Goal: Information Seeking & Learning: Find specific fact

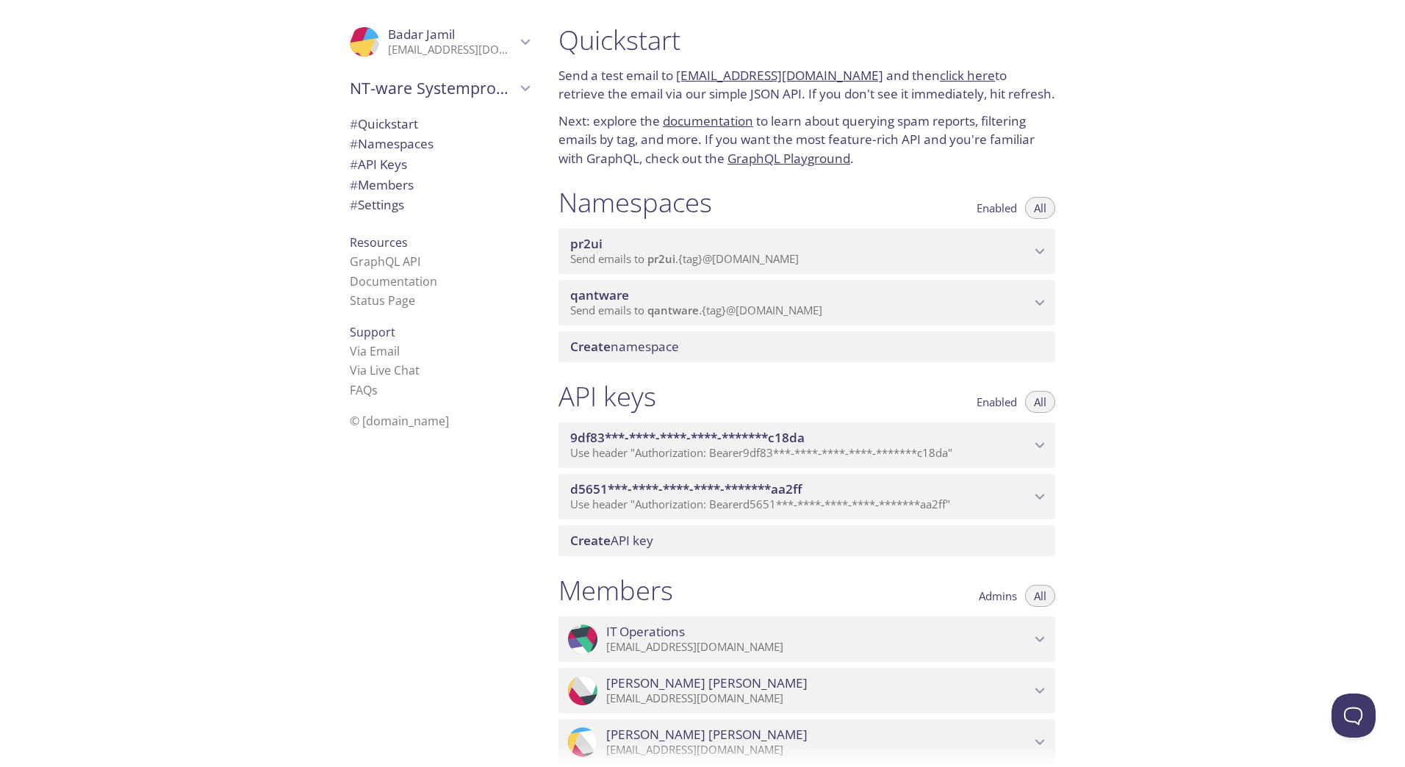
click at [685, 305] on span "qantware" at bounding box center [672, 310] width 51 height 15
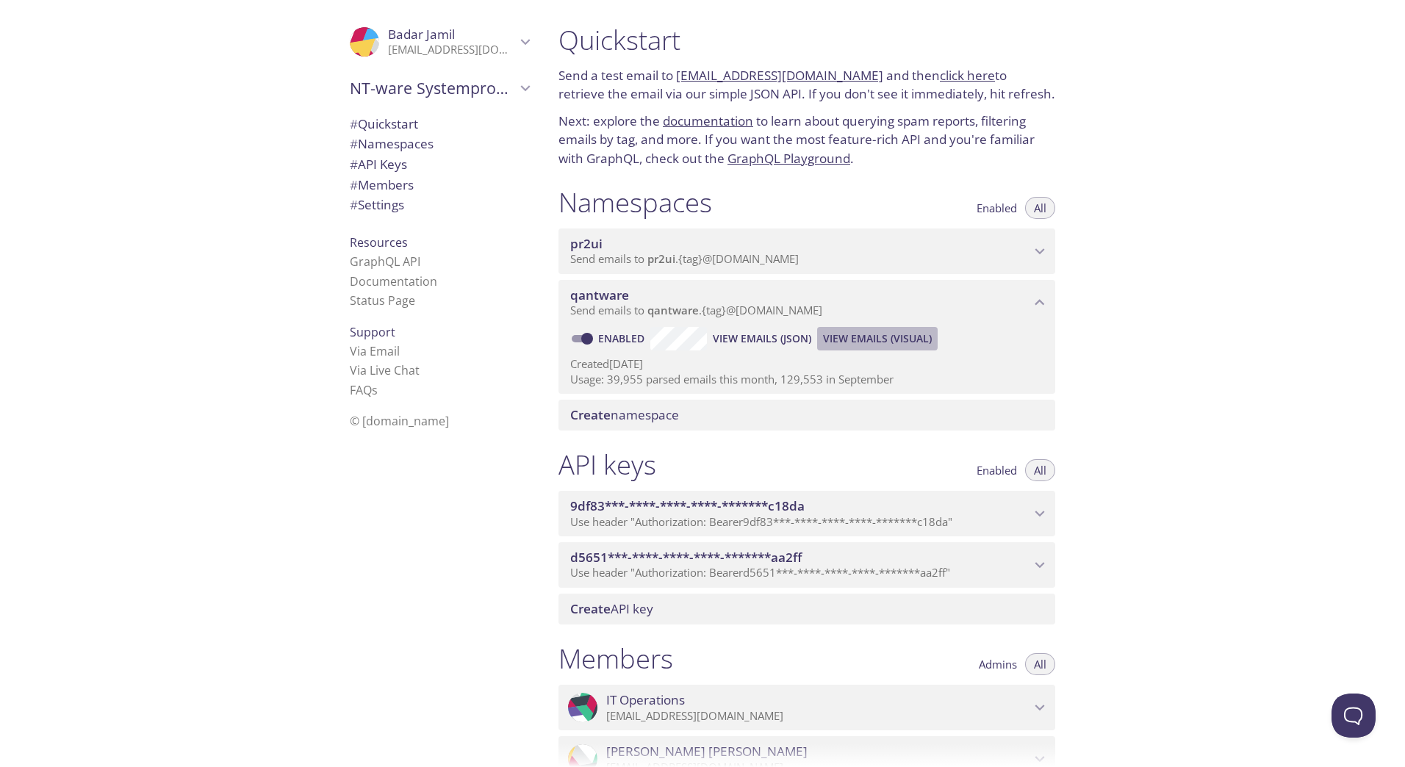
click at [858, 334] on span "View Emails (Visual)" at bounding box center [877, 339] width 109 height 18
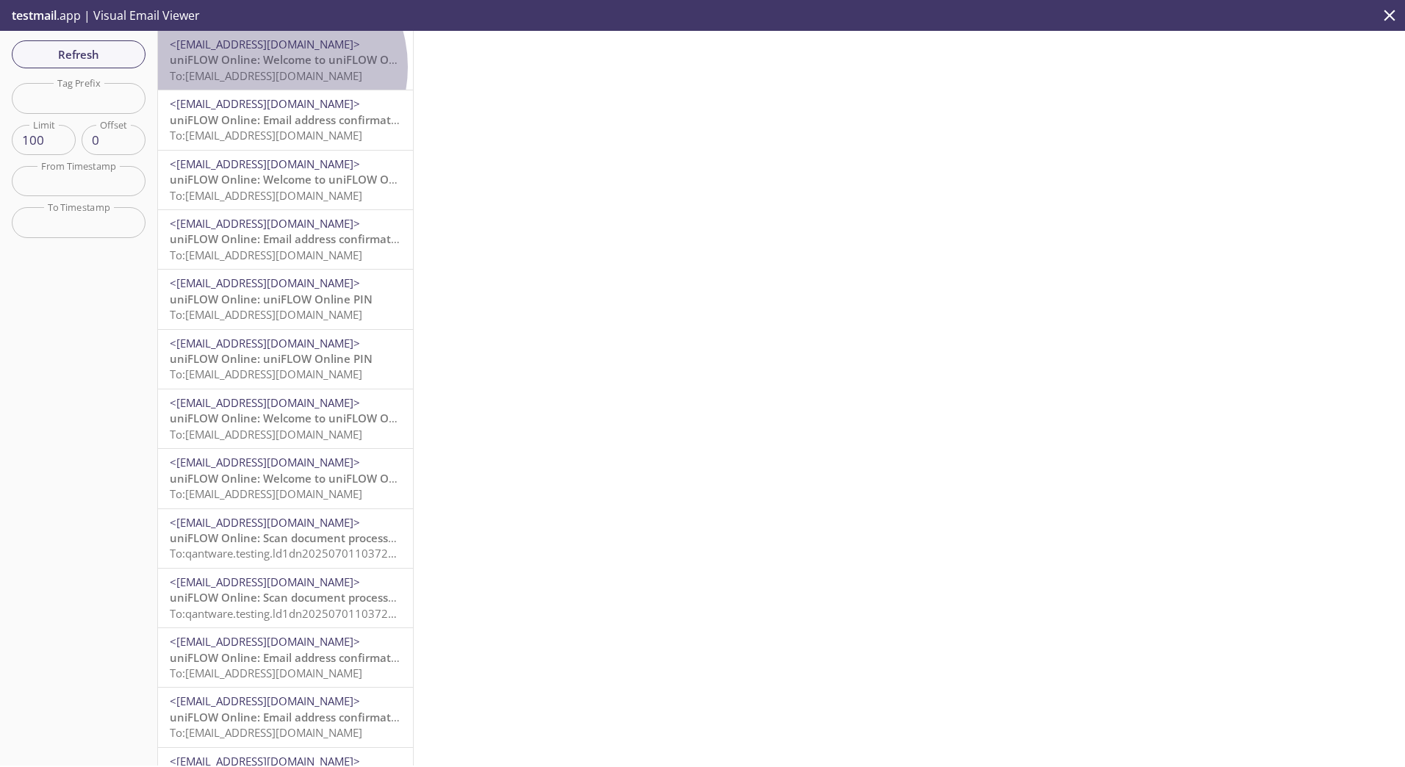
click at [272, 67] on span "uniFLOW Online: Welcome to uniFLOW Online" at bounding box center [293, 59] width 246 height 15
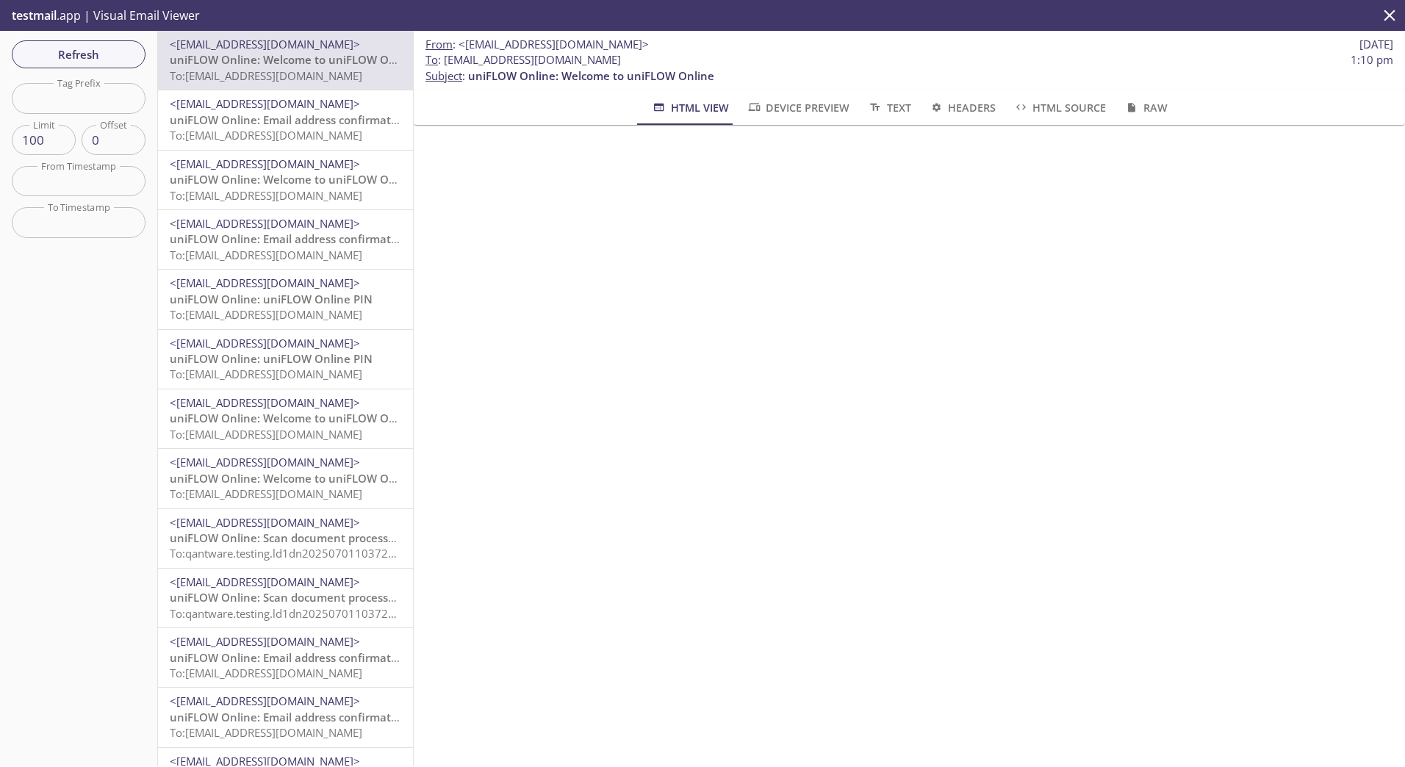
click at [256, 135] on span "To: [EMAIL_ADDRESS][DOMAIN_NAME]" at bounding box center [266, 135] width 193 height 15
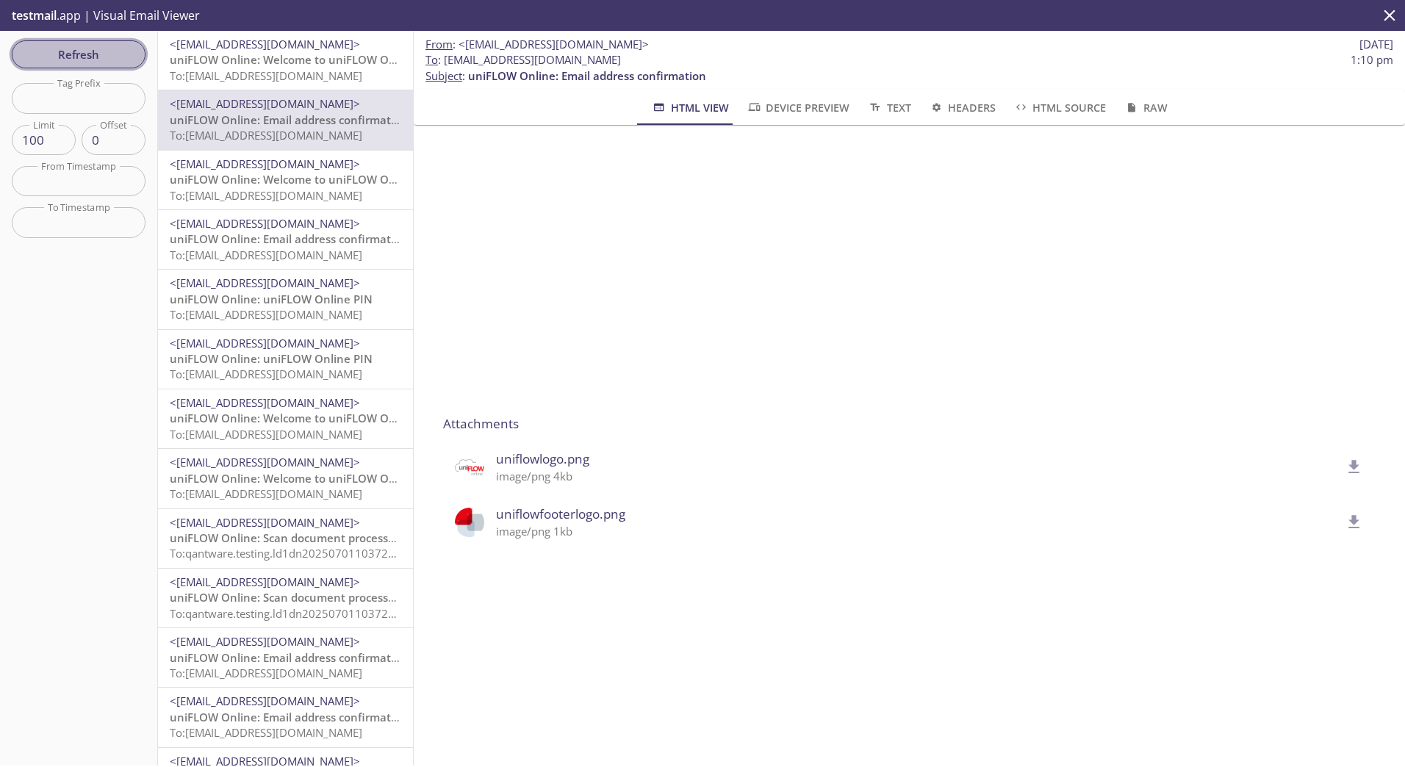
click at [81, 54] on span "Refresh" at bounding box center [79, 54] width 110 height 19
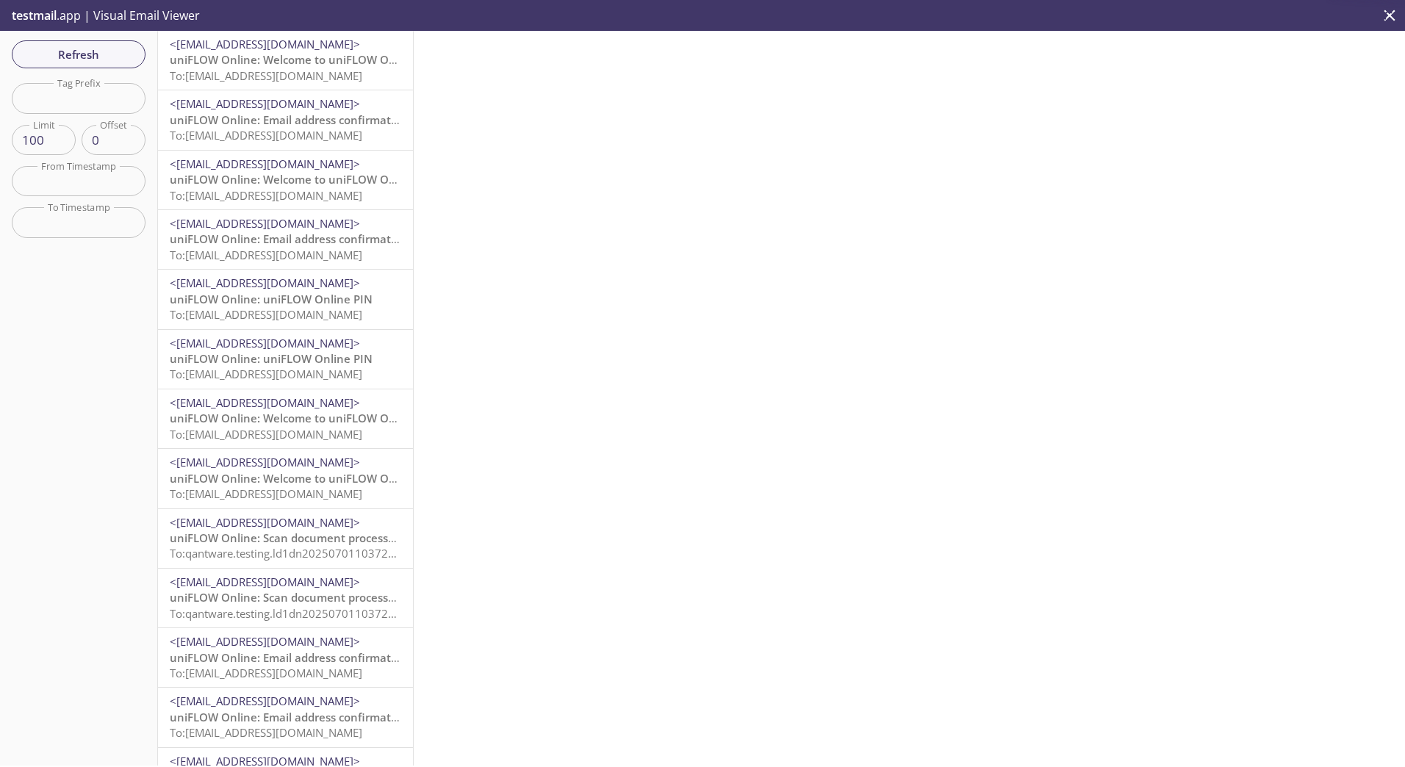
click at [244, 76] on span "To: [EMAIL_ADDRESS][DOMAIN_NAME]" at bounding box center [266, 75] width 193 height 15
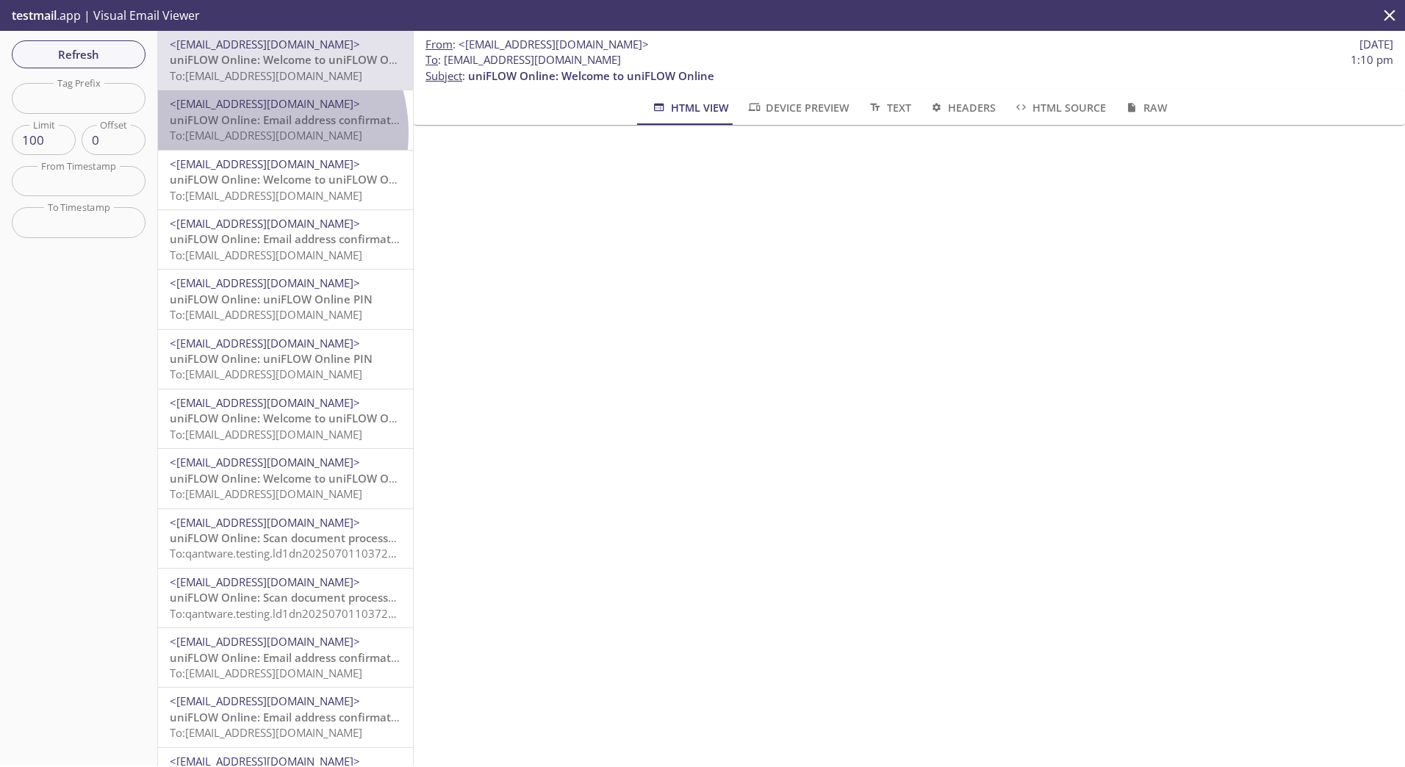
click at [243, 133] on span "To: [EMAIL_ADDRESS][DOMAIN_NAME]" at bounding box center [266, 135] width 193 height 15
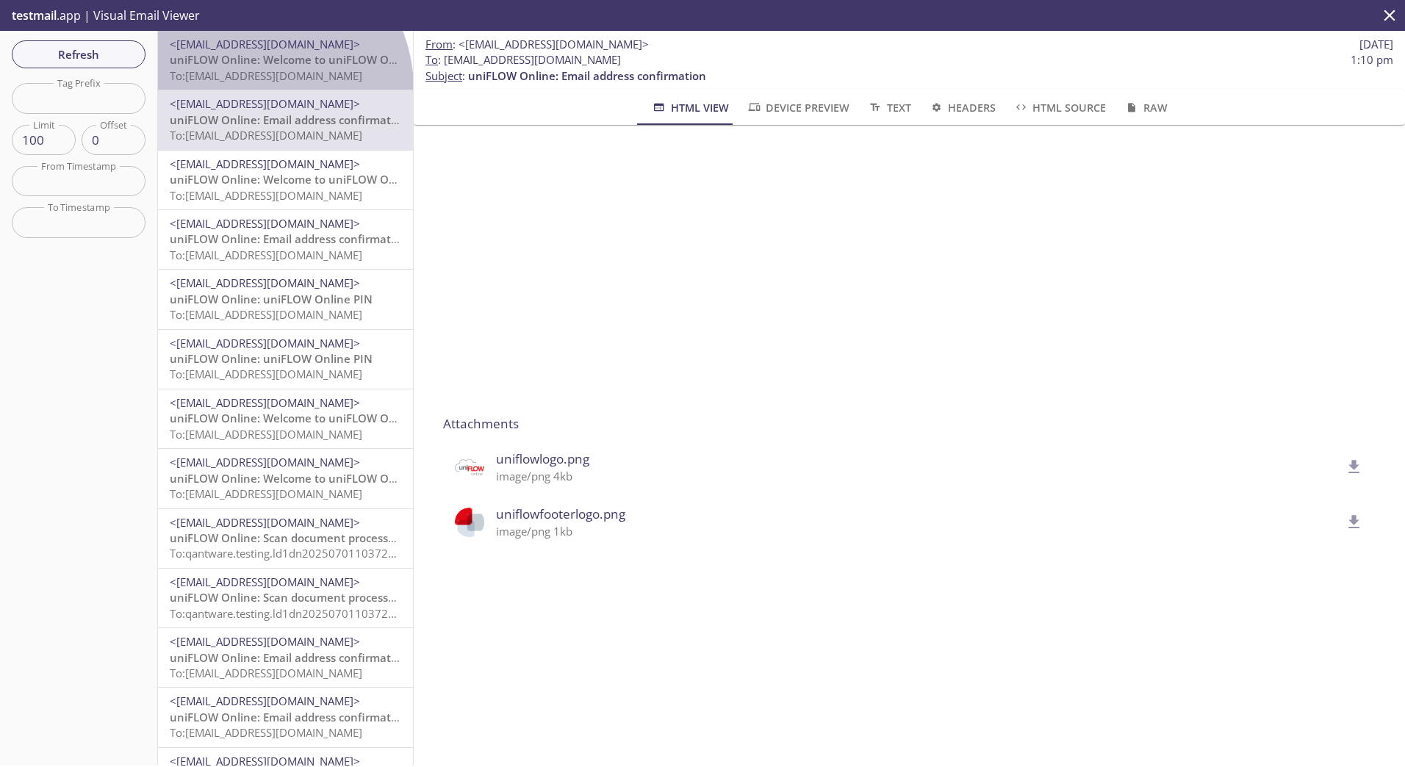
click at [253, 89] on div "<[EMAIL_ADDRESS][DOMAIN_NAME]> uniFLOW Online: Welcome to uniFLOW Online To: [E…" at bounding box center [285, 60] width 255 height 59
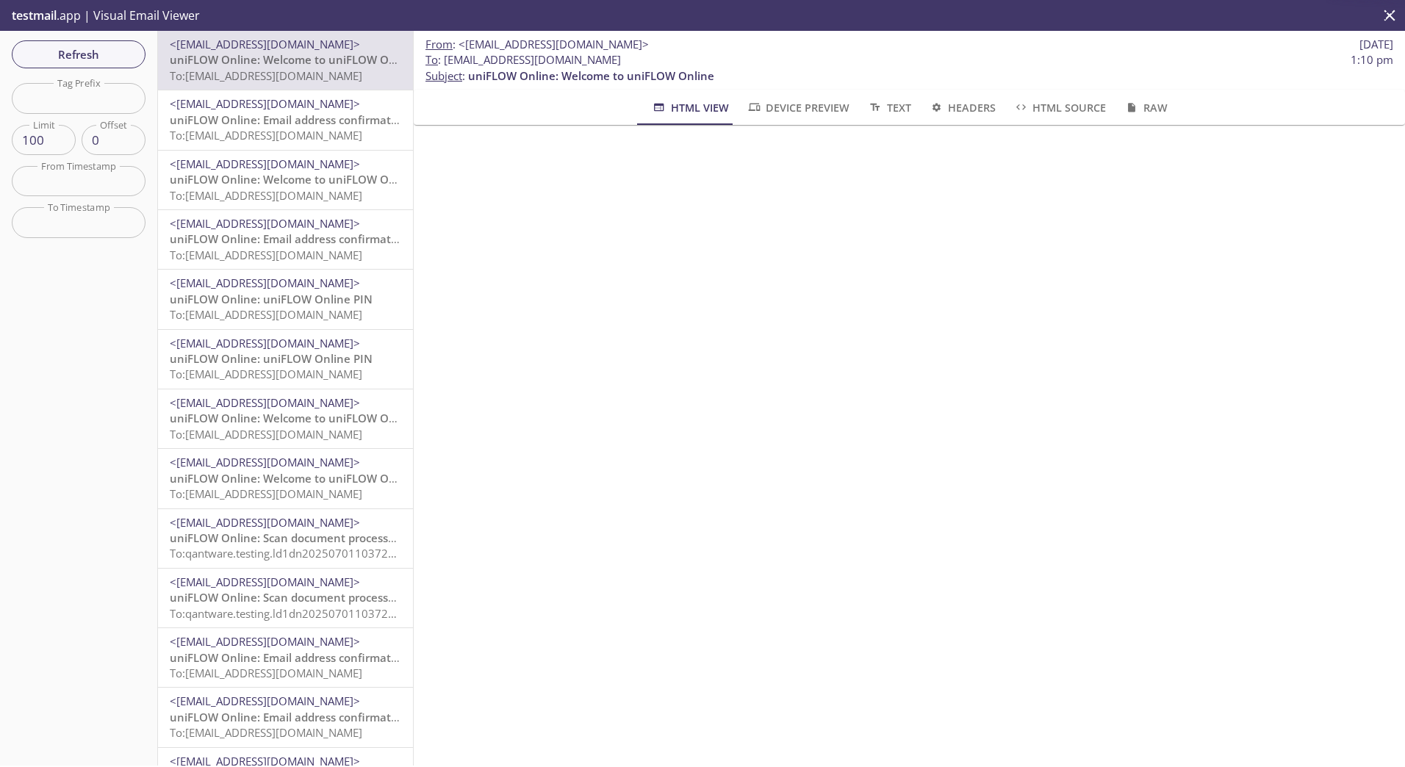
click at [242, 128] on span "To: [EMAIL_ADDRESS][DOMAIN_NAME]" at bounding box center [266, 135] width 193 height 15
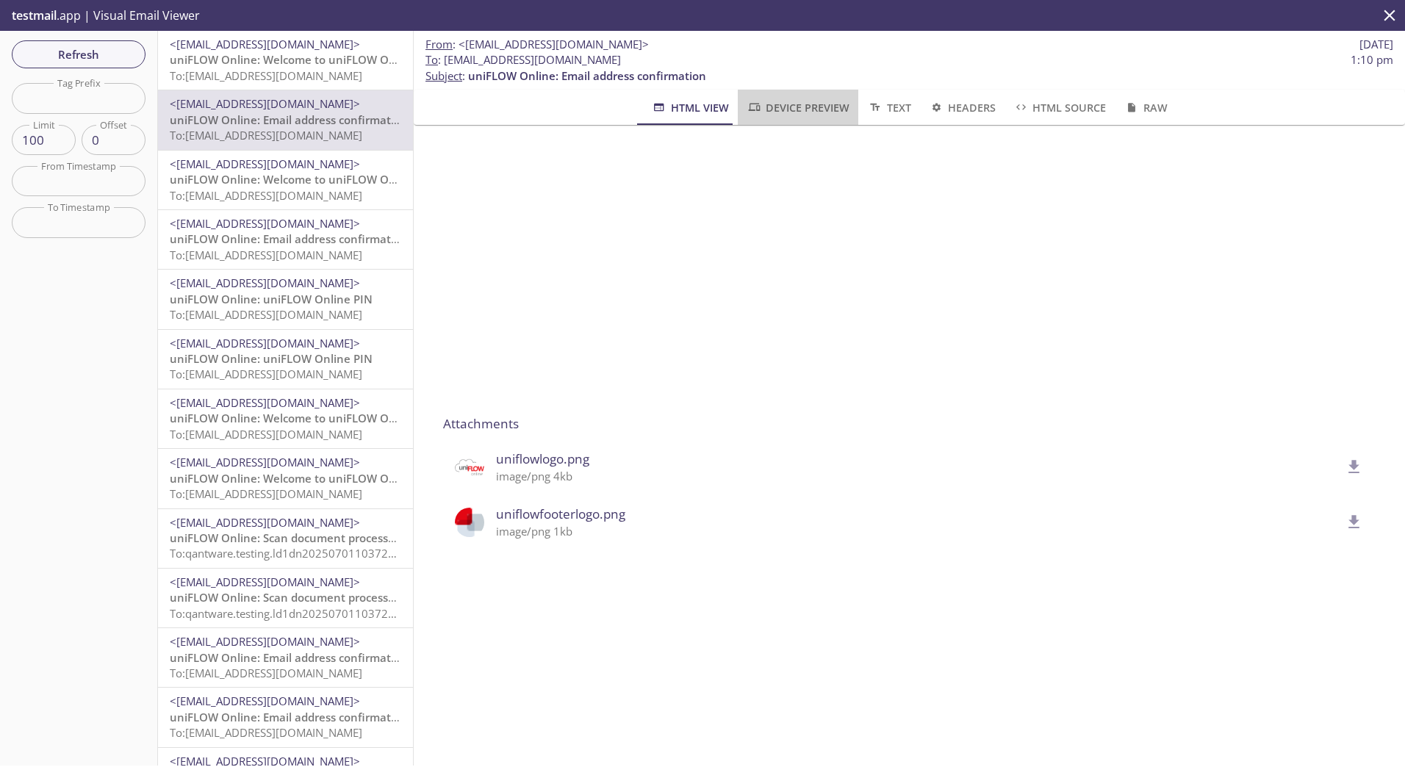
click at [790, 108] on span "Device Preview" at bounding box center [798, 107] width 103 height 18
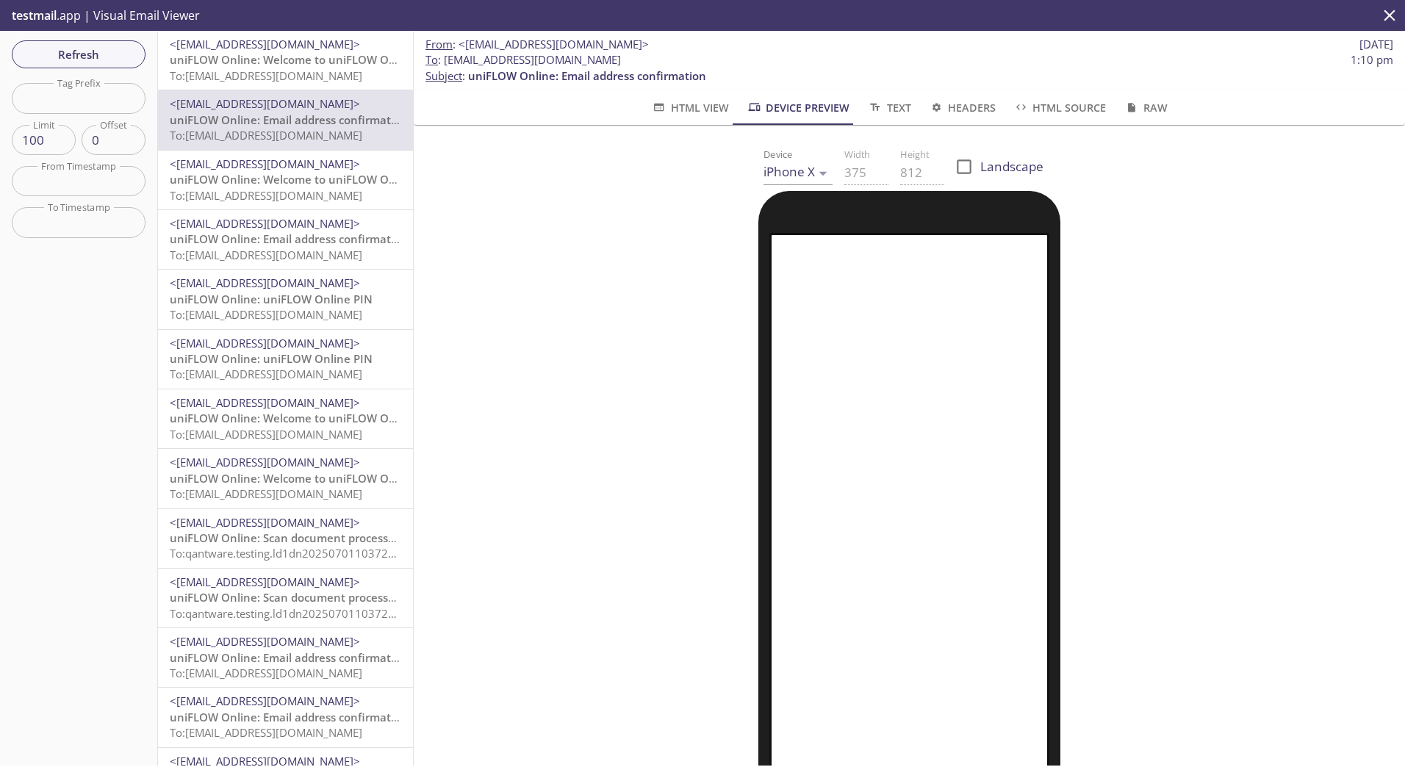
click at [874, 103] on icon "button" at bounding box center [874, 107] width 15 height 12
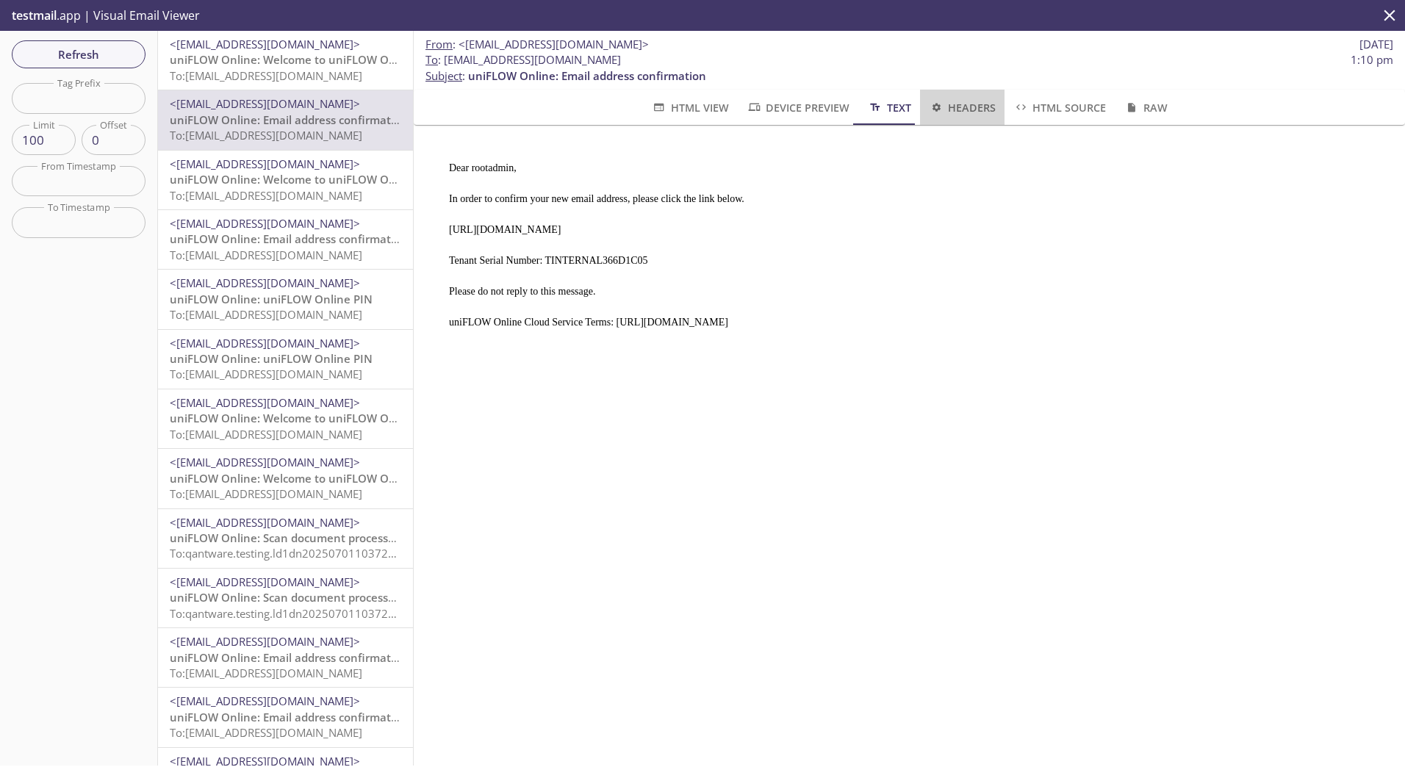
click at [965, 109] on span "Headers" at bounding box center [962, 107] width 67 height 18
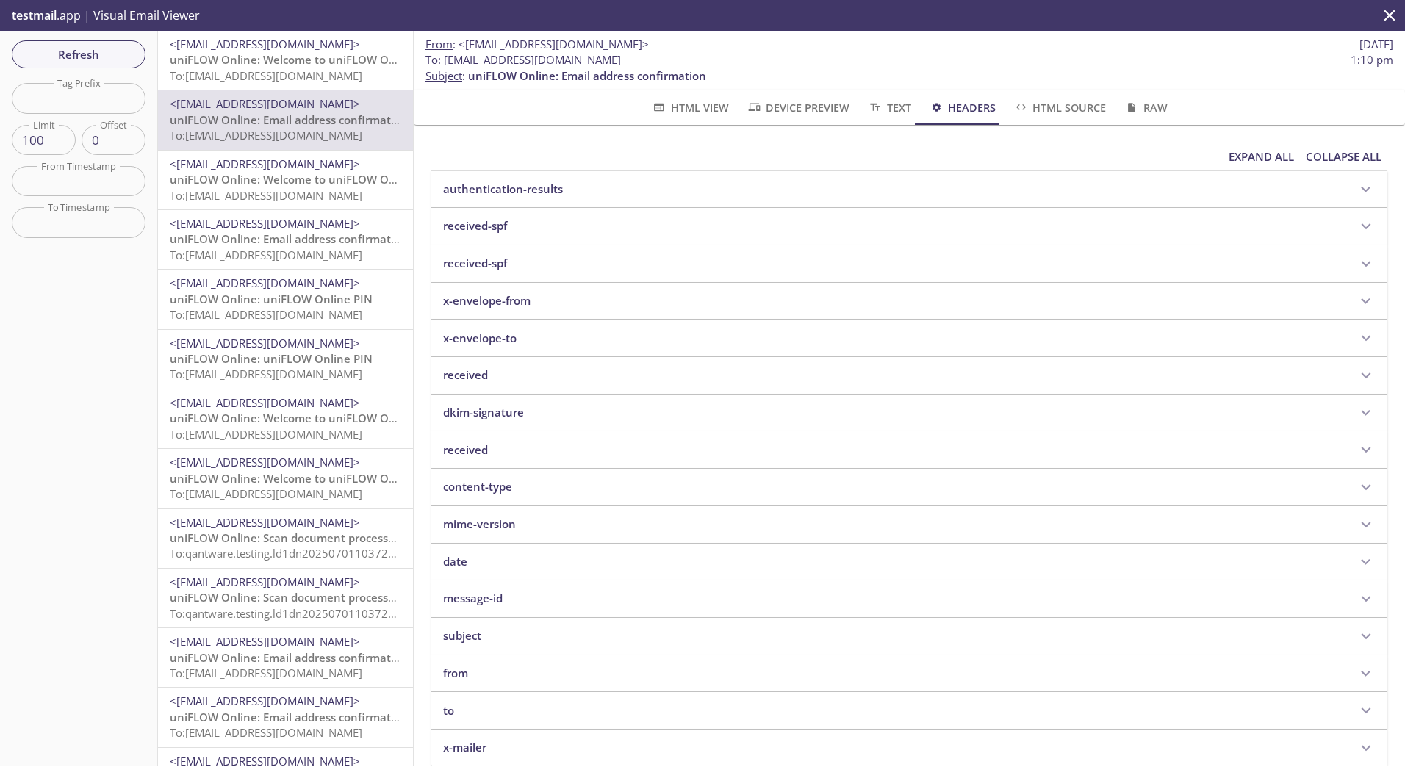
click at [1043, 108] on span "HTML Source" at bounding box center [1059, 107] width 93 height 18
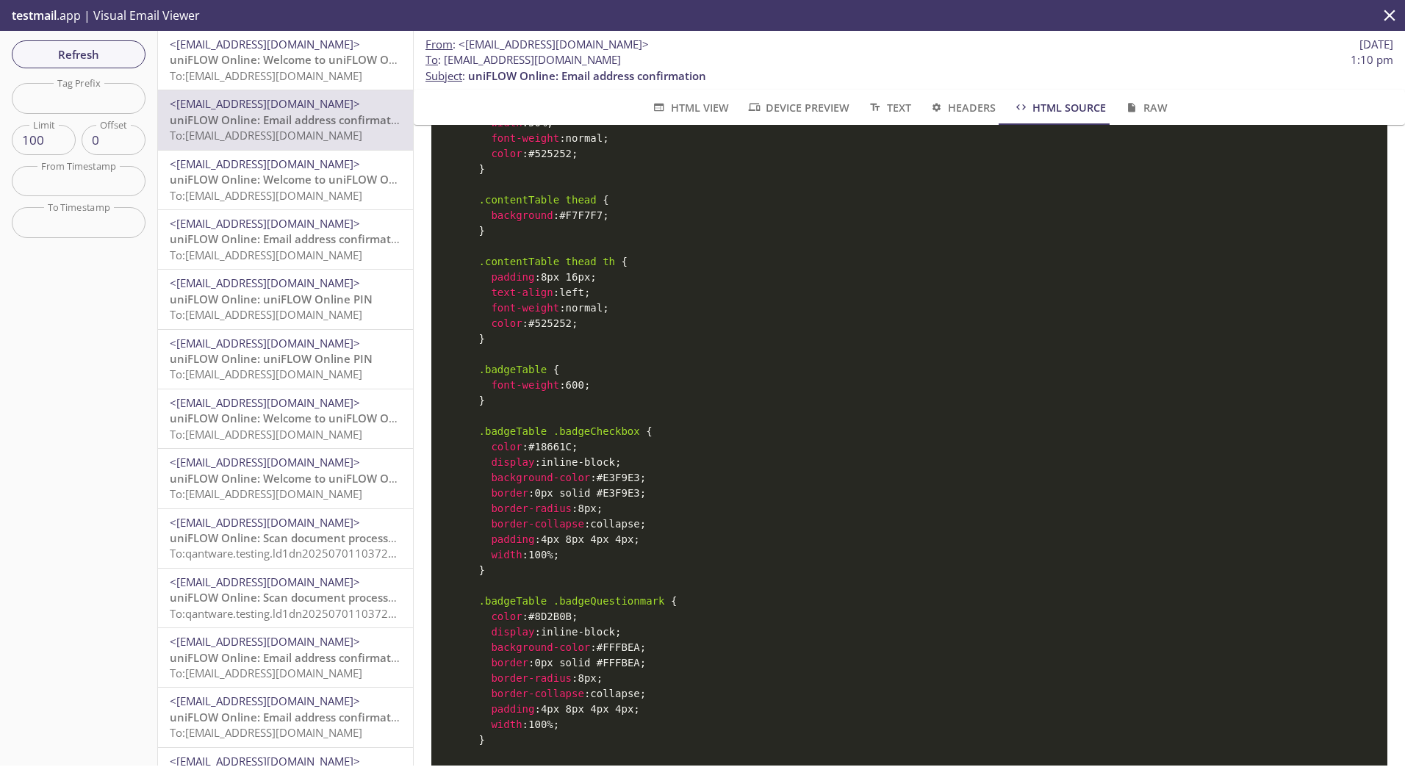
scroll to position [2131, 0]
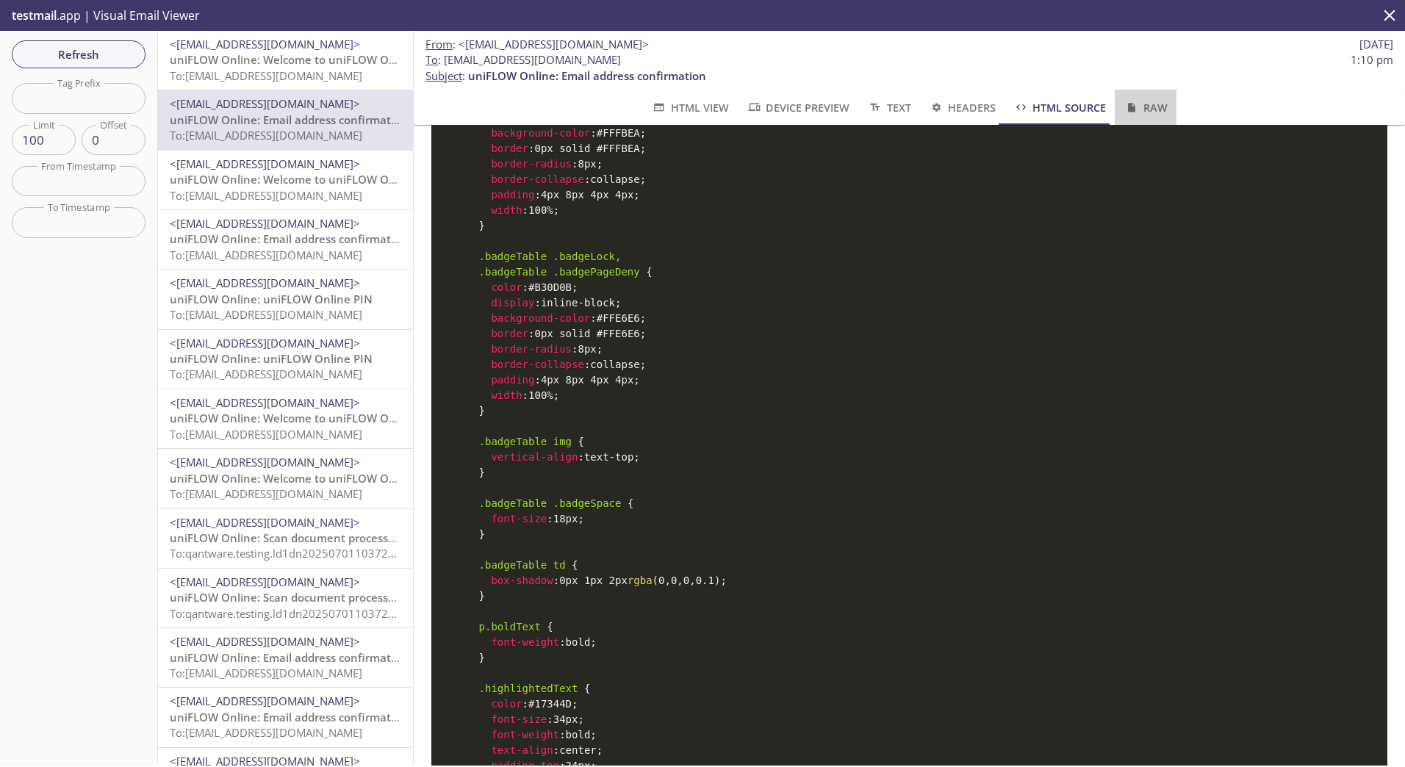
click at [1146, 97] on button "Raw" at bounding box center [1145, 107] width 61 height 35
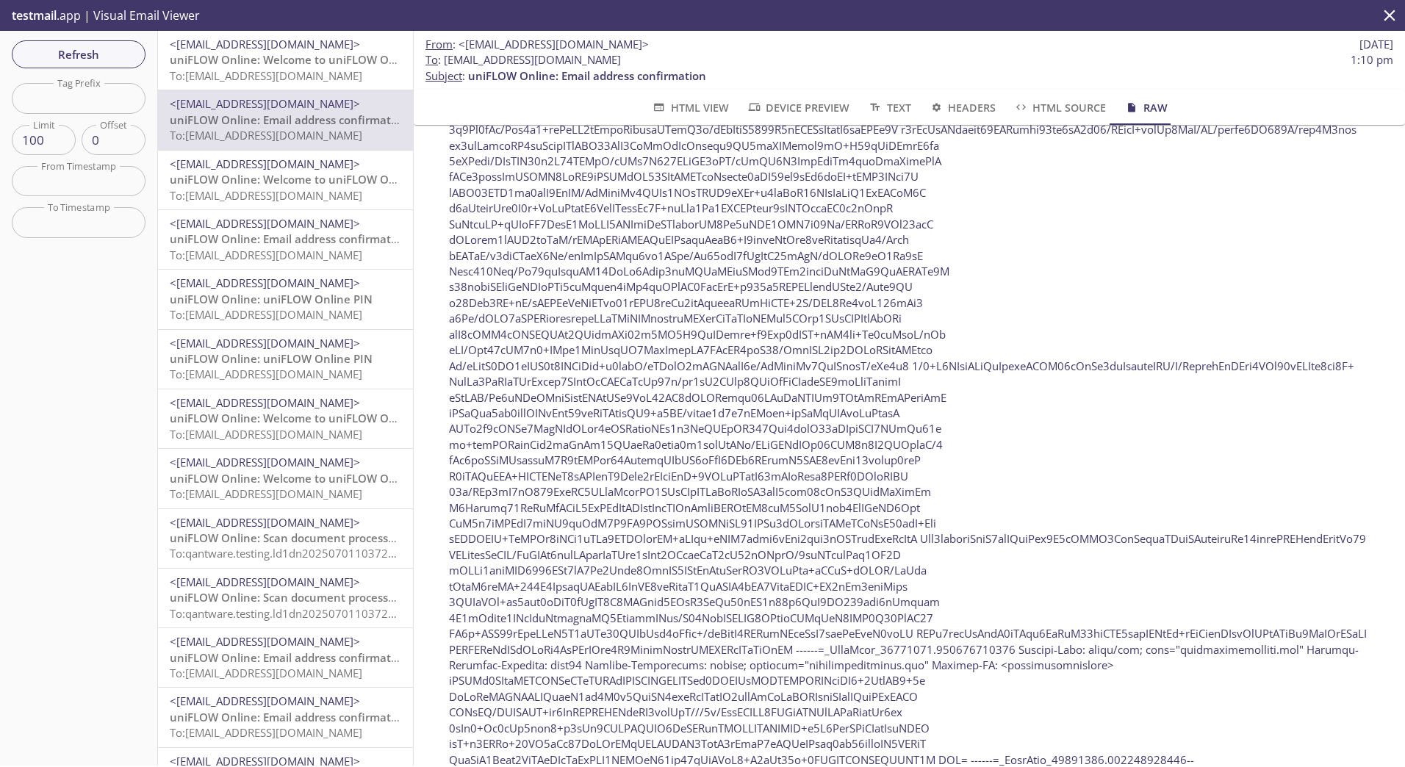
scroll to position [1346, 0]
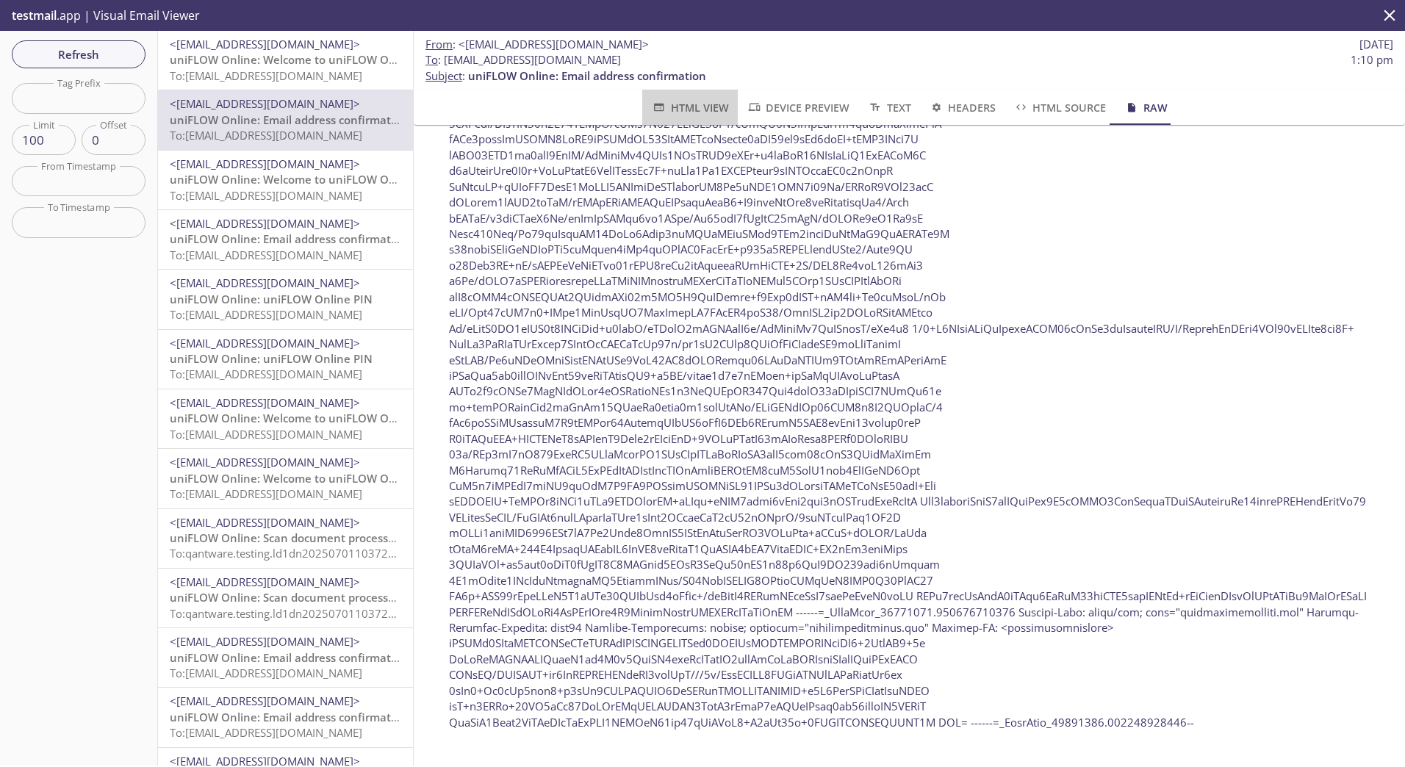
click at [682, 100] on span "HTML View" at bounding box center [689, 107] width 77 height 18
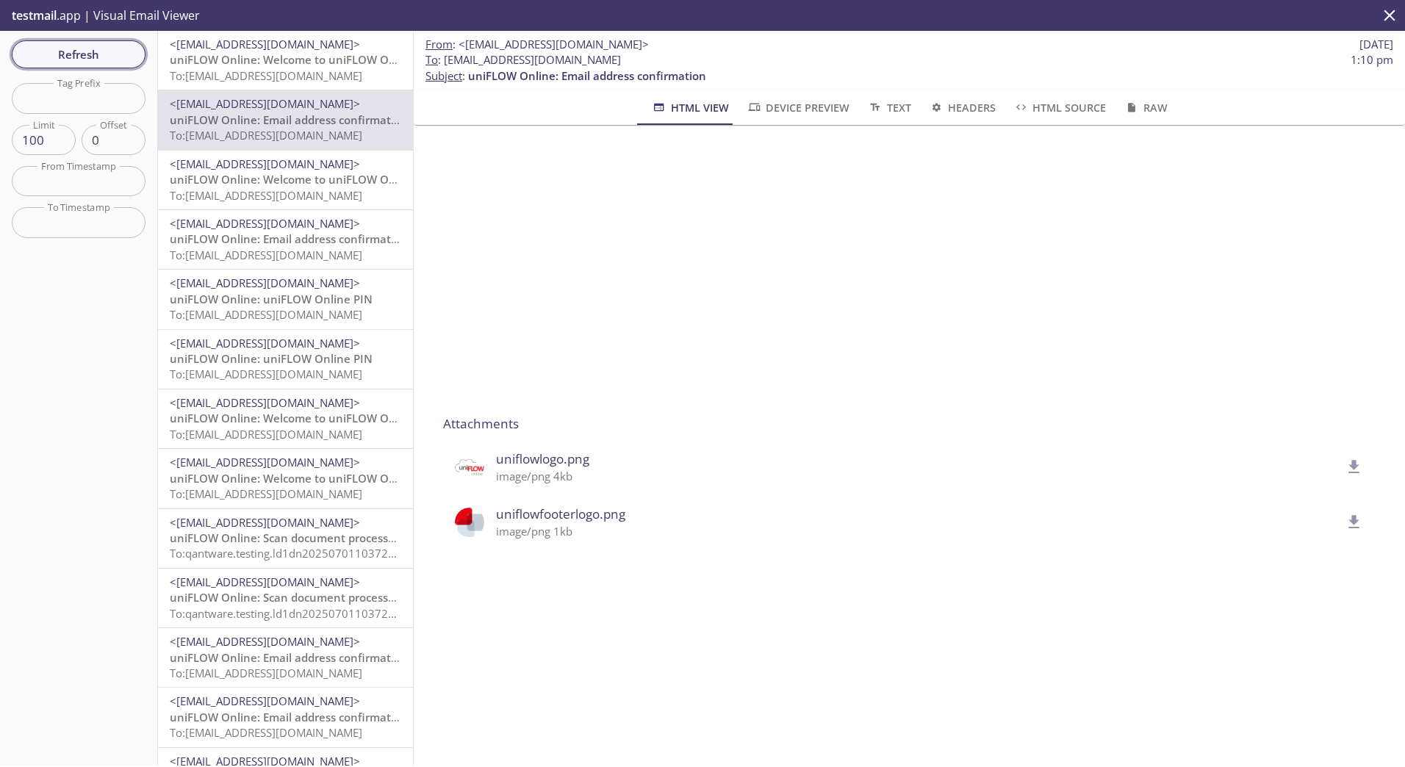
click at [73, 52] on span "Refresh" at bounding box center [79, 54] width 110 height 19
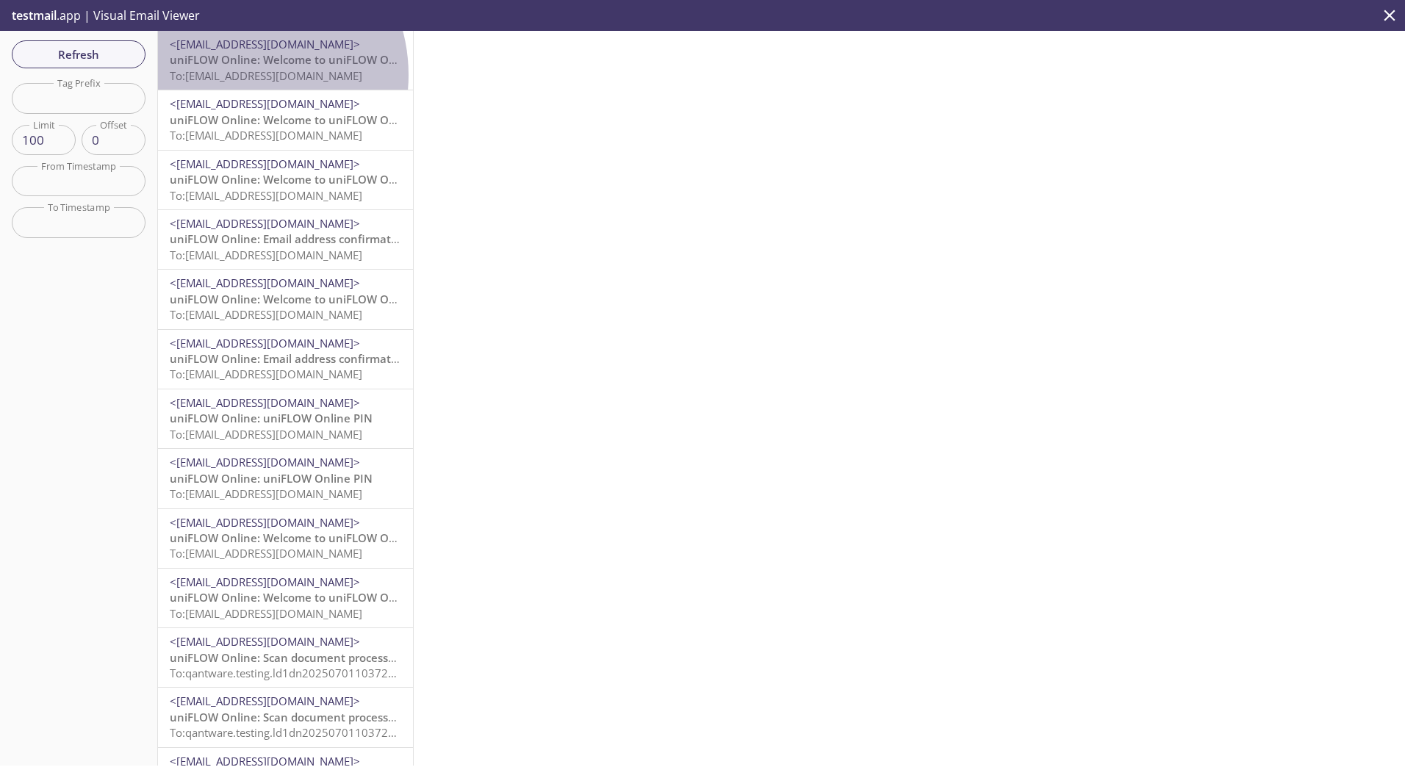
click at [237, 74] on span "To: [EMAIL_ADDRESS][DOMAIN_NAME]" at bounding box center [266, 75] width 193 height 15
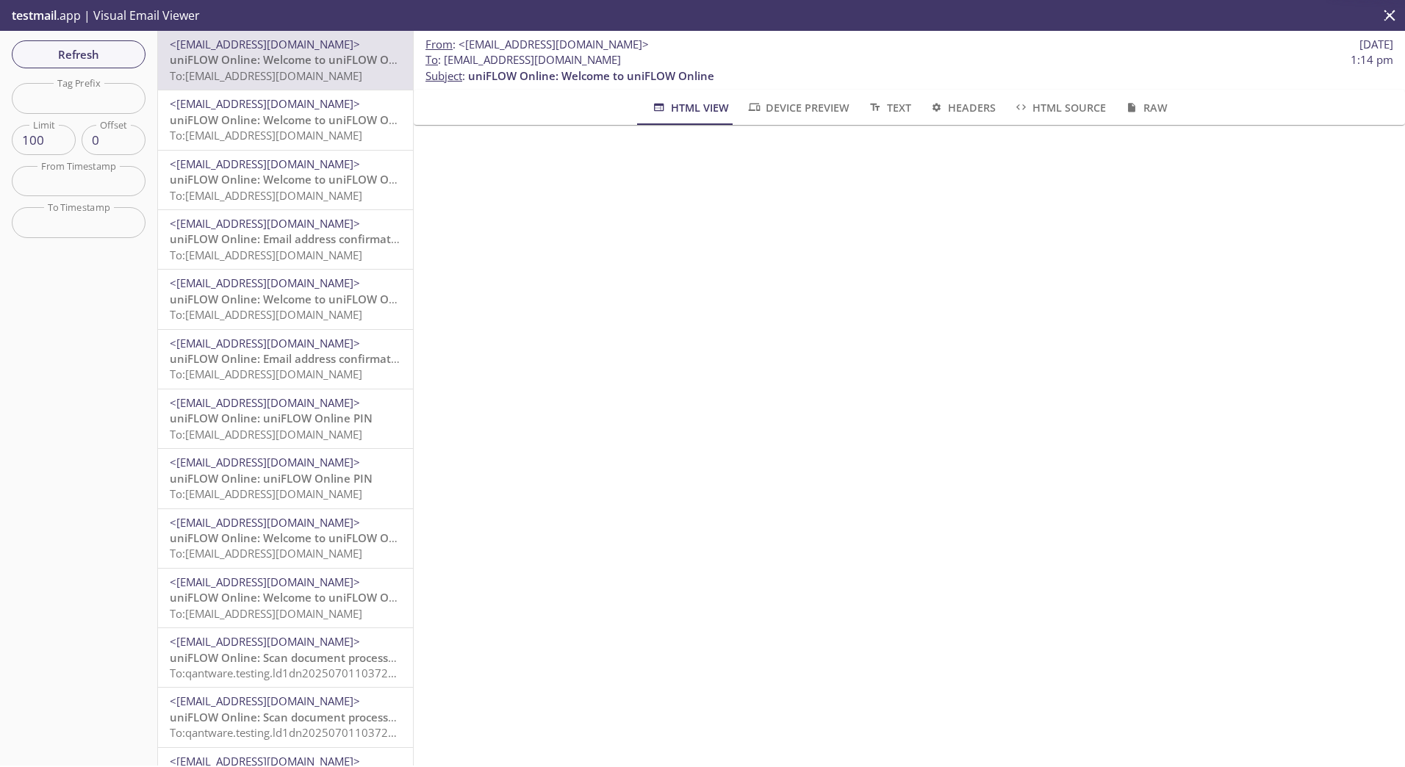
click at [257, 129] on span "To: [EMAIL_ADDRESS][DOMAIN_NAME]" at bounding box center [266, 135] width 193 height 15
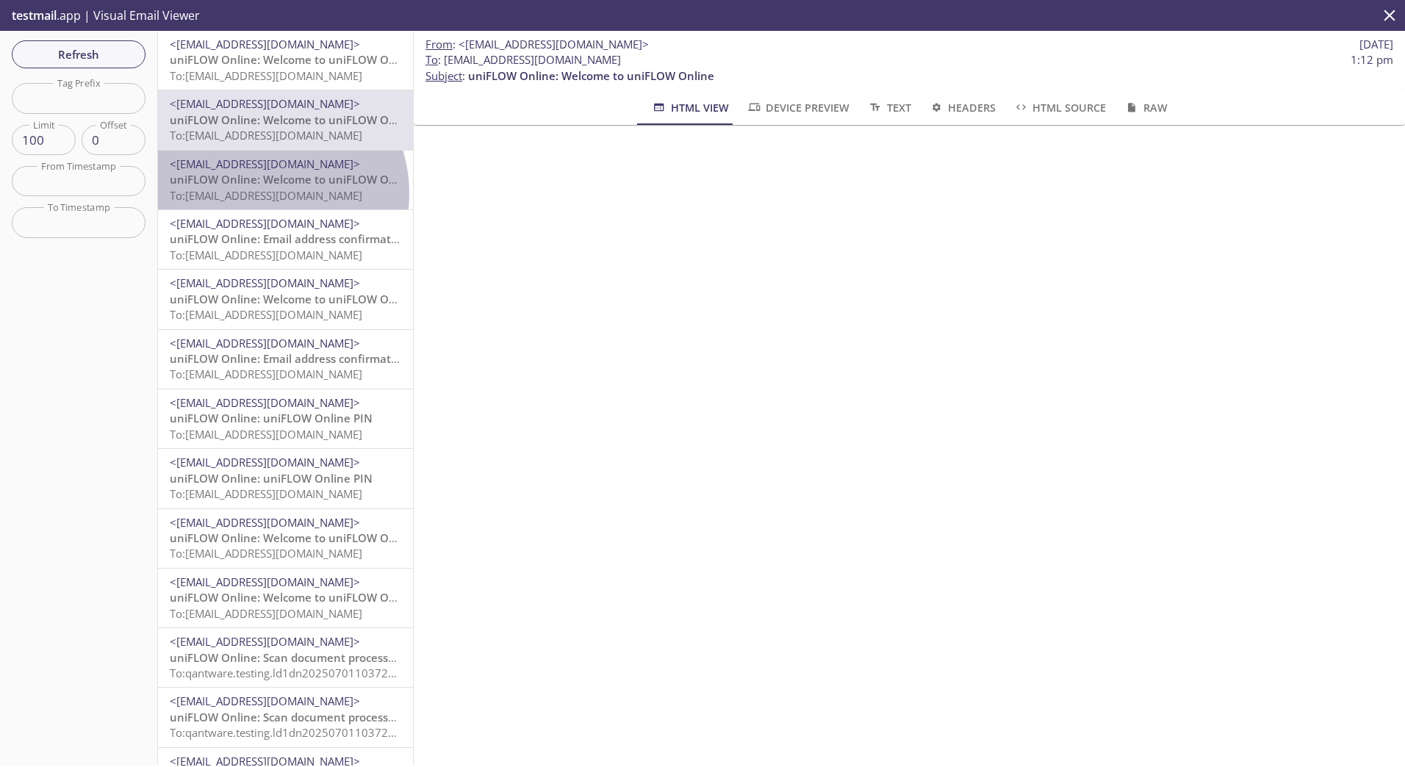
click at [262, 194] on span "To: [EMAIL_ADDRESS][DOMAIN_NAME]" at bounding box center [266, 195] width 193 height 15
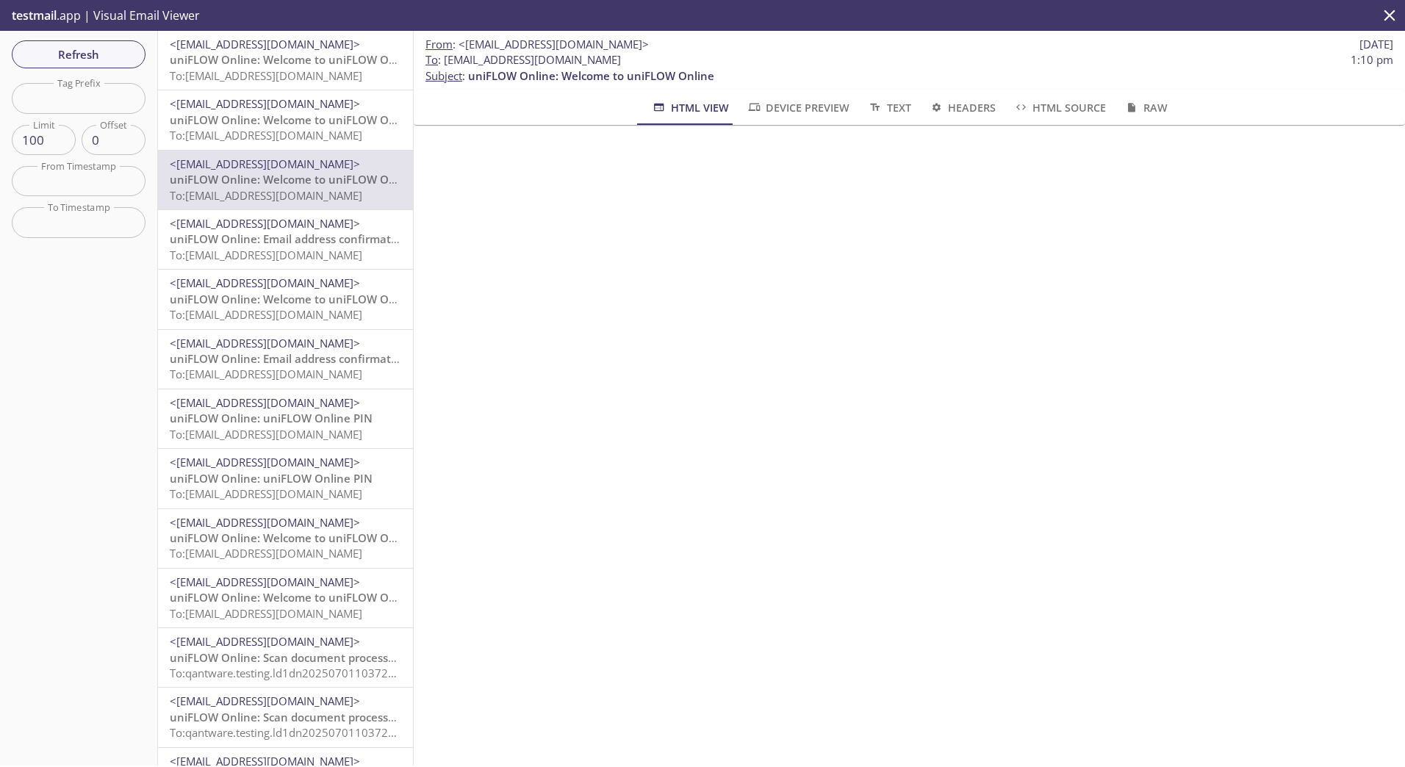
click at [271, 231] on span "uniFLOW Online: Email address confirmation" at bounding box center [289, 238] width 238 height 15
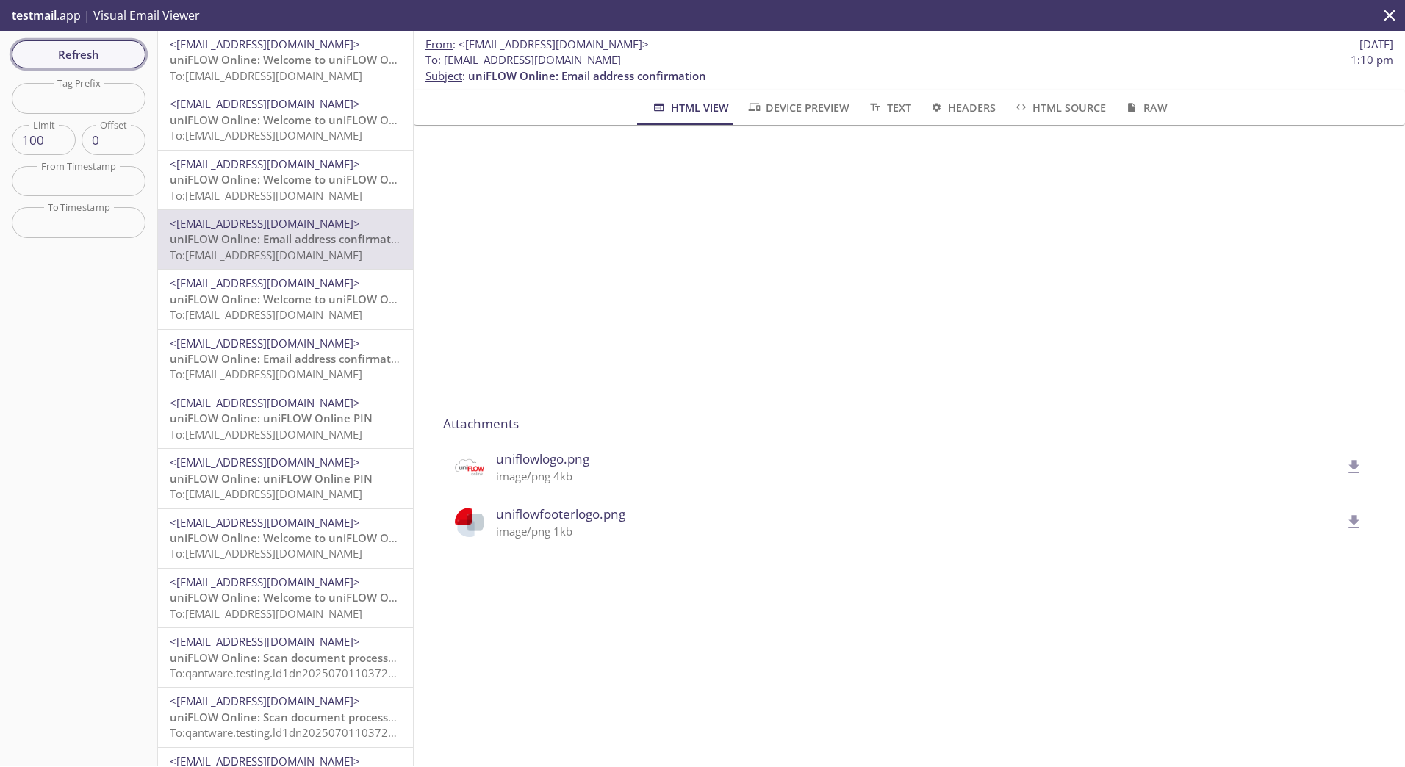
click at [109, 57] on span "Refresh" at bounding box center [79, 54] width 110 height 19
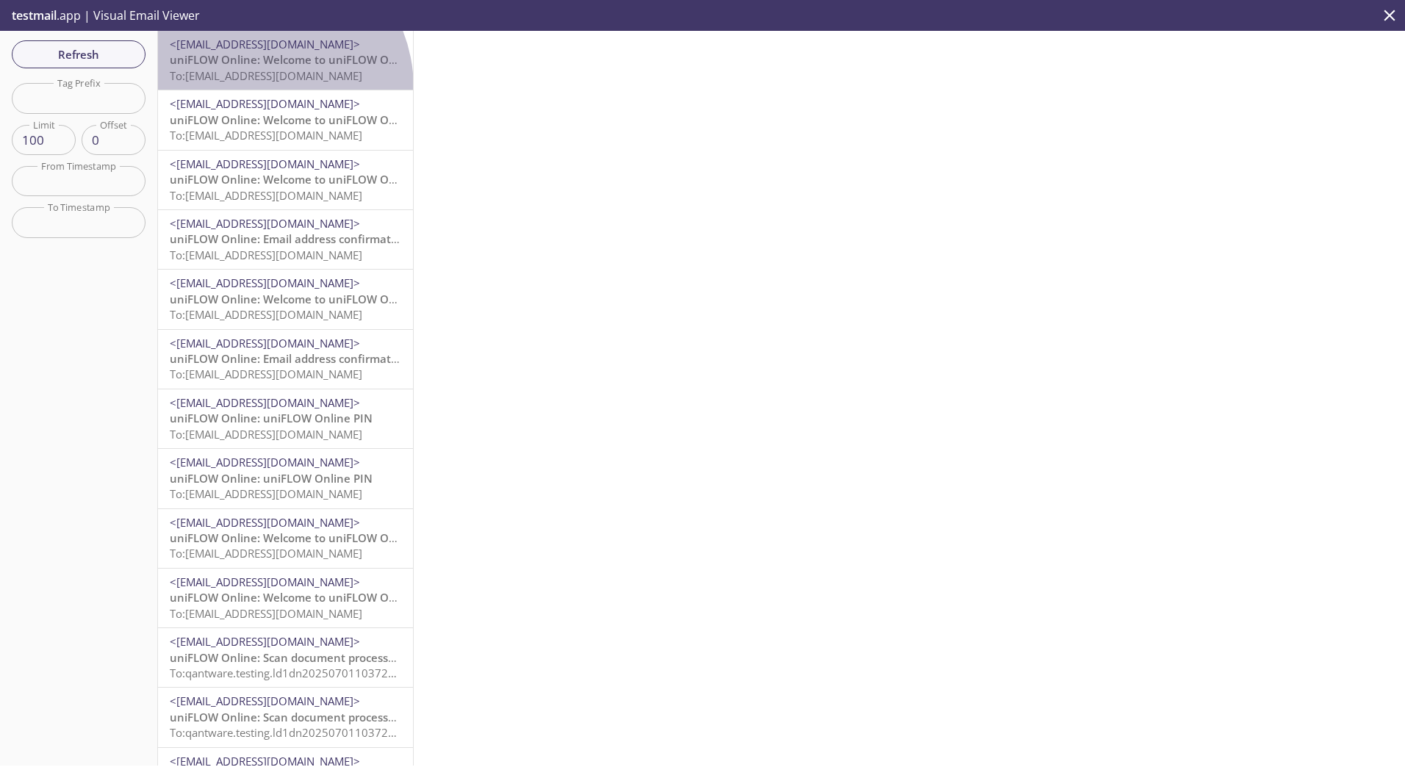
click at [256, 88] on div "<[EMAIL_ADDRESS][DOMAIN_NAME]> uniFLOW Online: Welcome to uniFLOW Online To: [E…" at bounding box center [285, 60] width 255 height 59
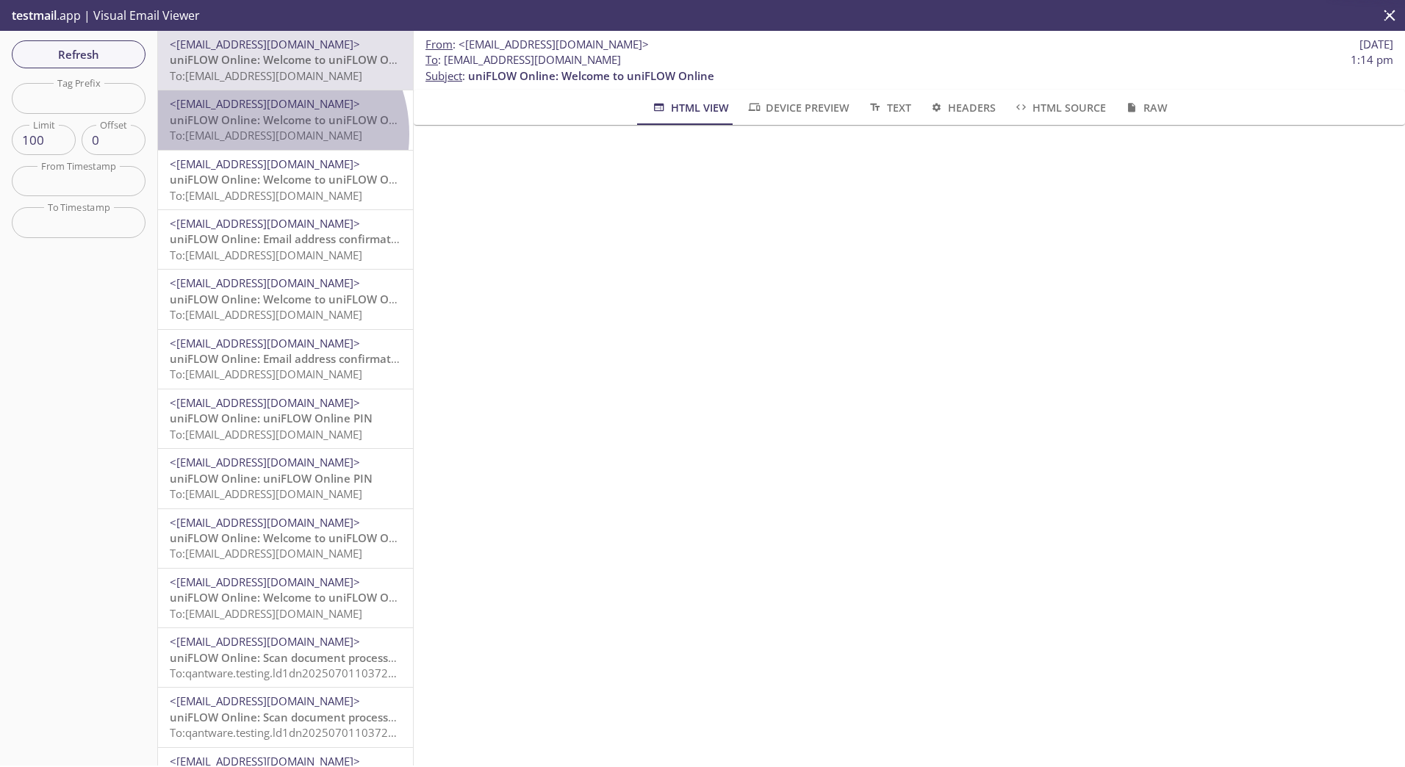
click at [265, 134] on span "To: [EMAIL_ADDRESS][DOMAIN_NAME]" at bounding box center [266, 135] width 193 height 15
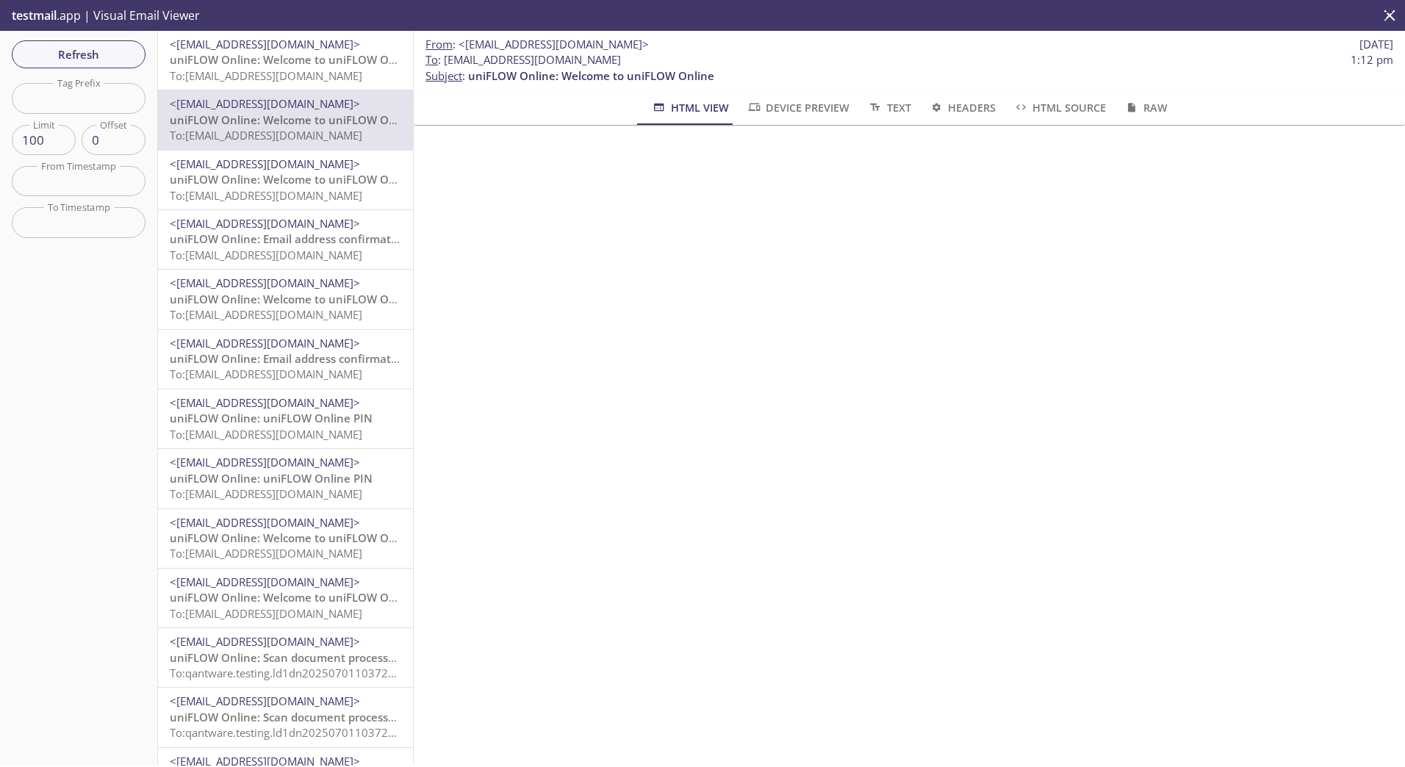
click at [266, 177] on span "uniFLOW Online: Welcome to uniFLOW Online" at bounding box center [293, 179] width 246 height 15
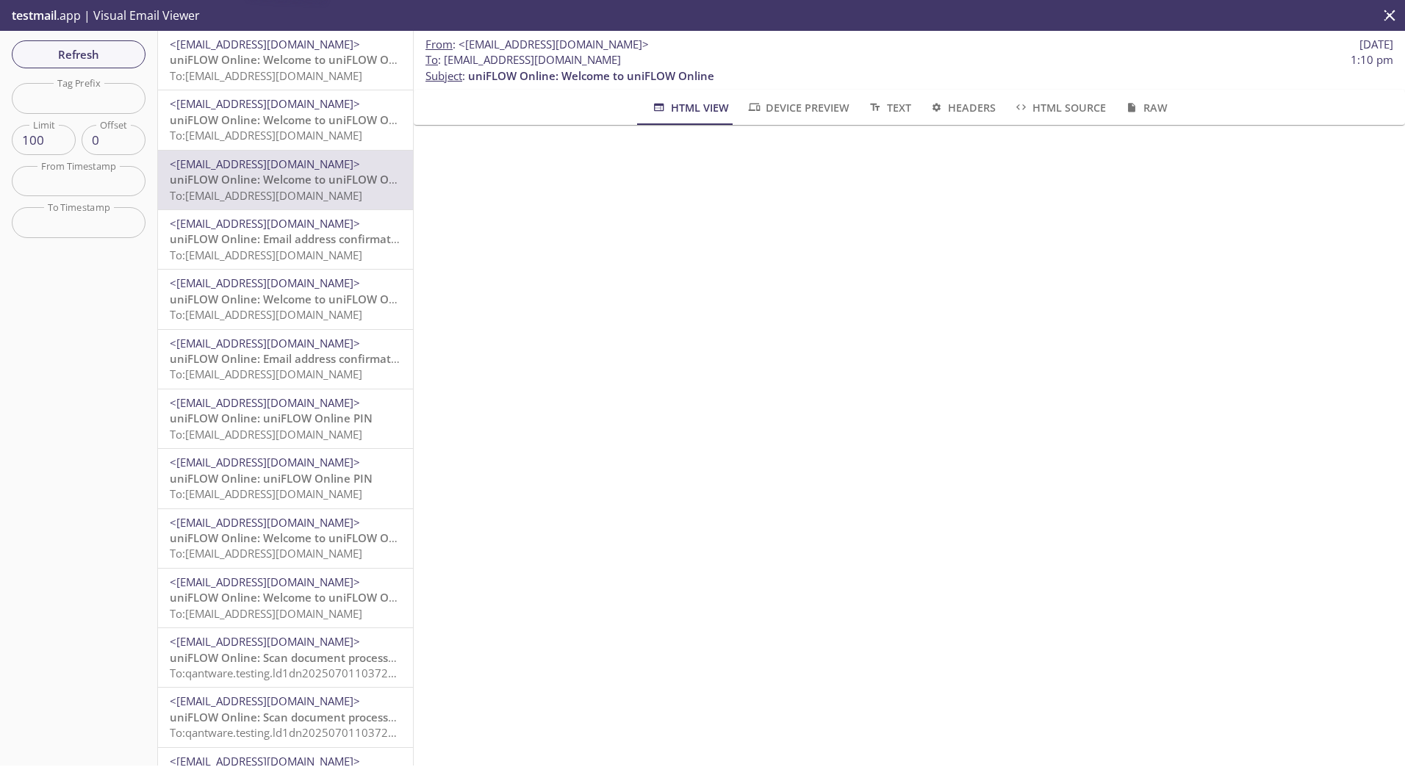
click at [276, 243] on span "uniFLOW Online: Email address confirmation" at bounding box center [289, 238] width 238 height 15
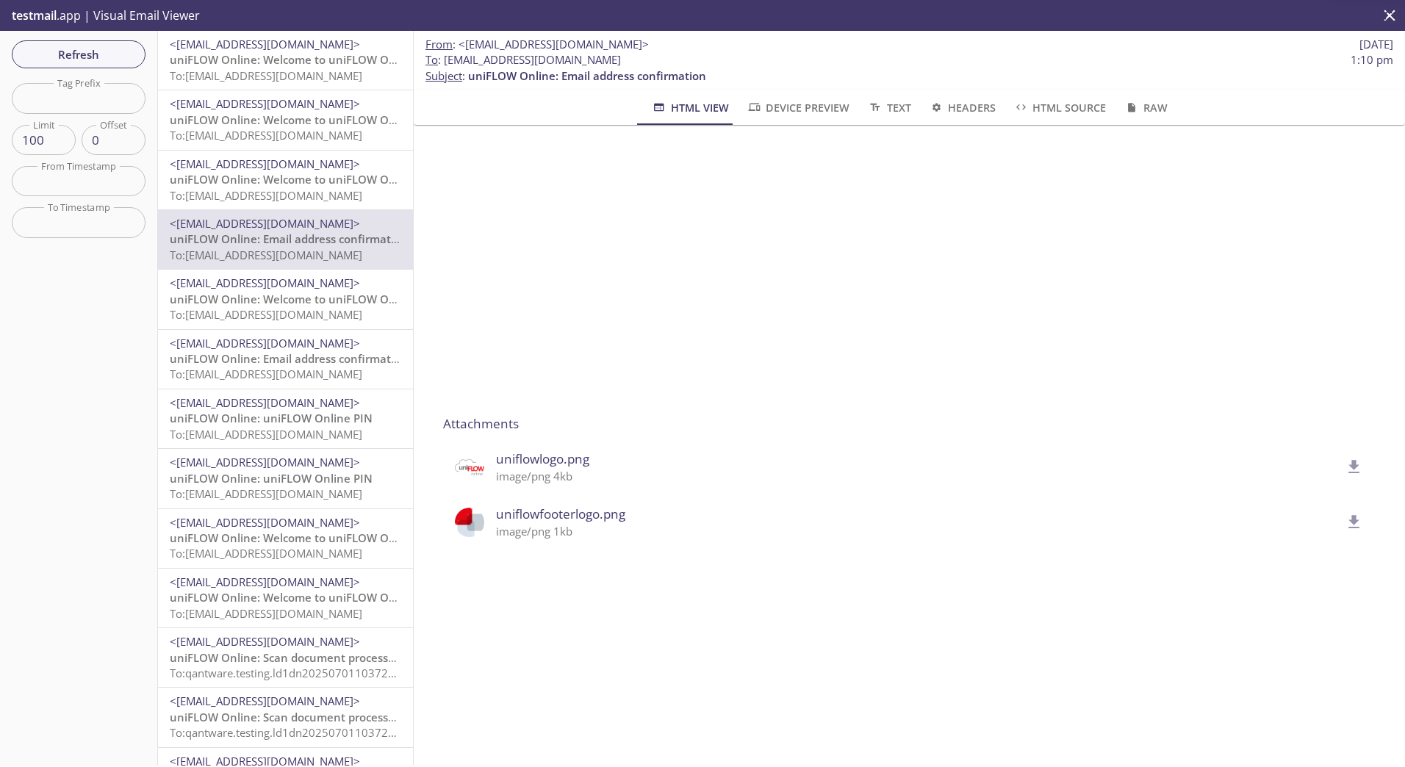
click at [248, 66] on span "uniFLOW Online: Welcome to uniFLOW Online" at bounding box center [293, 59] width 246 height 15
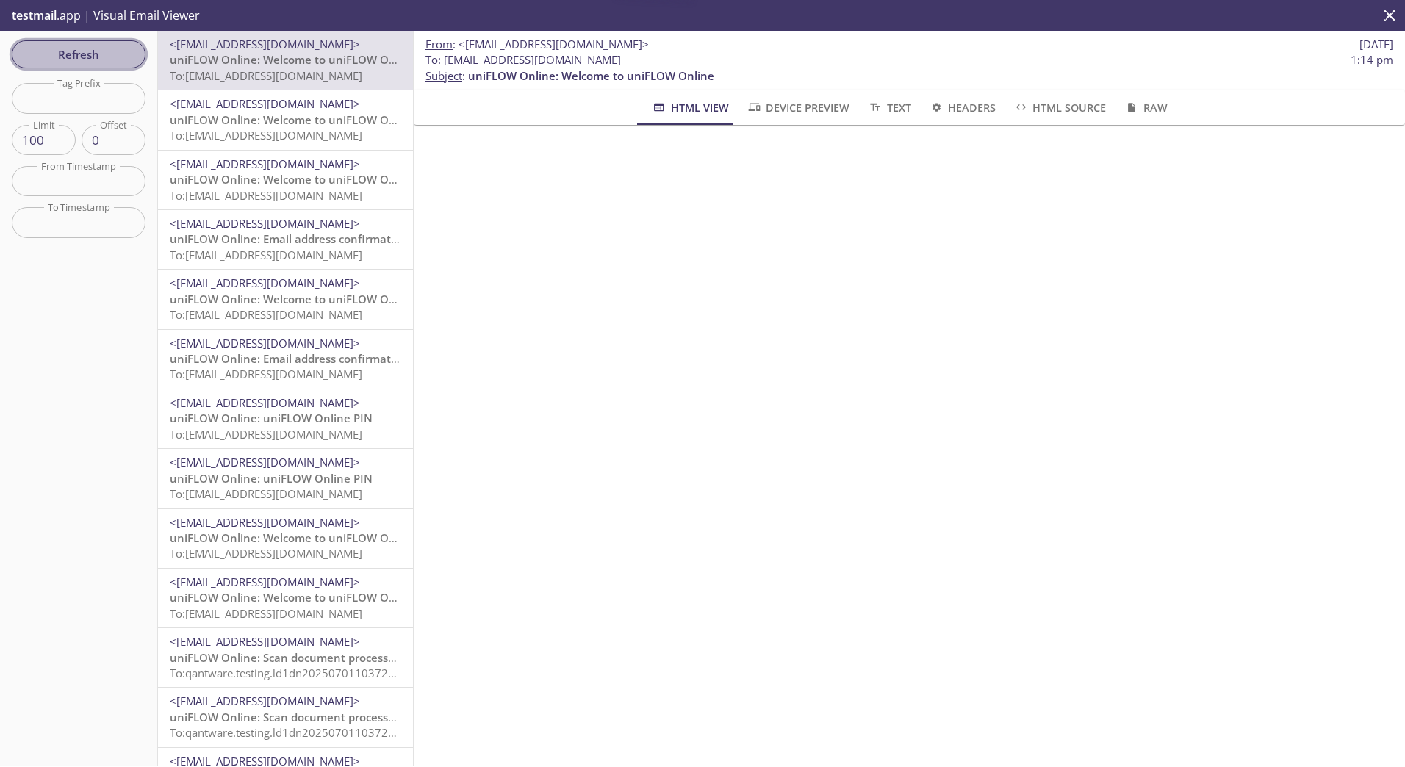
click at [39, 45] on span "Refresh" at bounding box center [79, 54] width 110 height 19
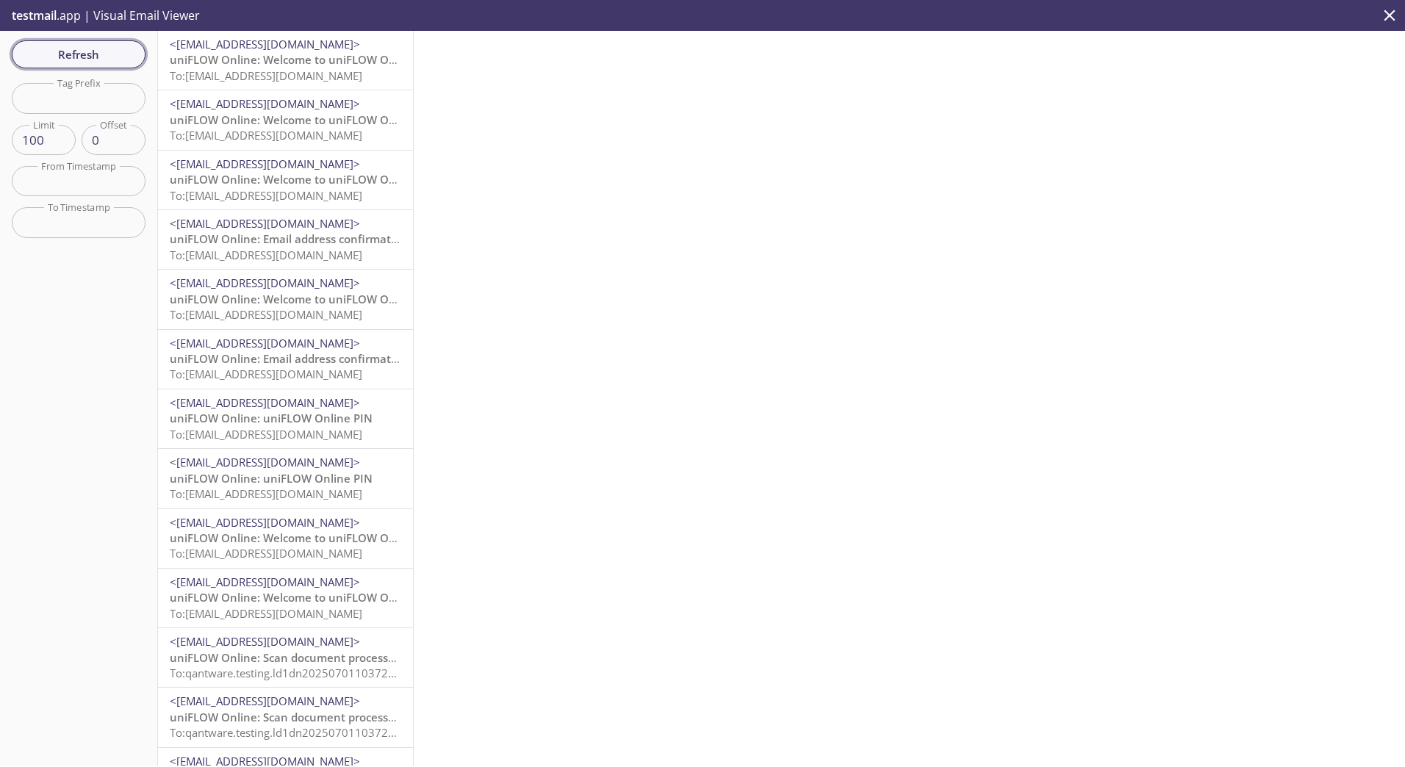
click at [79, 59] on span "Refresh" at bounding box center [79, 54] width 110 height 19
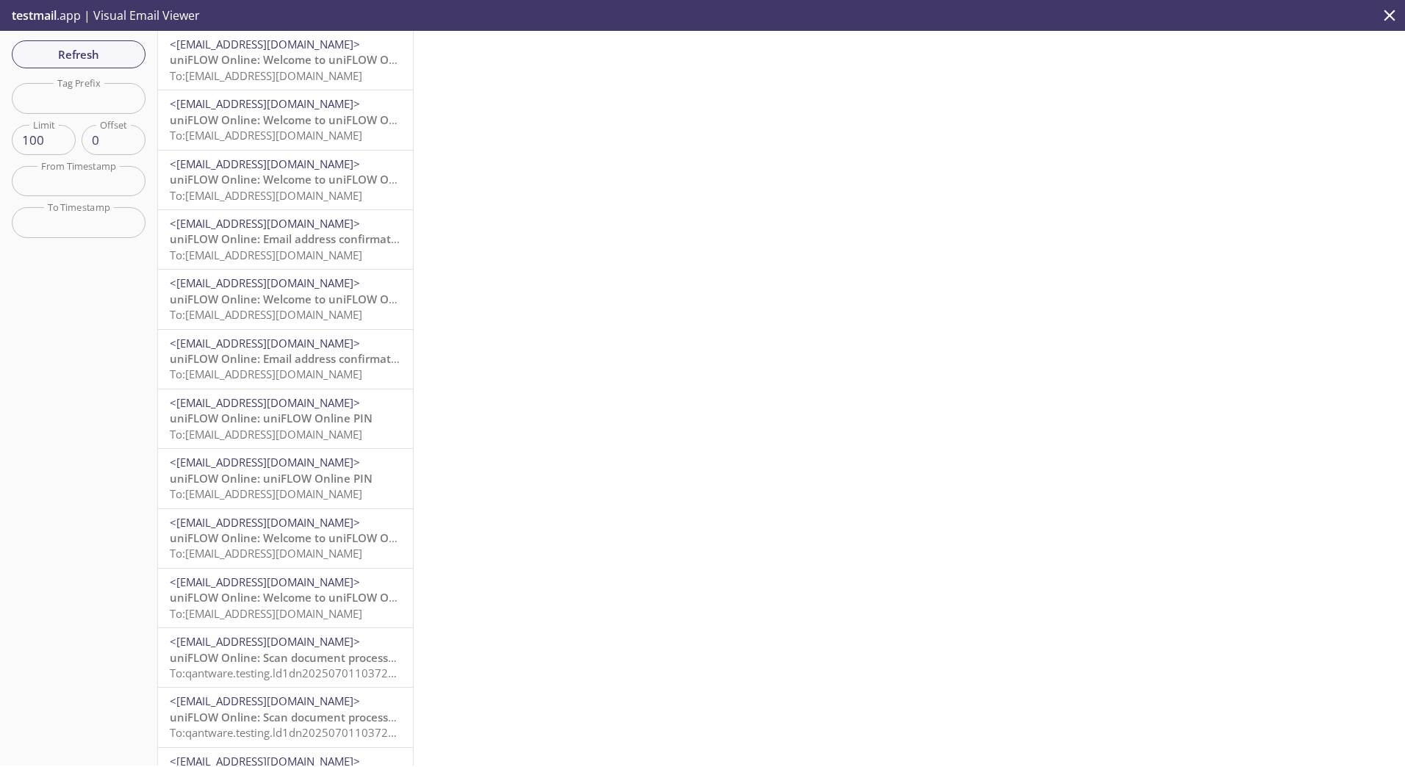
click at [287, 65] on span "uniFLOW Online: Welcome to uniFLOW Online" at bounding box center [293, 59] width 246 height 15
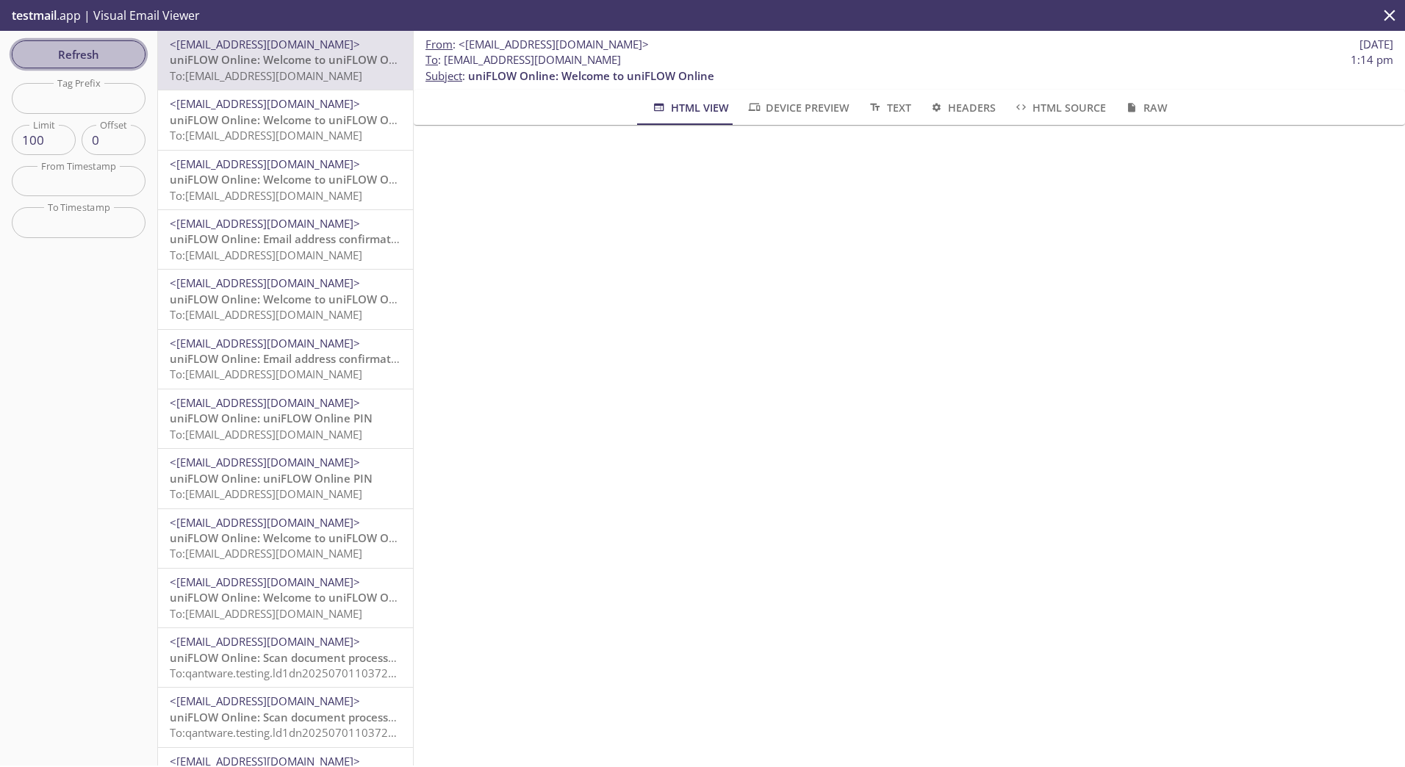
click at [76, 52] on span "Refresh" at bounding box center [79, 54] width 110 height 19
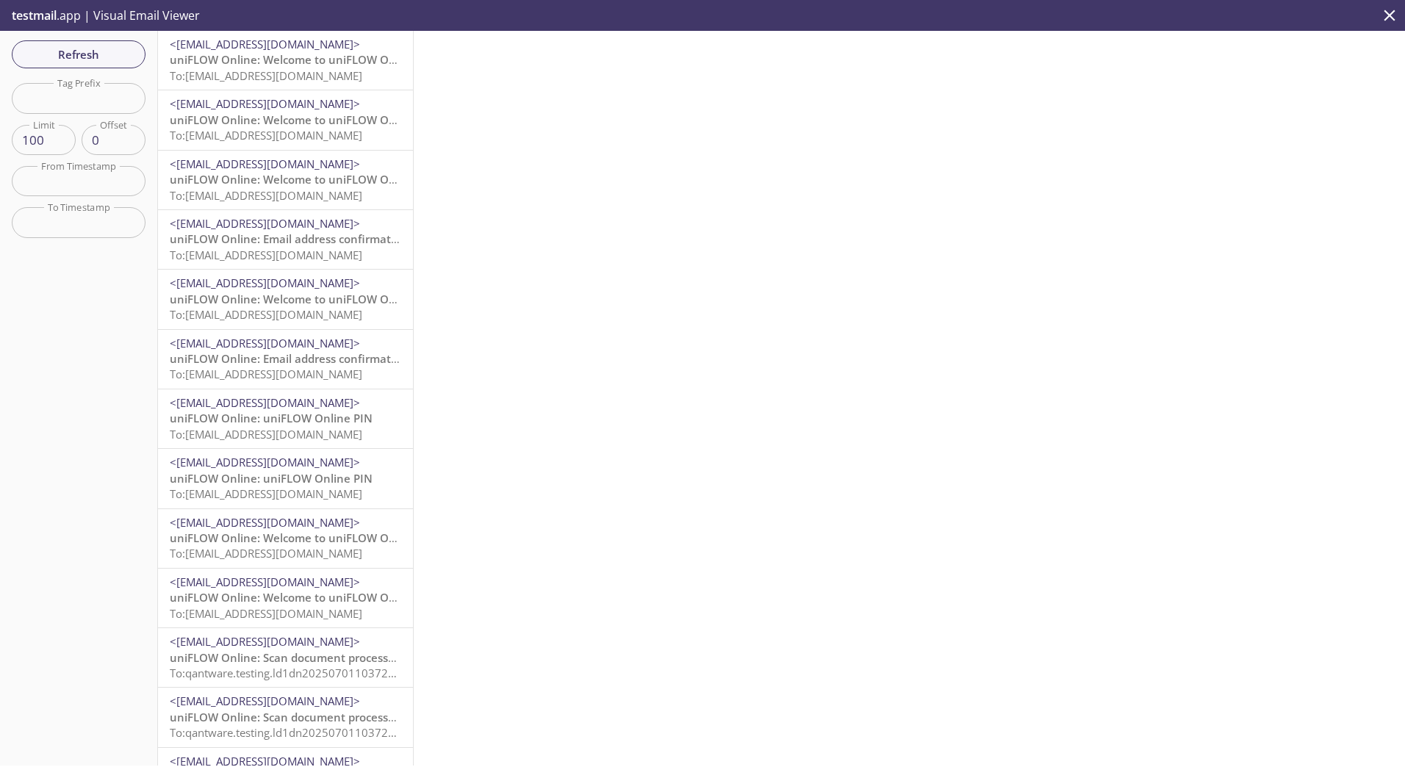
click at [312, 75] on span "To: [EMAIL_ADDRESS][DOMAIN_NAME]" at bounding box center [266, 75] width 193 height 15
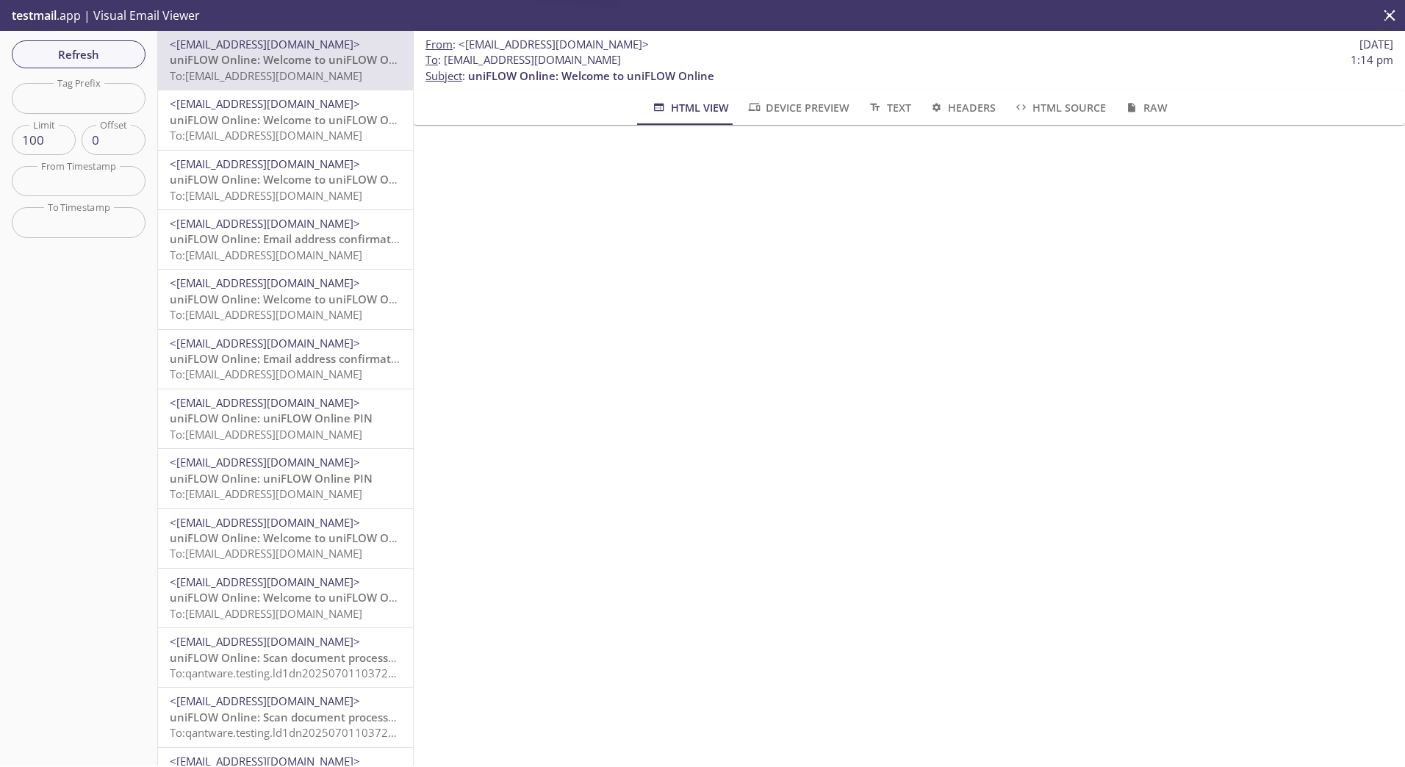
click at [288, 127] on p "uniFLOW Online: Welcome to uniFLOW Online To: [EMAIL_ADDRESS][DOMAIN_NAME]" at bounding box center [285, 128] width 231 height 32
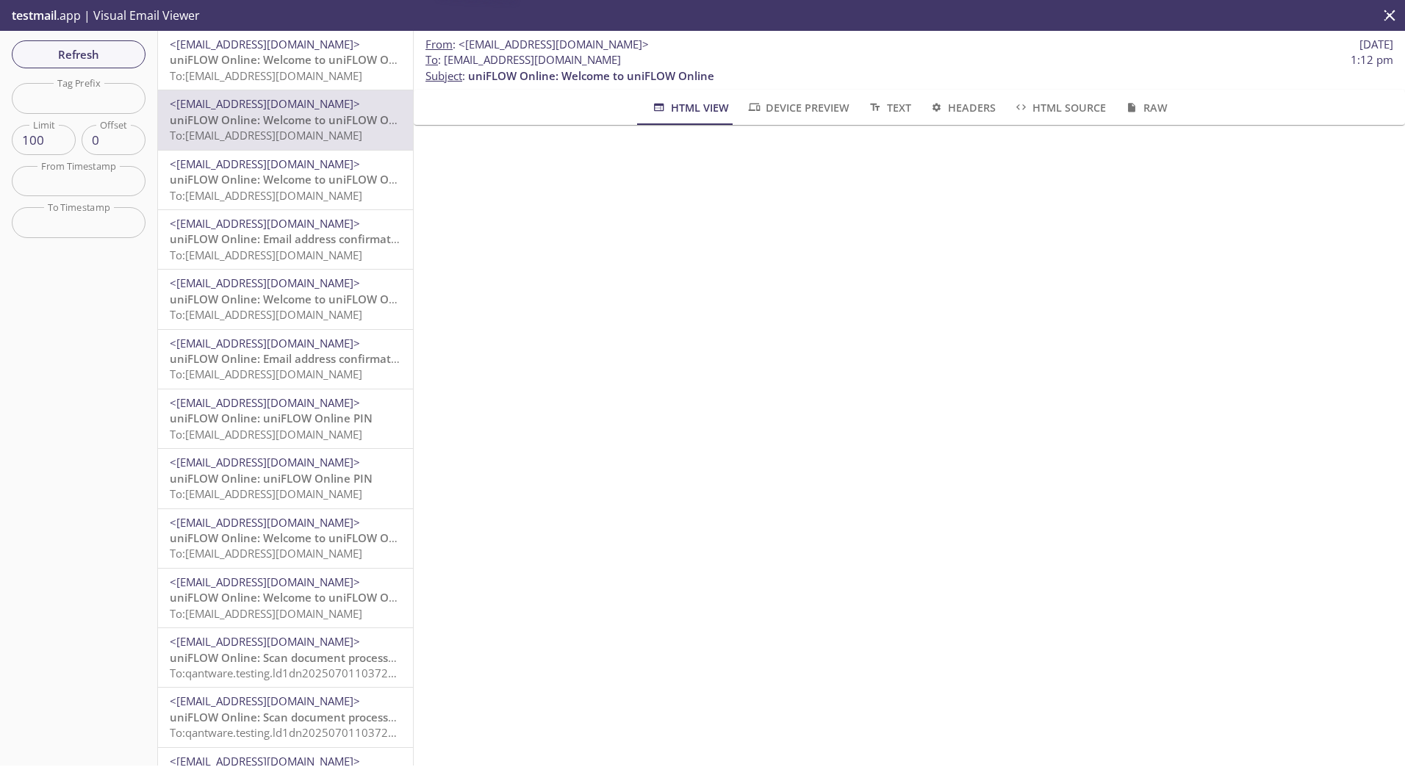
click at [261, 73] on span "To: [EMAIL_ADDRESS][DOMAIN_NAME]" at bounding box center [266, 75] width 193 height 15
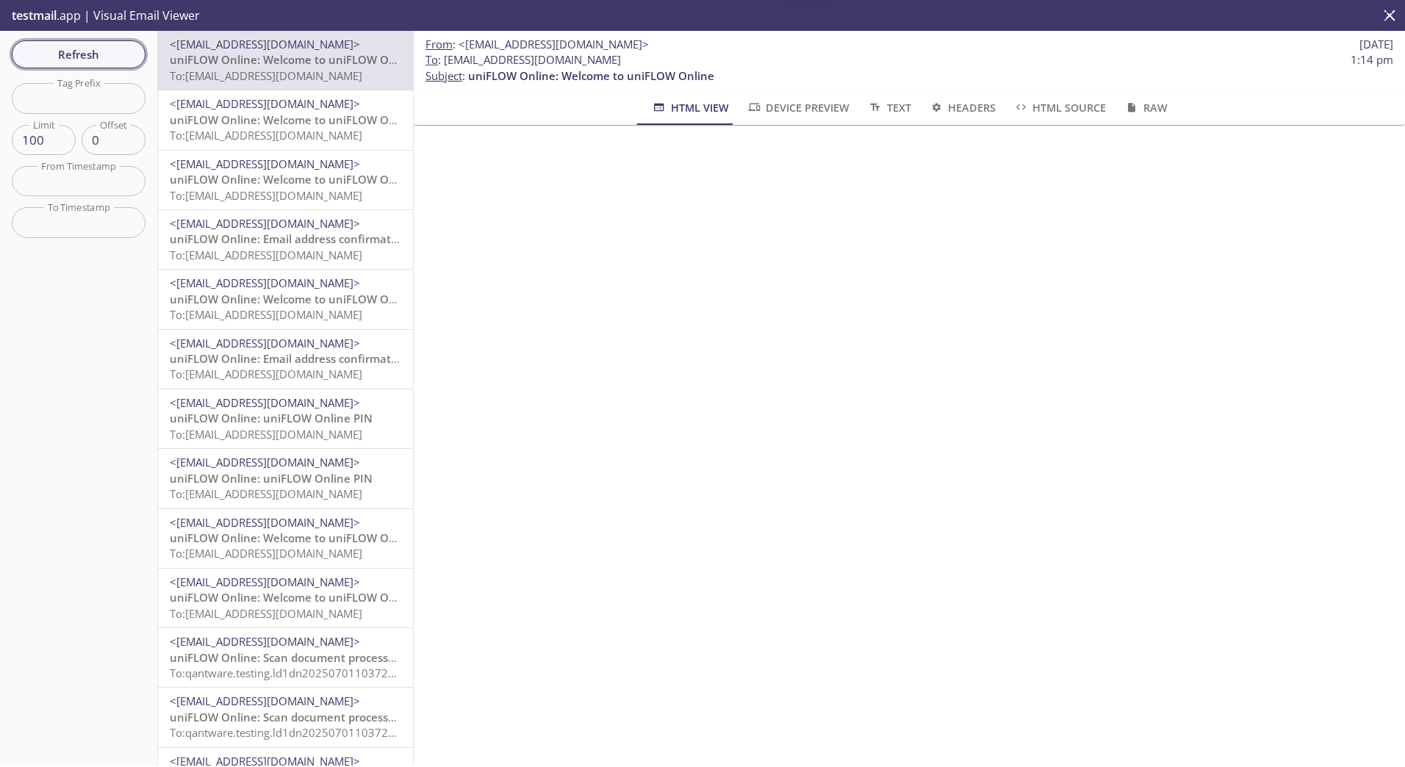
click at [90, 51] on span "Refresh" at bounding box center [79, 54] width 110 height 19
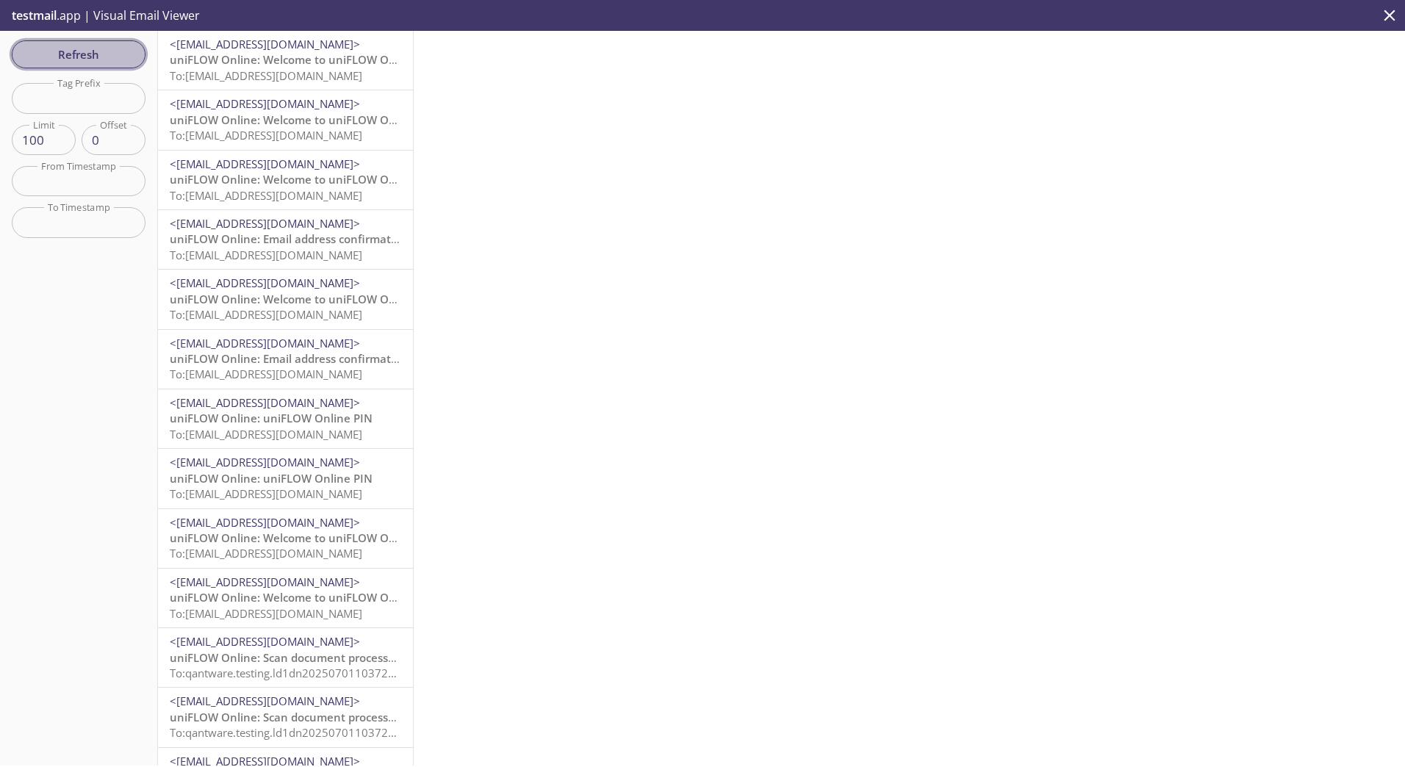
click at [83, 49] on span "Refresh" at bounding box center [79, 54] width 110 height 19
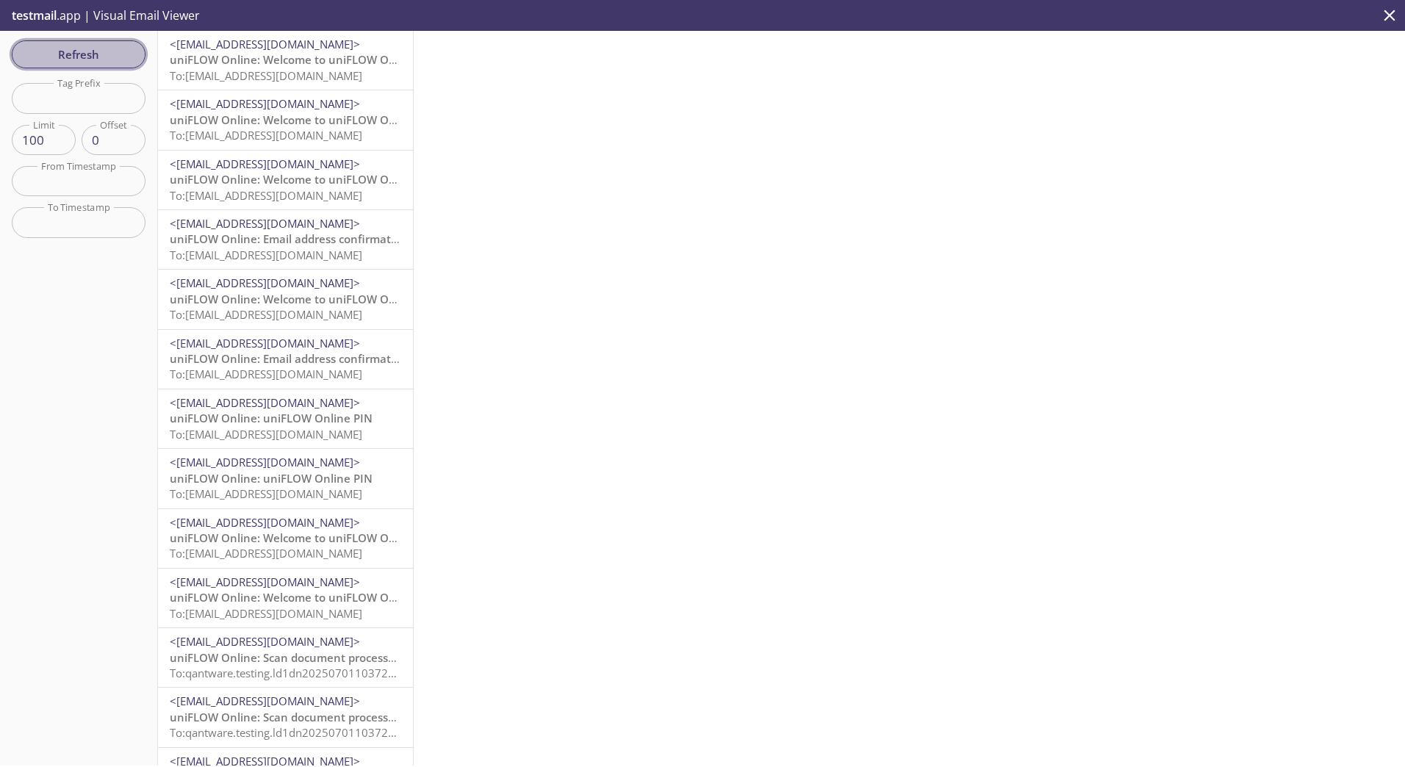
click at [83, 49] on span "Refresh" at bounding box center [79, 54] width 110 height 19
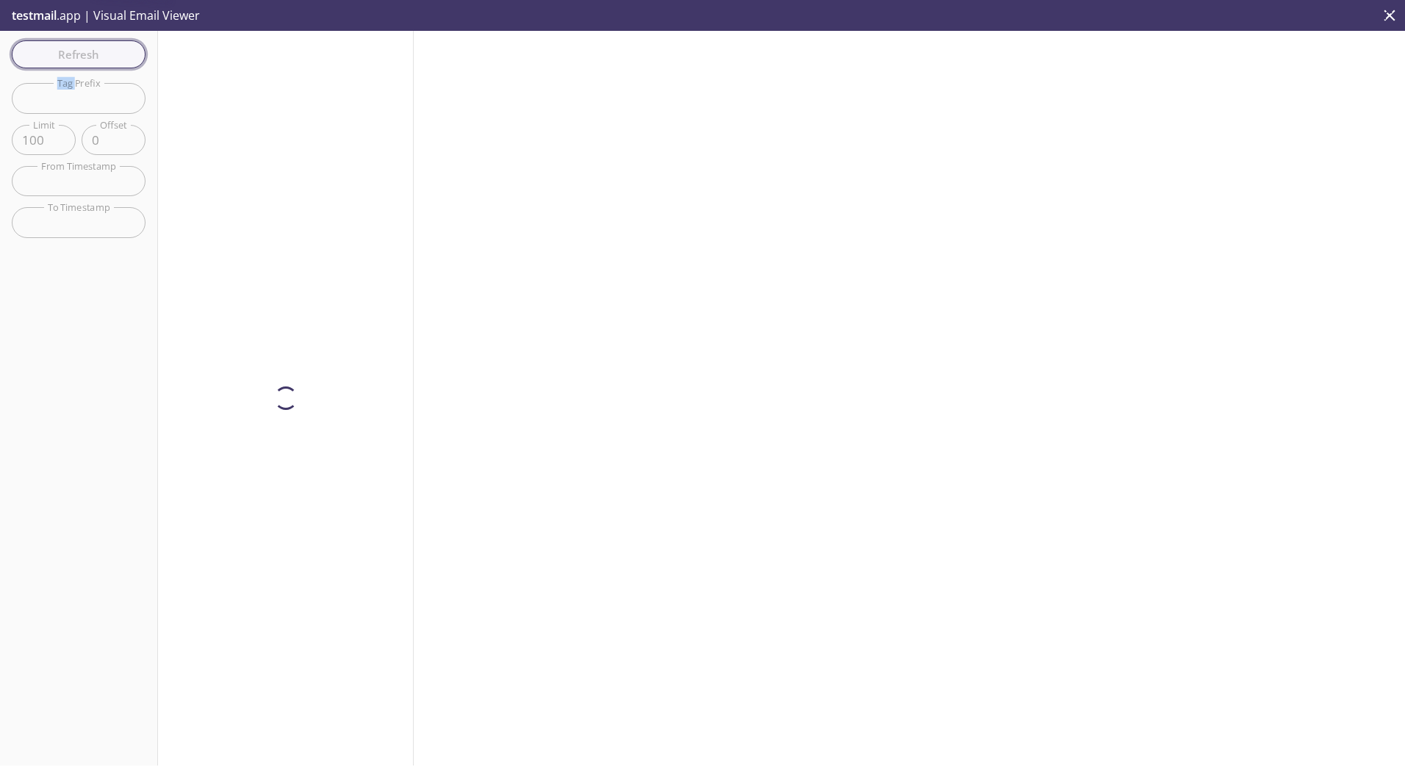
click at [83, 49] on div "Refresh Filters Tag Prefix Tag Prefix Limit 100 Limit Offset 0 Offset From Time…" at bounding box center [79, 398] width 158 height 735
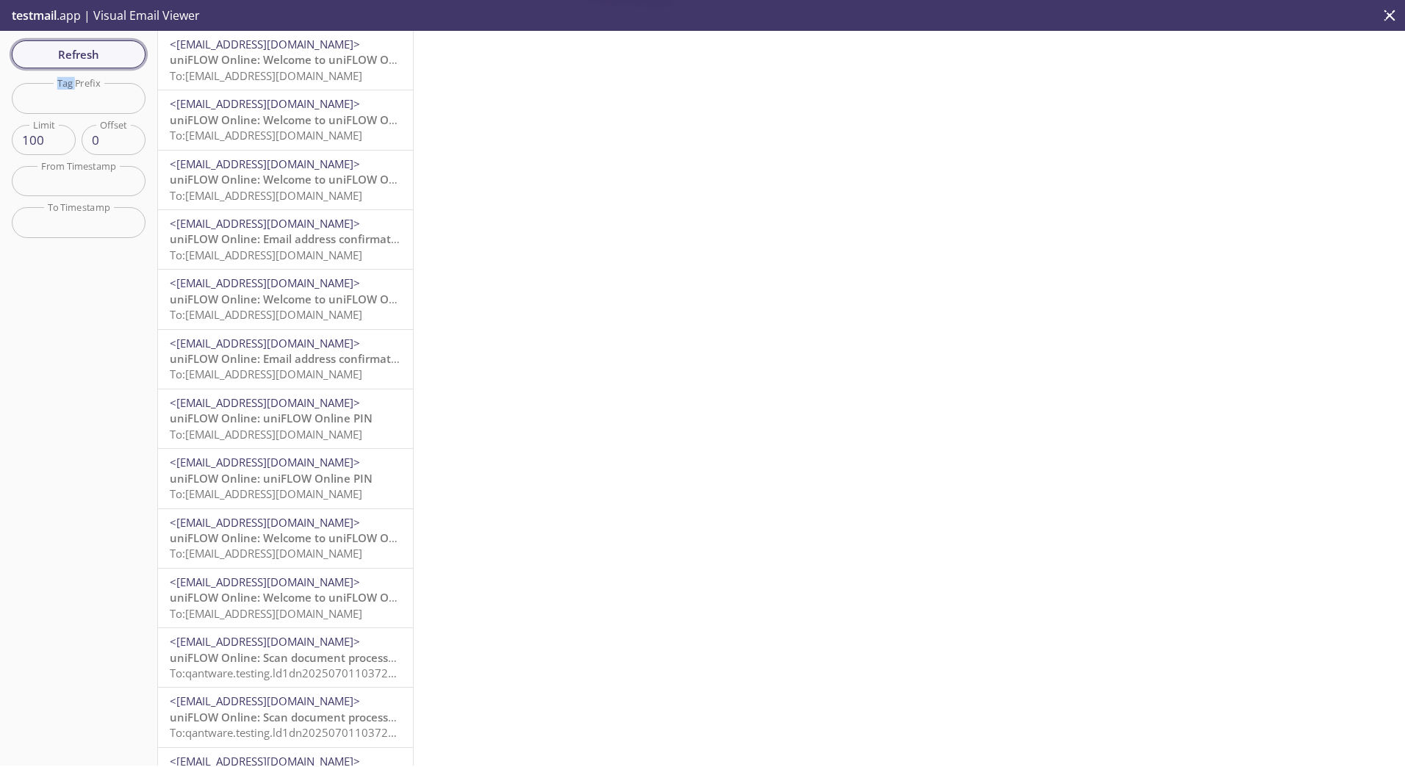
click at [83, 49] on span "Refresh" at bounding box center [79, 54] width 110 height 19
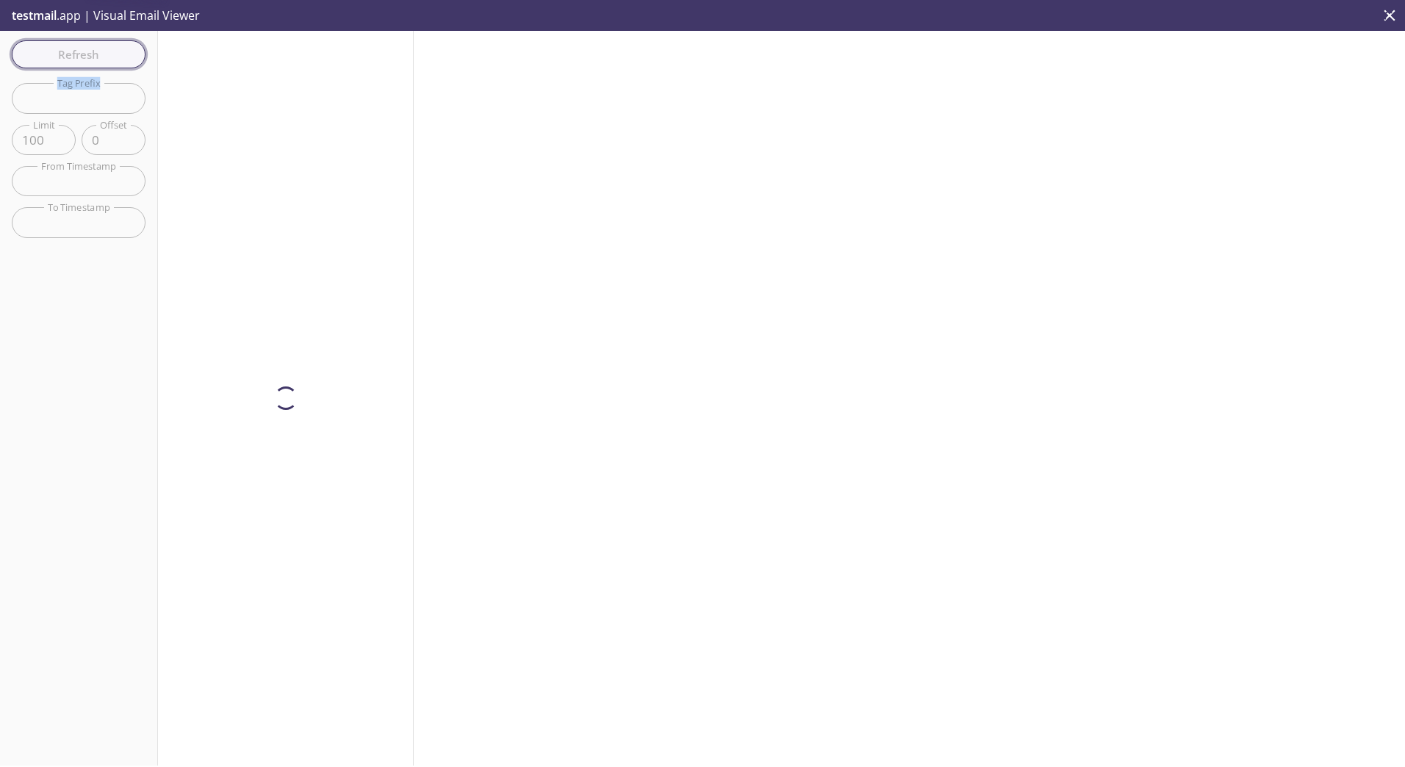
click at [83, 49] on div "Refresh Filters Tag Prefix Tag Prefix Limit 100 Limit Offset 0 Offset From Time…" at bounding box center [79, 398] width 158 height 735
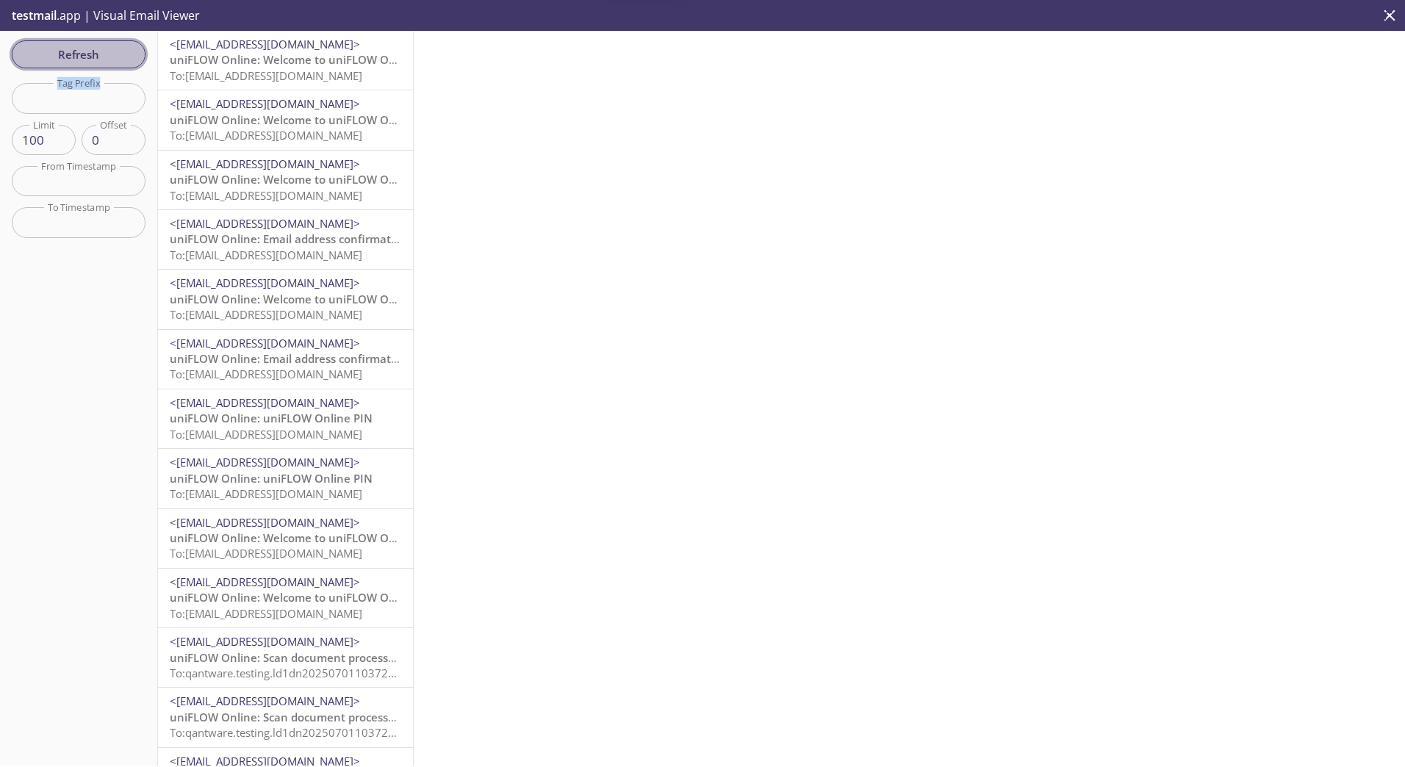
click at [83, 49] on span "Refresh" at bounding box center [79, 54] width 110 height 19
click at [83, 49] on div "Refresh Filters Tag Prefix Tag Prefix Limit 100 Limit Offset 0 Offset From Time…" at bounding box center [79, 398] width 158 height 735
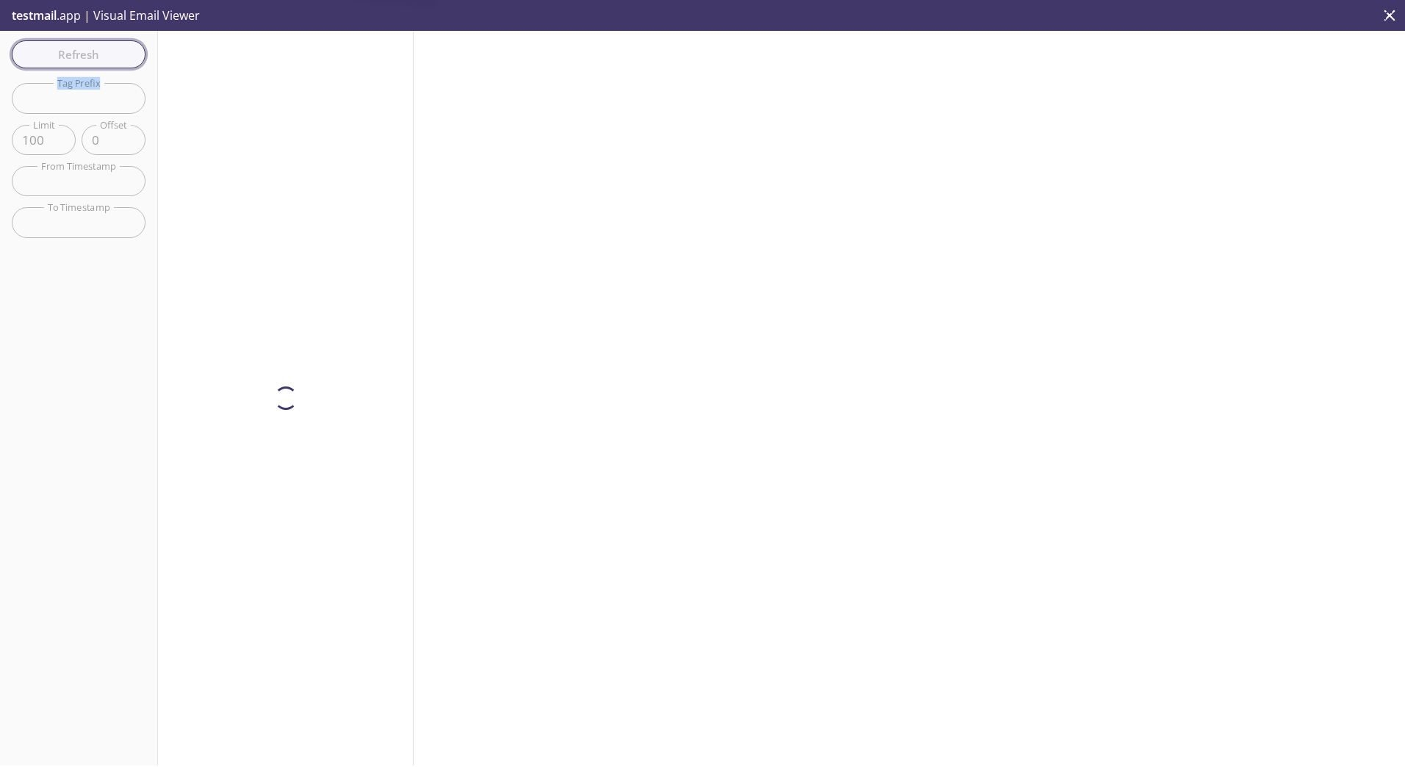
click at [83, 49] on span "Refresh" at bounding box center [79, 54] width 110 height 19
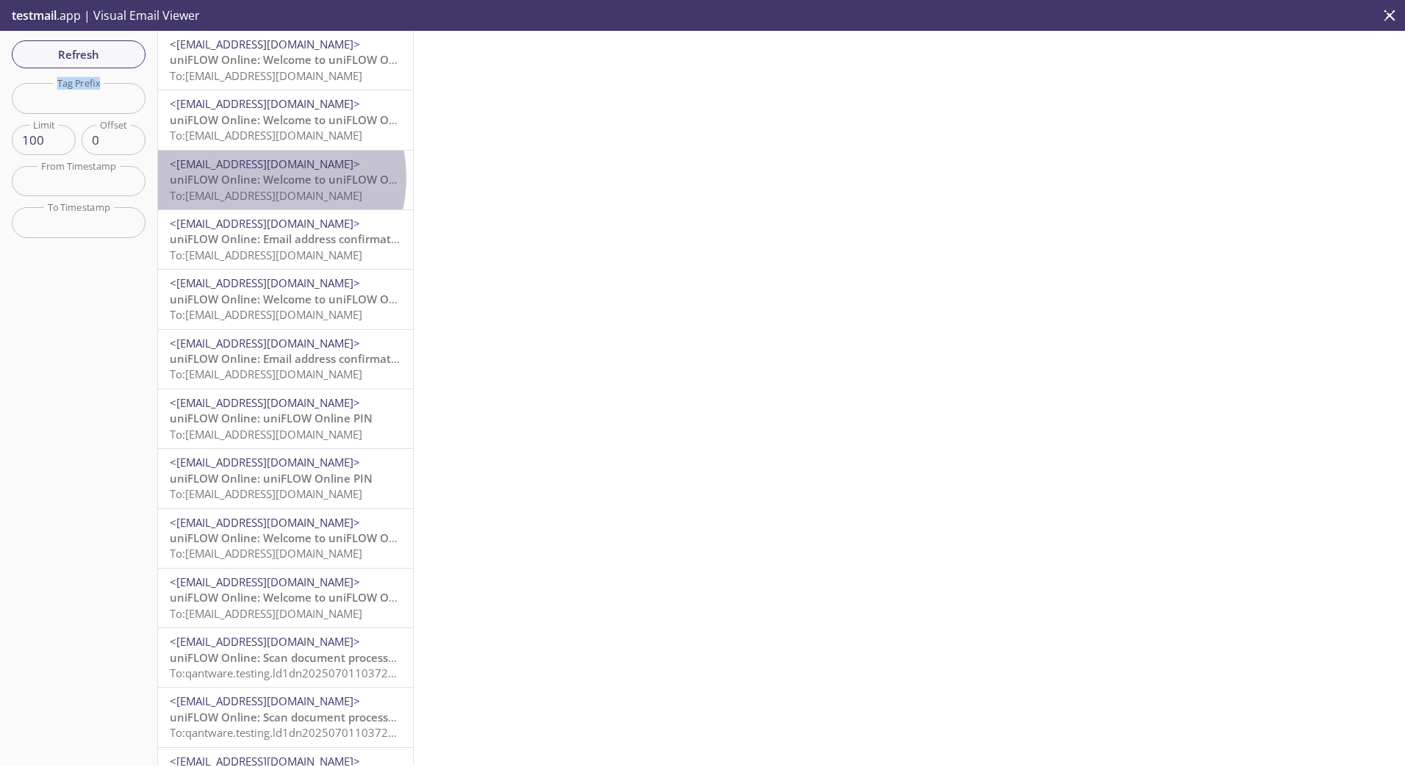
click at [256, 179] on span "uniFLOW Online: Welcome to uniFLOW Online" at bounding box center [293, 179] width 246 height 15
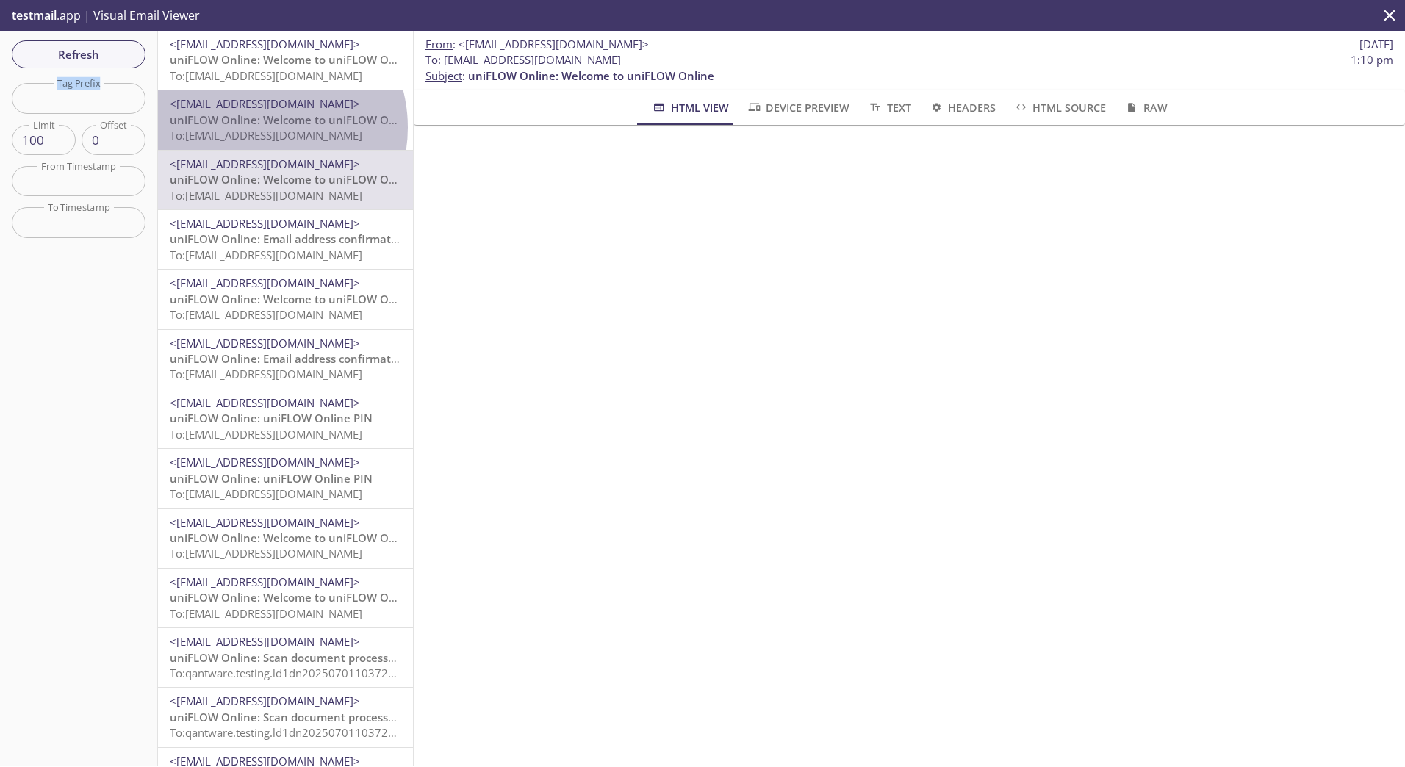
click at [258, 127] on p "uniFLOW Online: Welcome to uniFLOW Online To: [EMAIL_ADDRESS][DOMAIN_NAME]" at bounding box center [285, 128] width 231 height 32
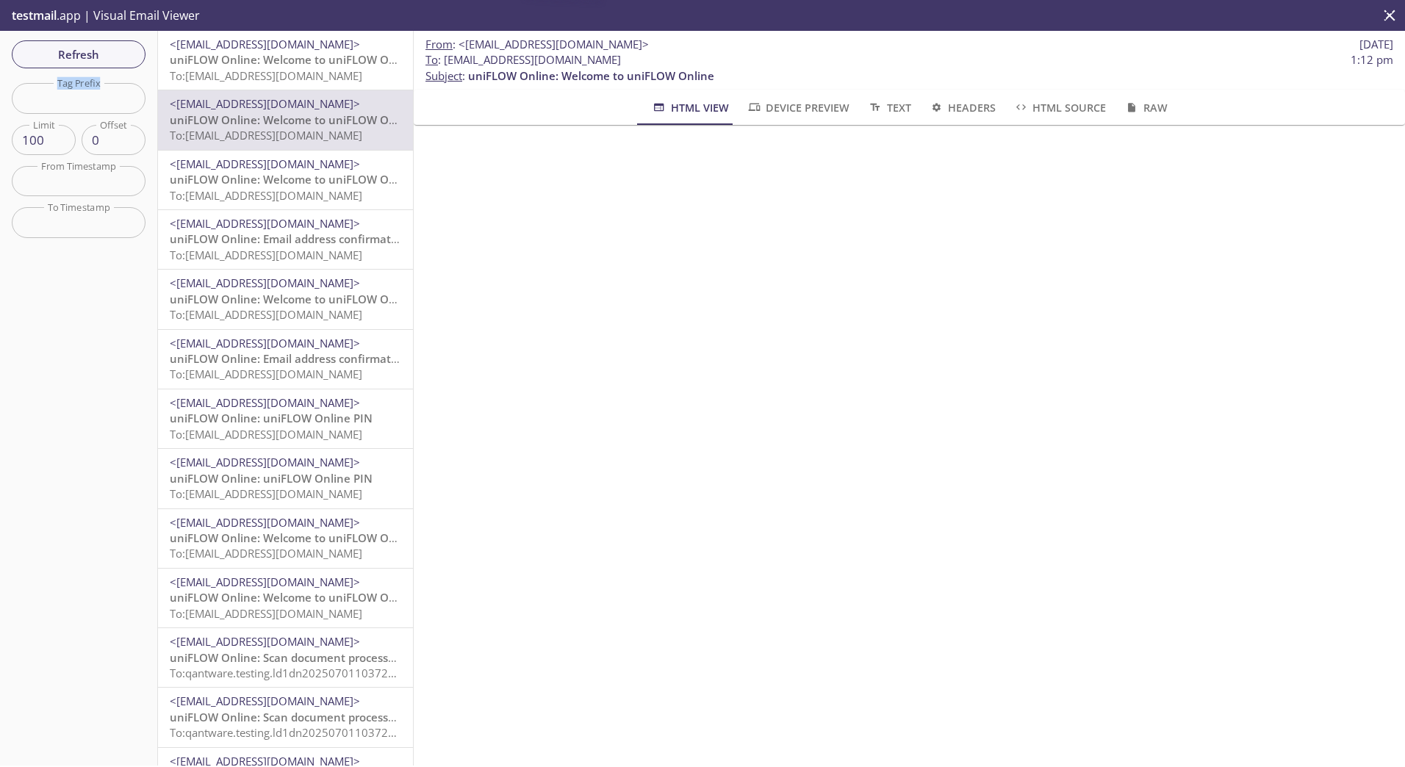
click at [251, 79] on span "To: [EMAIL_ADDRESS][DOMAIN_NAME]" at bounding box center [266, 75] width 193 height 15
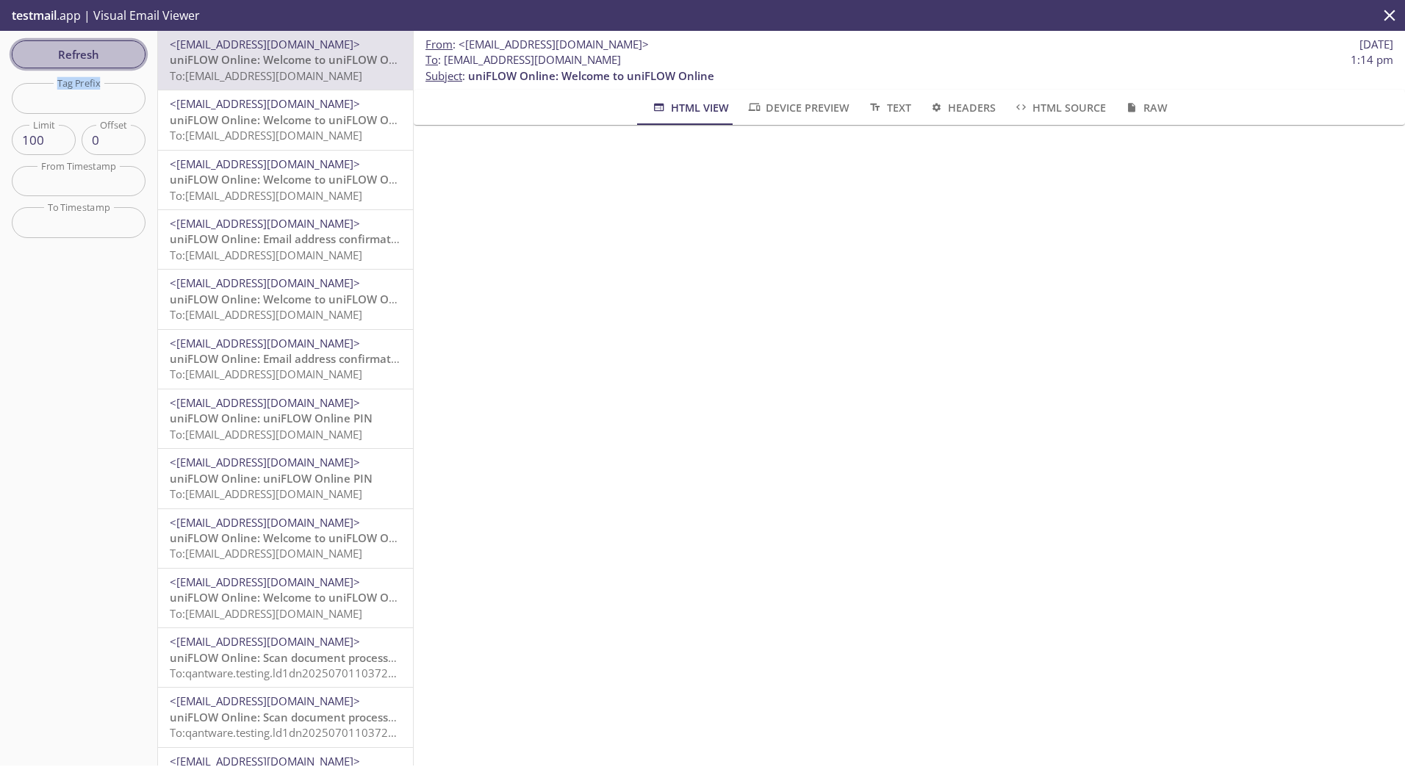
click at [73, 58] on span "Refresh" at bounding box center [79, 54] width 110 height 19
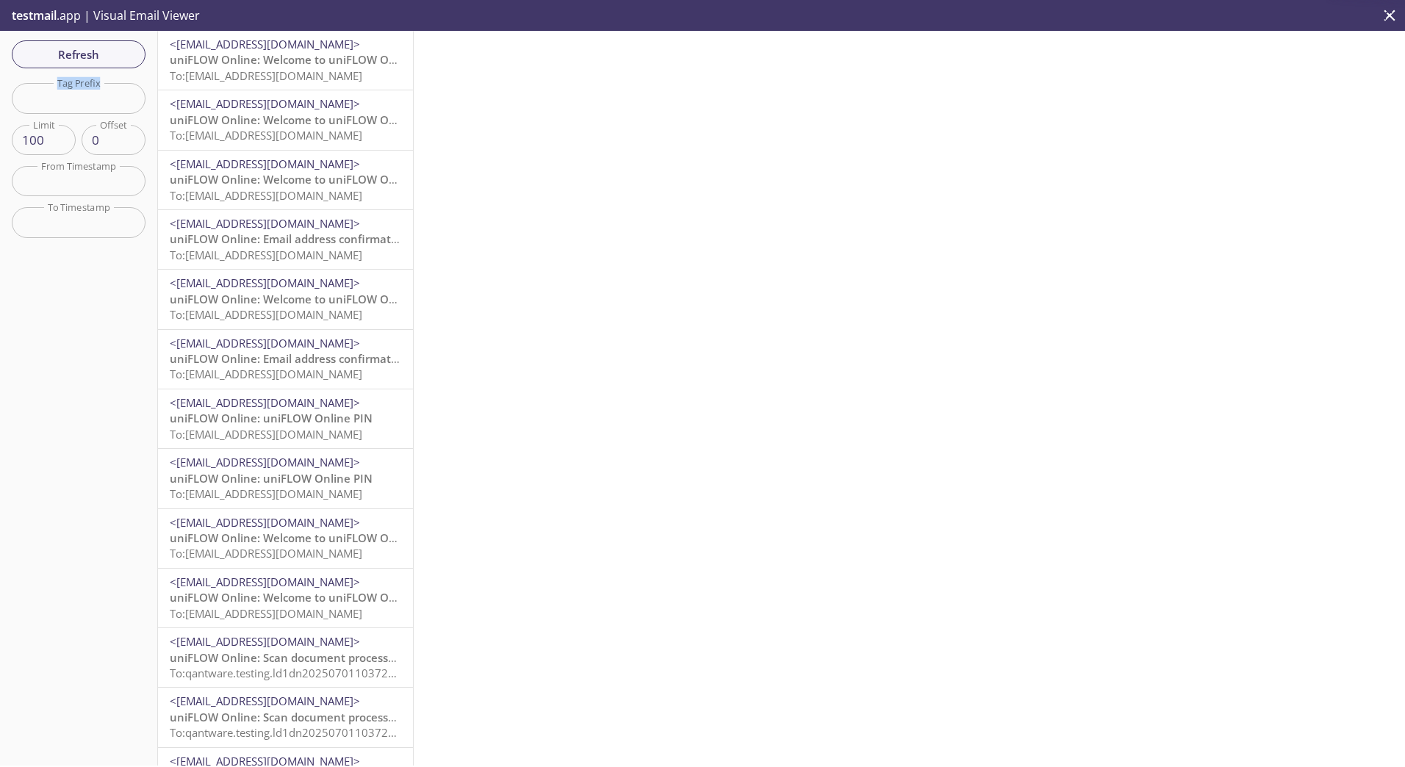
click at [237, 66] on span "uniFLOW Online: Welcome to uniFLOW Online" at bounding box center [293, 59] width 246 height 15
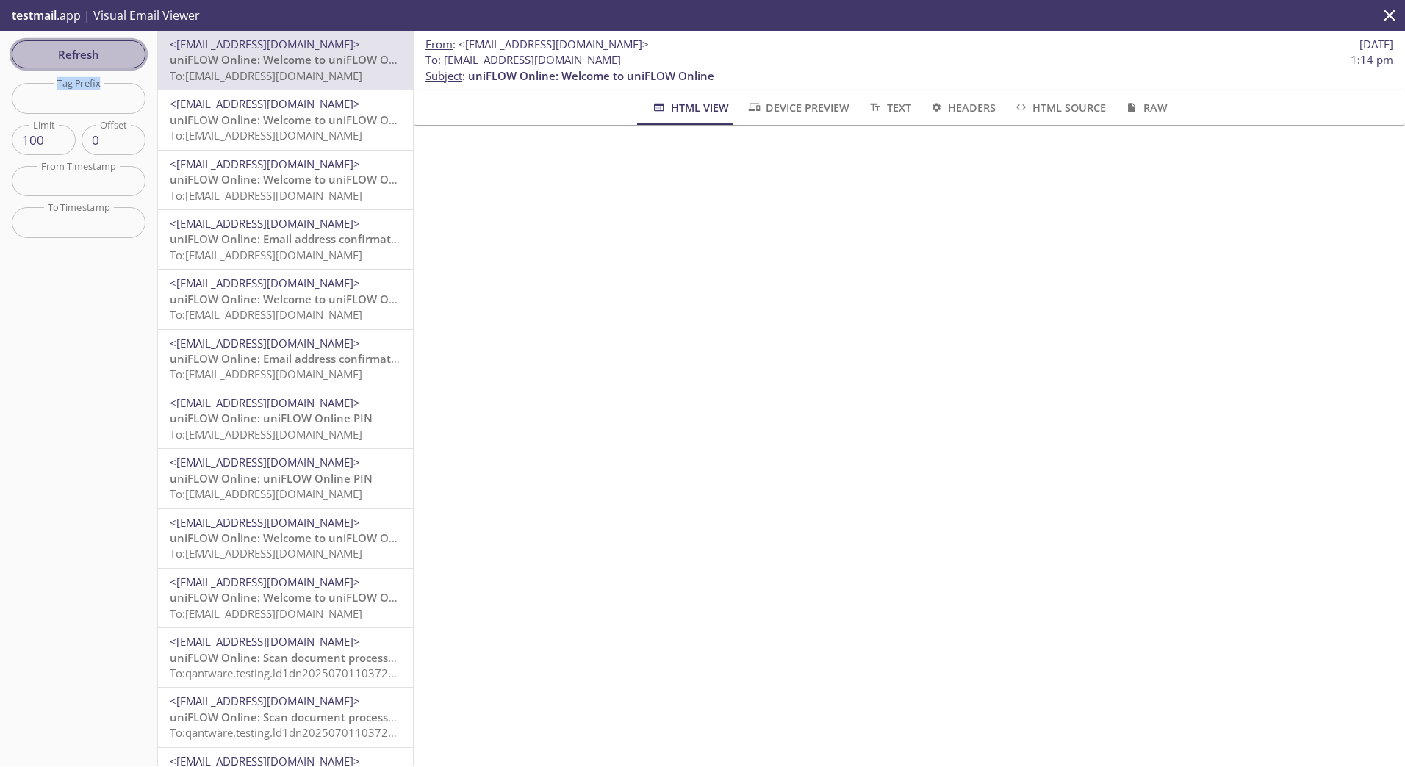
click at [96, 64] on span "Refresh" at bounding box center [79, 54] width 110 height 19
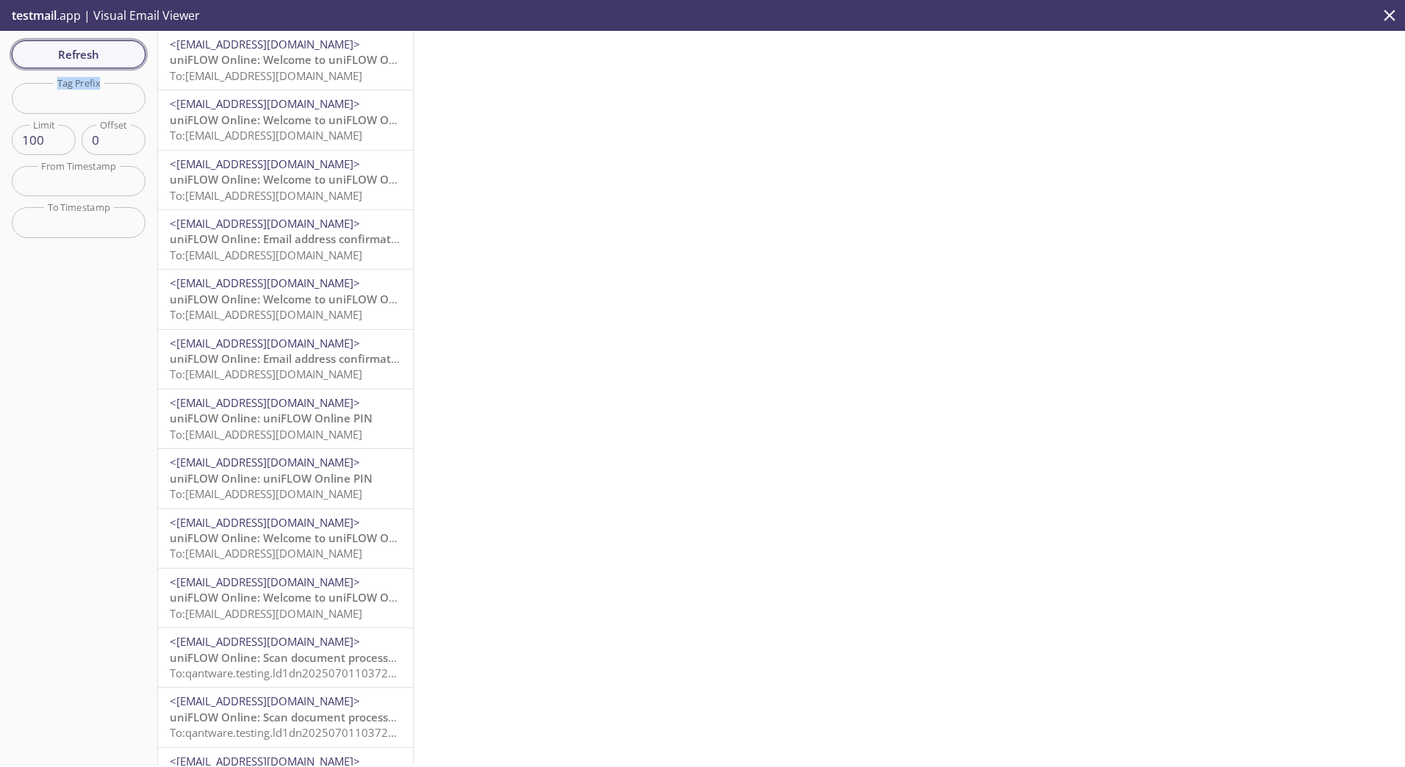
click at [73, 62] on span "Refresh" at bounding box center [79, 54] width 110 height 19
click at [93, 45] on span "Refresh" at bounding box center [79, 54] width 110 height 19
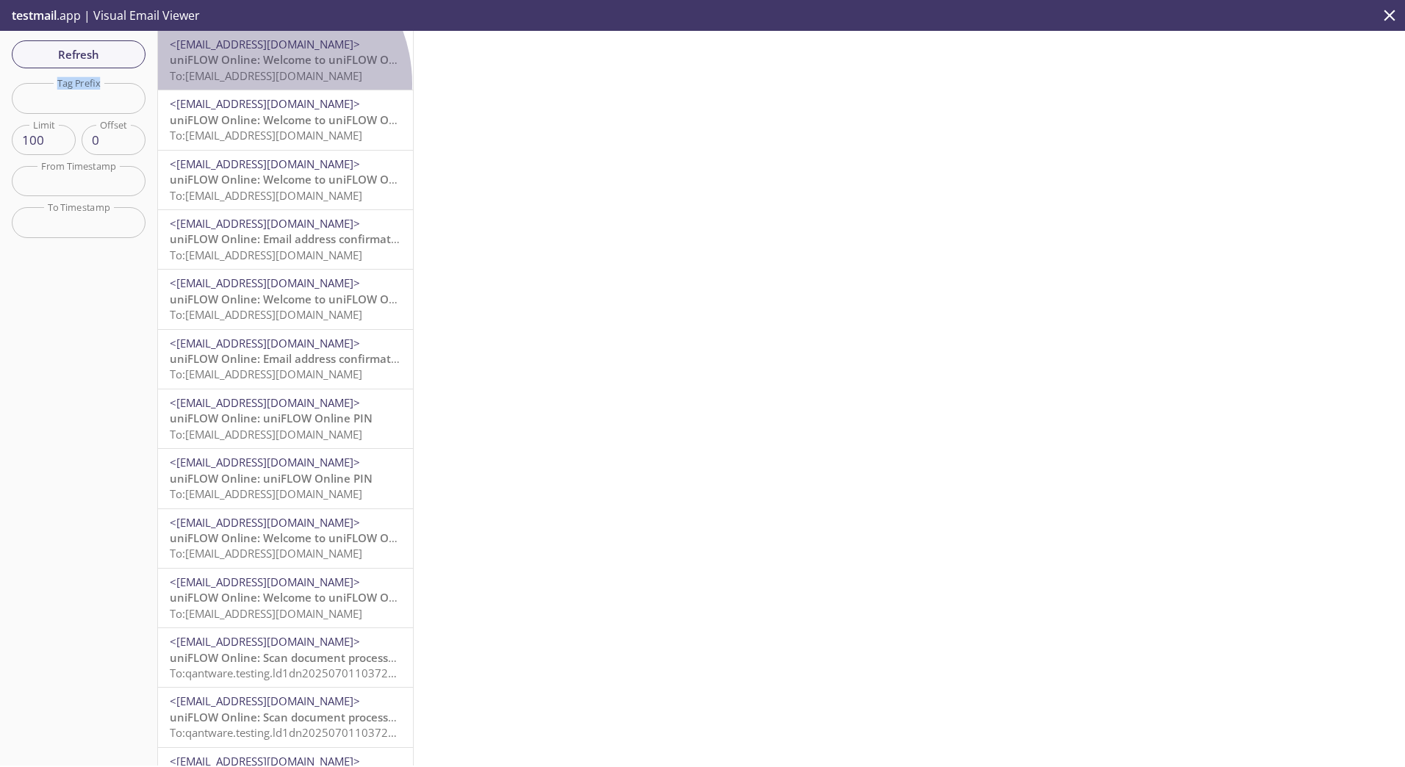
click at [258, 84] on p "uniFLOW Online: Welcome to uniFLOW Online To: [EMAIL_ADDRESS][DOMAIN_NAME]" at bounding box center [285, 68] width 231 height 32
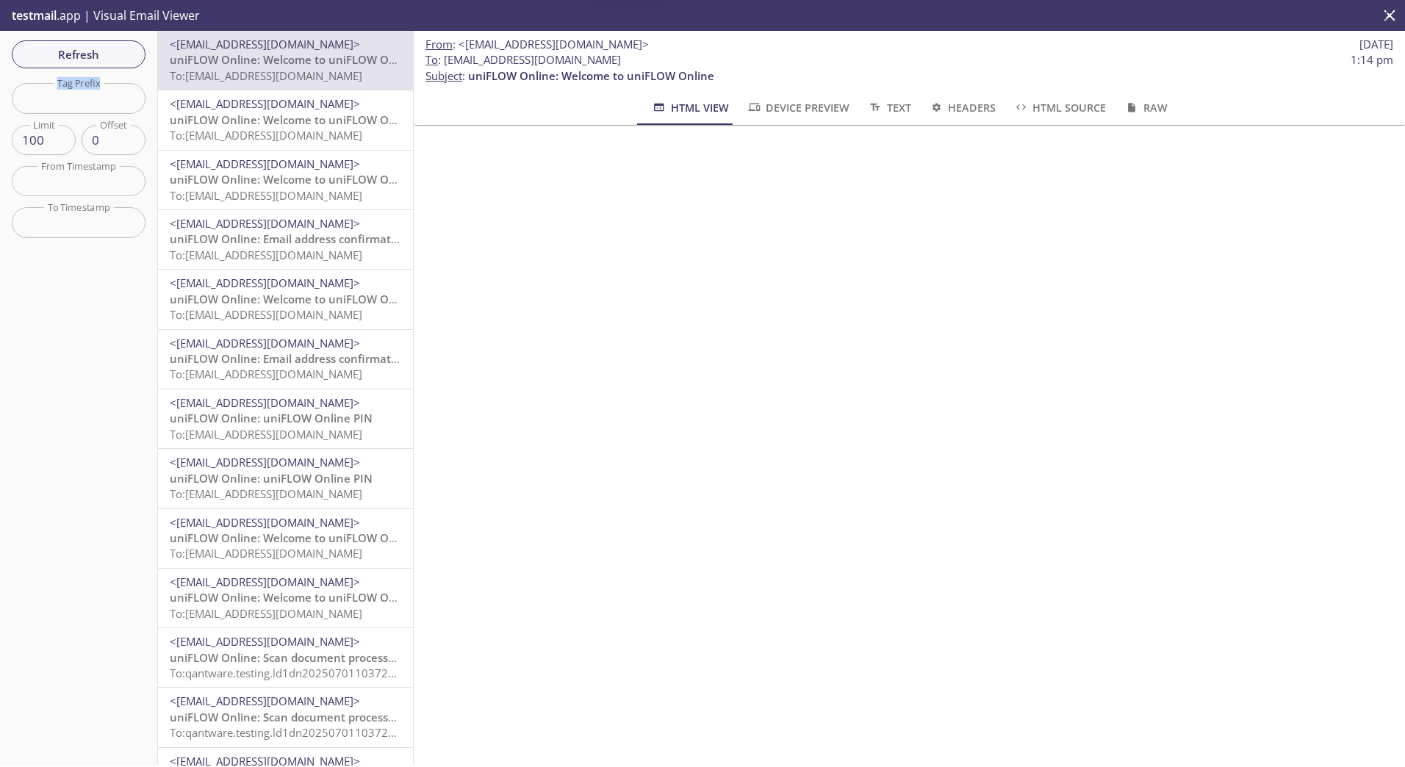
click at [271, 109] on span "<[EMAIL_ADDRESS][DOMAIN_NAME]>" at bounding box center [265, 103] width 190 height 15
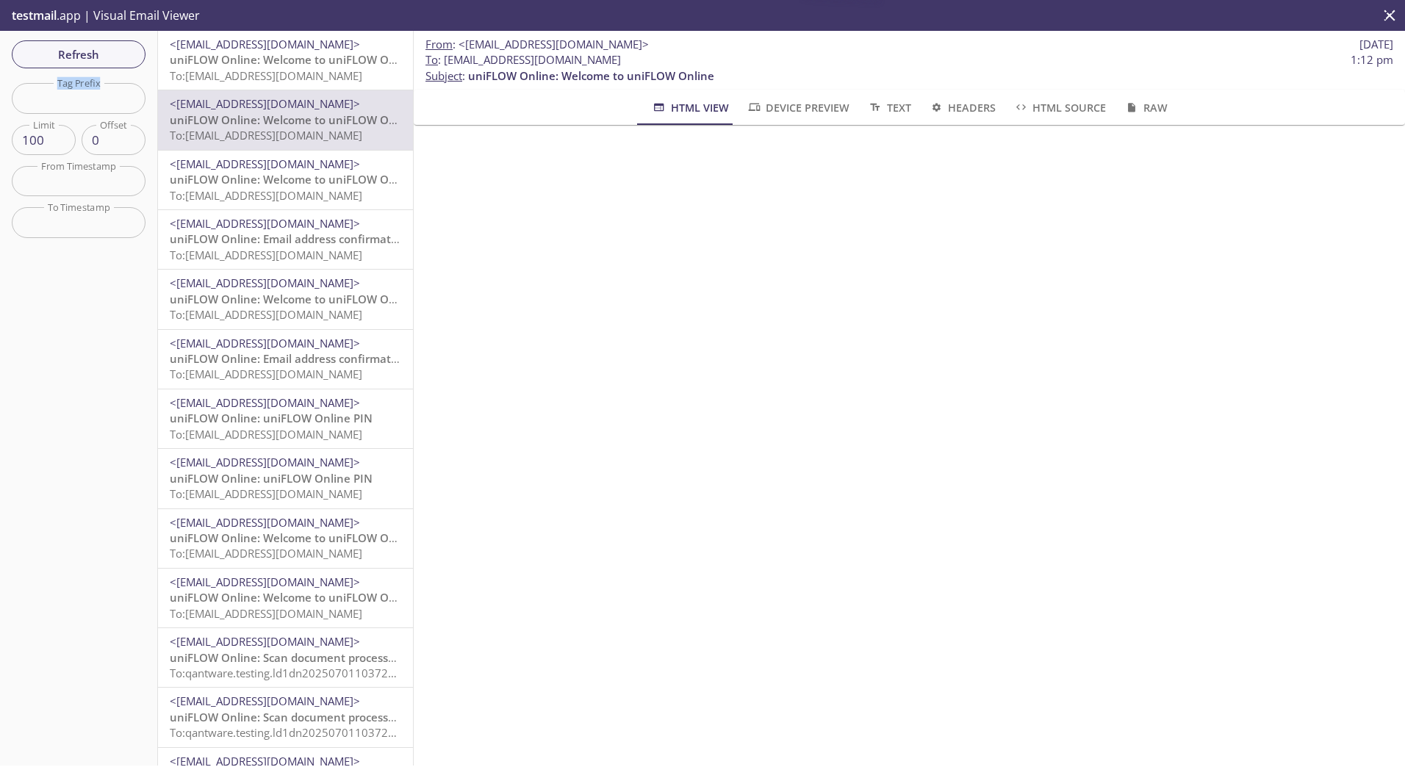
drag, startPoint x: 267, startPoint y: 57, endPoint x: 262, endPoint y: 72, distance: 15.6
click at [267, 57] on span "uniFLOW Online: Welcome to uniFLOW Online" at bounding box center [293, 59] width 246 height 15
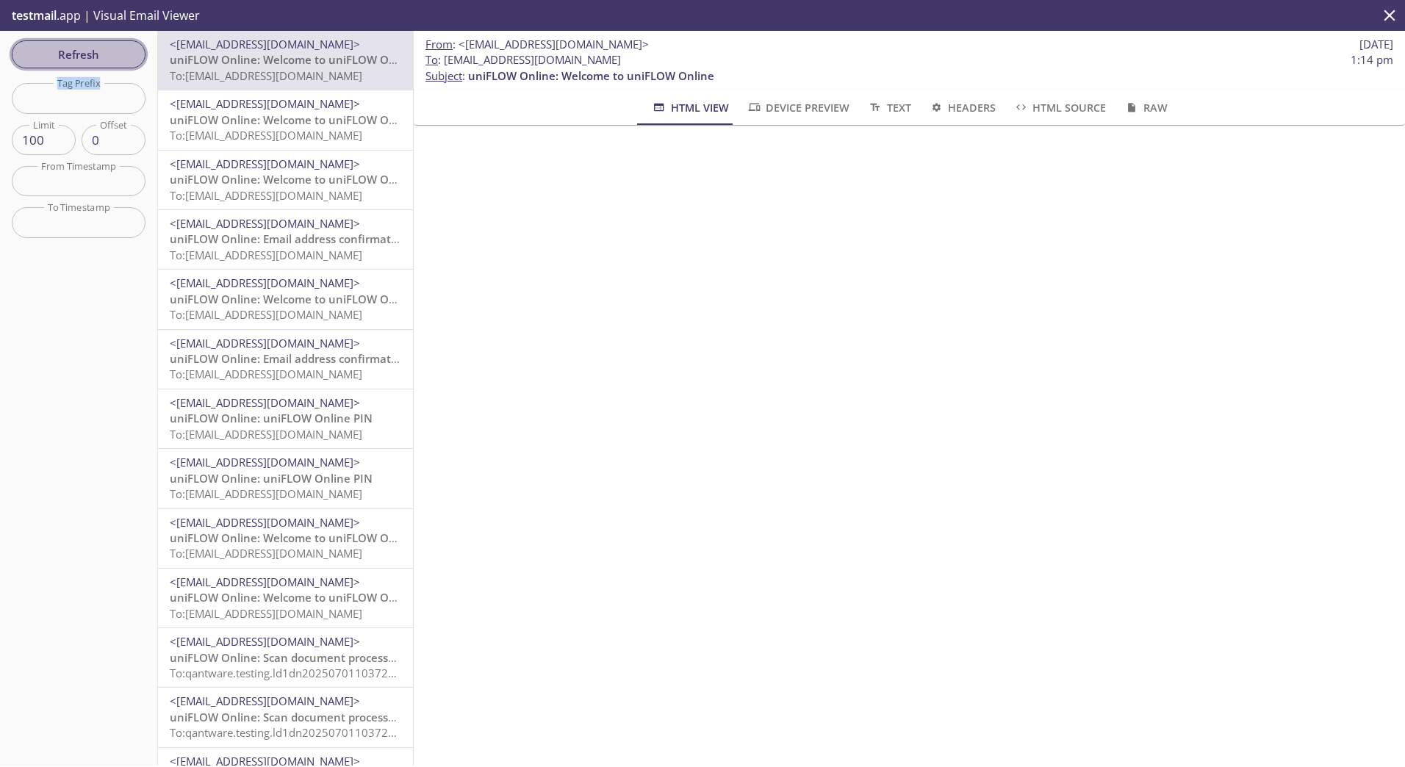
click at [79, 53] on span "Refresh" at bounding box center [79, 54] width 110 height 19
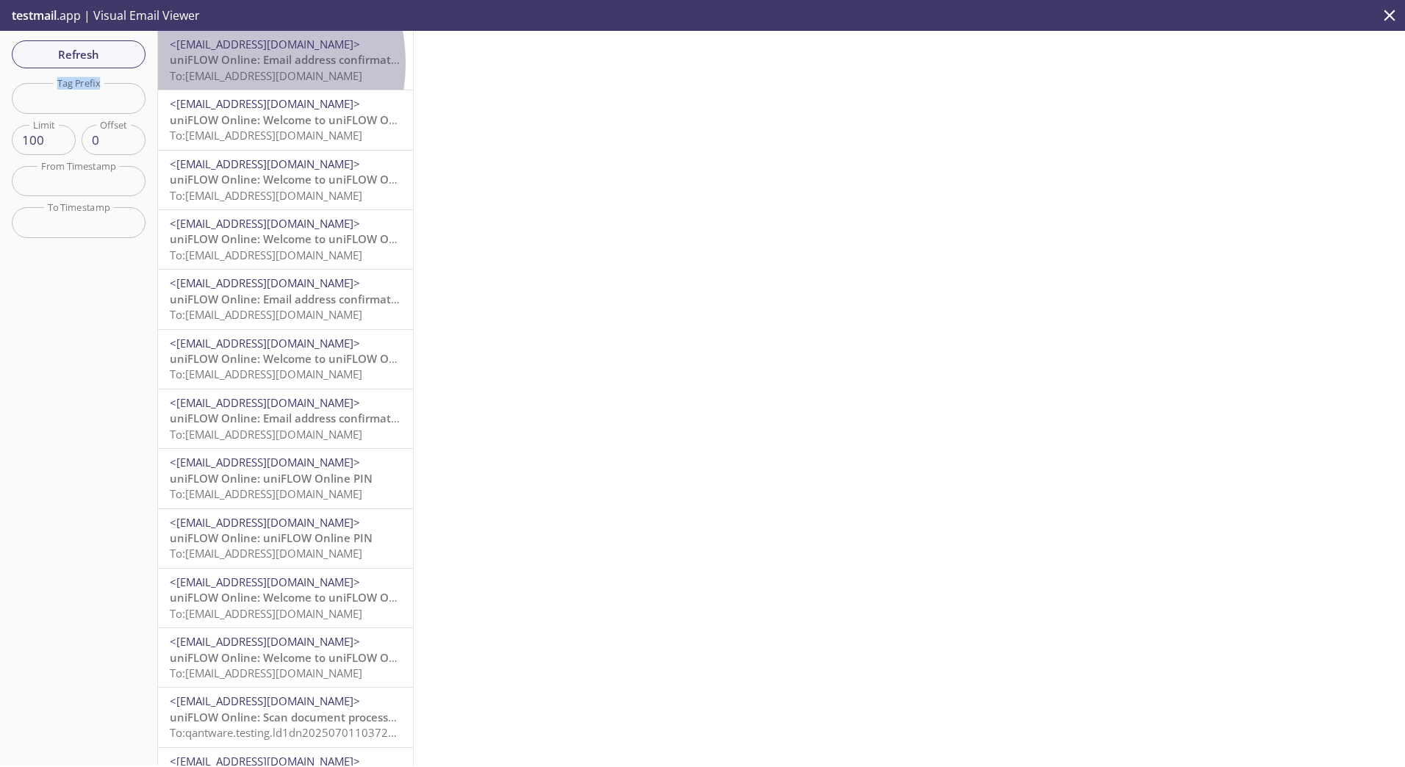
click at [218, 63] on span "uniFLOW Online: Email address confirmation" at bounding box center [289, 59] width 238 height 15
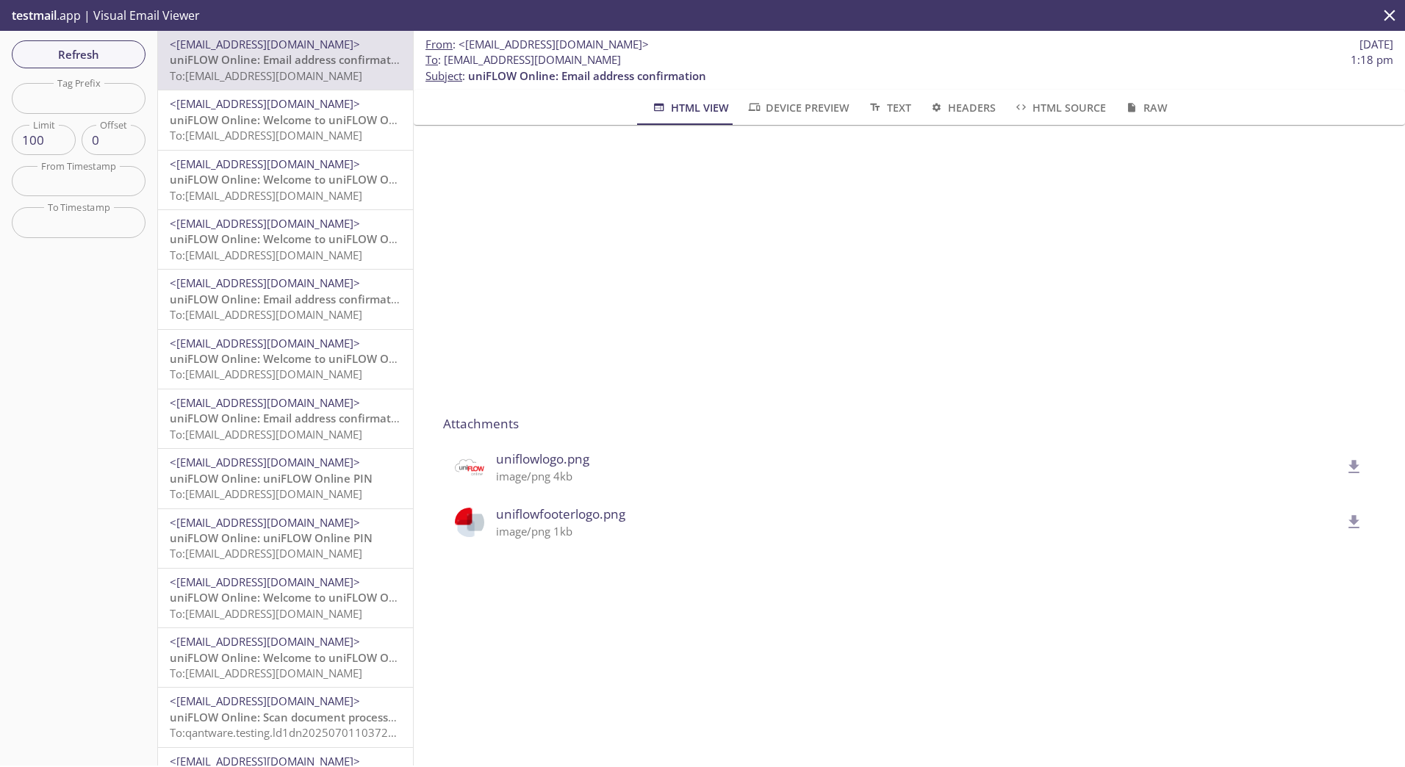
click at [23, 466] on div "Refresh Filters Tag Prefix Tag Prefix Limit 100 Limit Offset 0 Offset From Time…" at bounding box center [79, 398] width 158 height 735
click at [94, 60] on span "Refresh" at bounding box center [79, 54] width 110 height 19
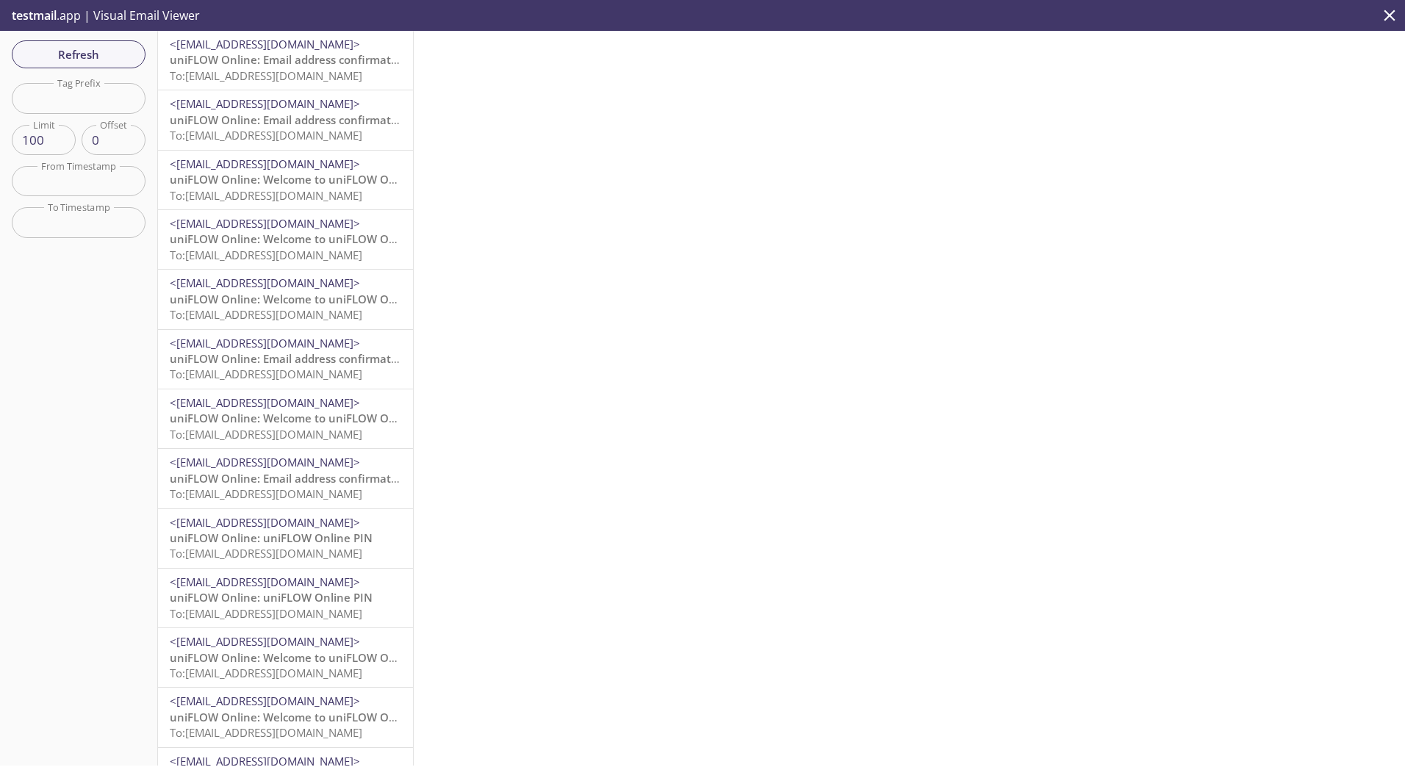
click at [209, 60] on span "uniFLOW Online: Email address confirmation" at bounding box center [289, 59] width 238 height 15
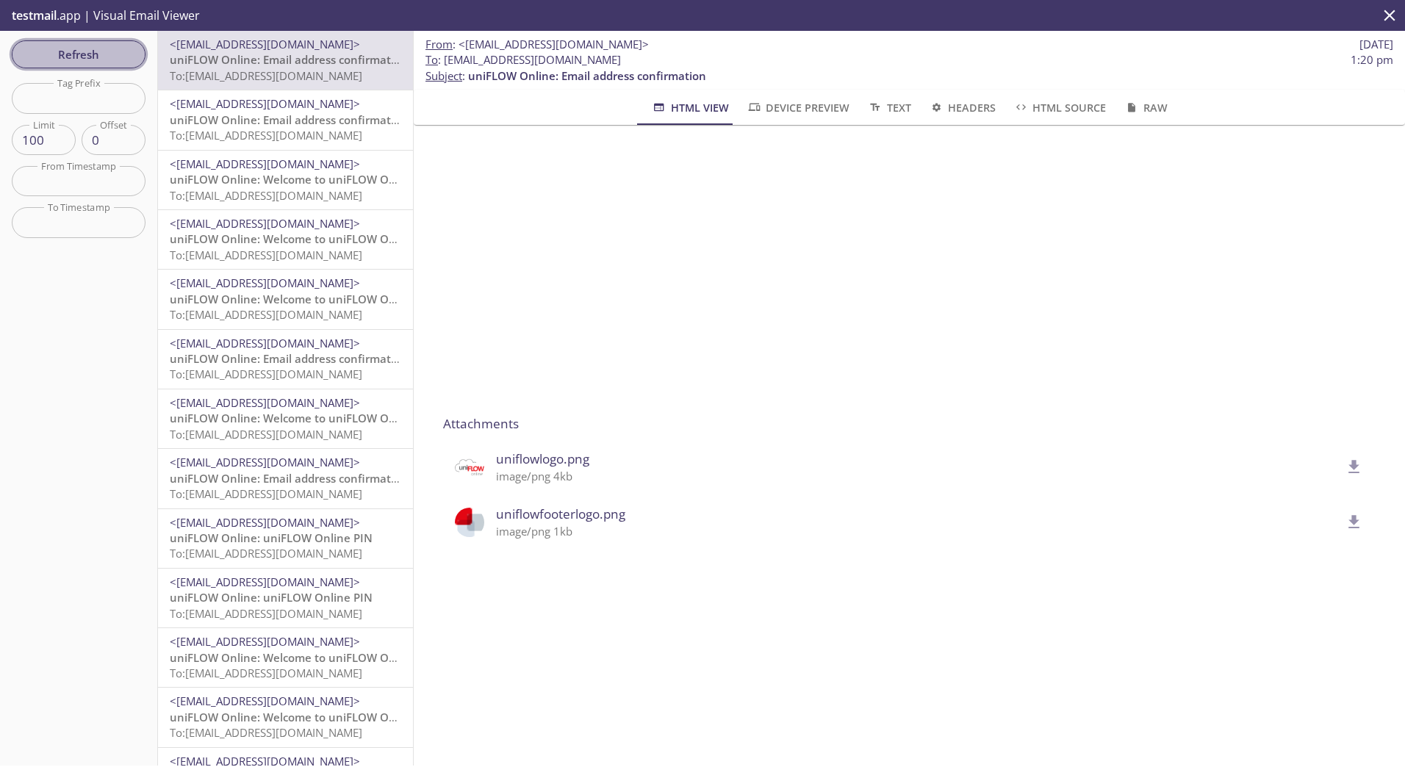
click at [77, 57] on span "Refresh" at bounding box center [79, 54] width 110 height 19
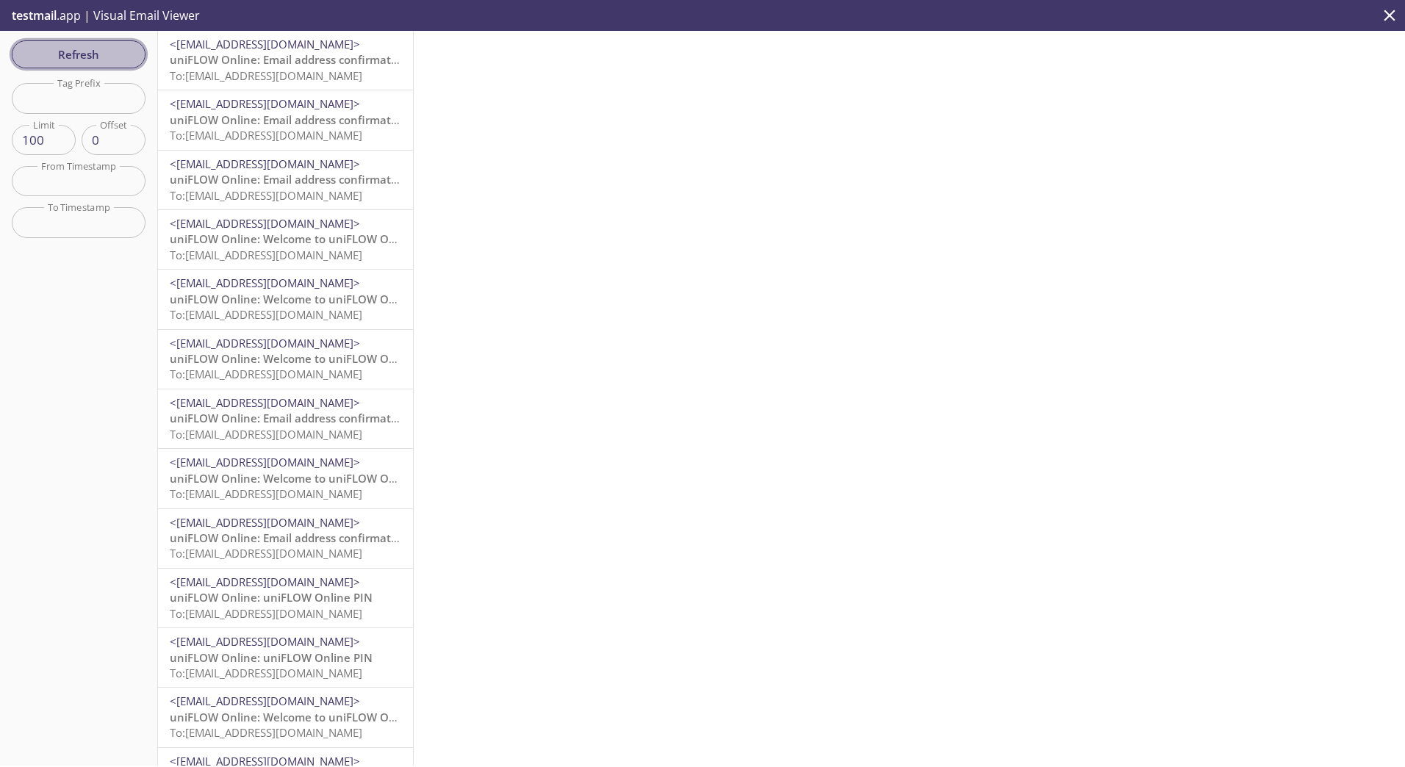
click at [107, 53] on span "Refresh" at bounding box center [79, 54] width 110 height 19
click at [96, 40] on button "Refresh" at bounding box center [79, 54] width 134 height 28
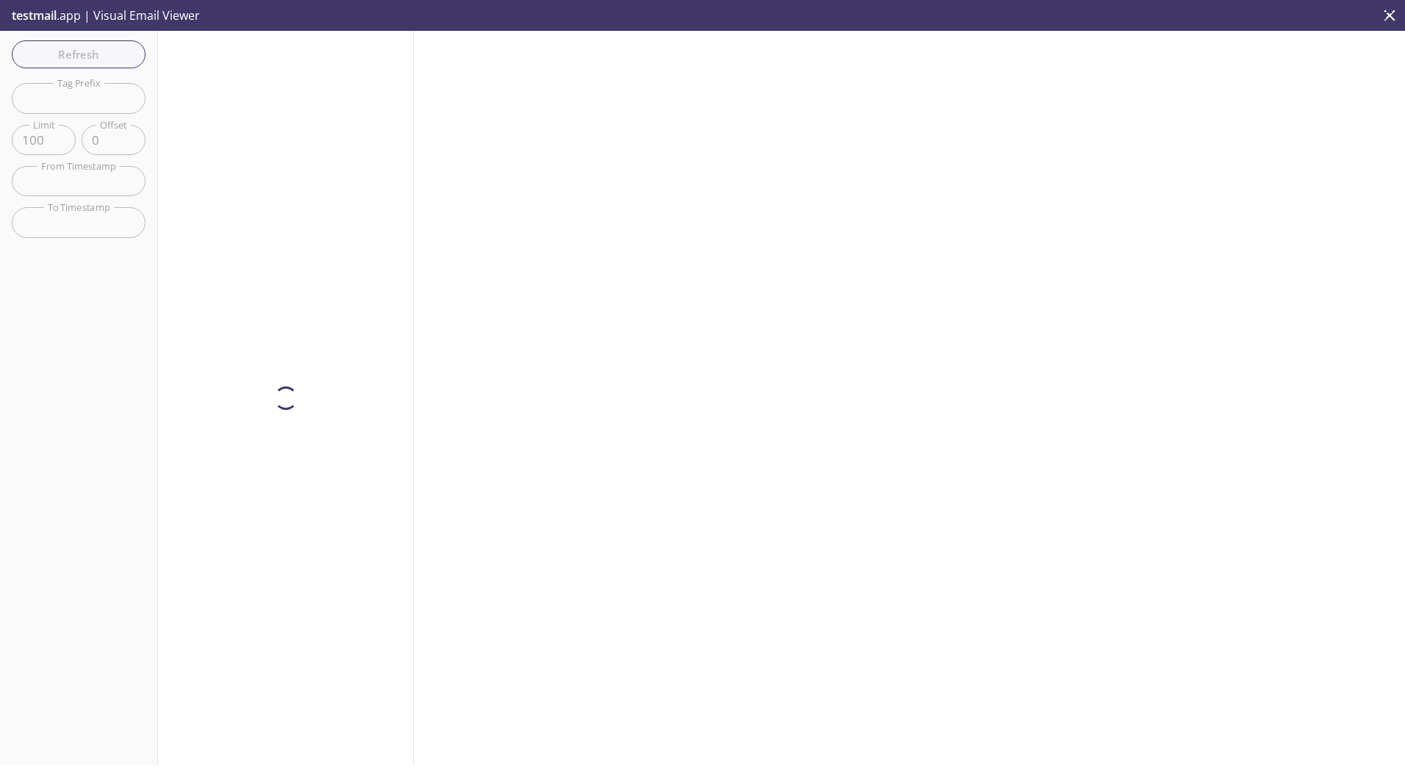
click at [90, 51] on div "Refresh Filters Tag Prefix Tag Prefix Limit 100 Limit Offset 0 Offset From Time…" at bounding box center [79, 398] width 158 height 735
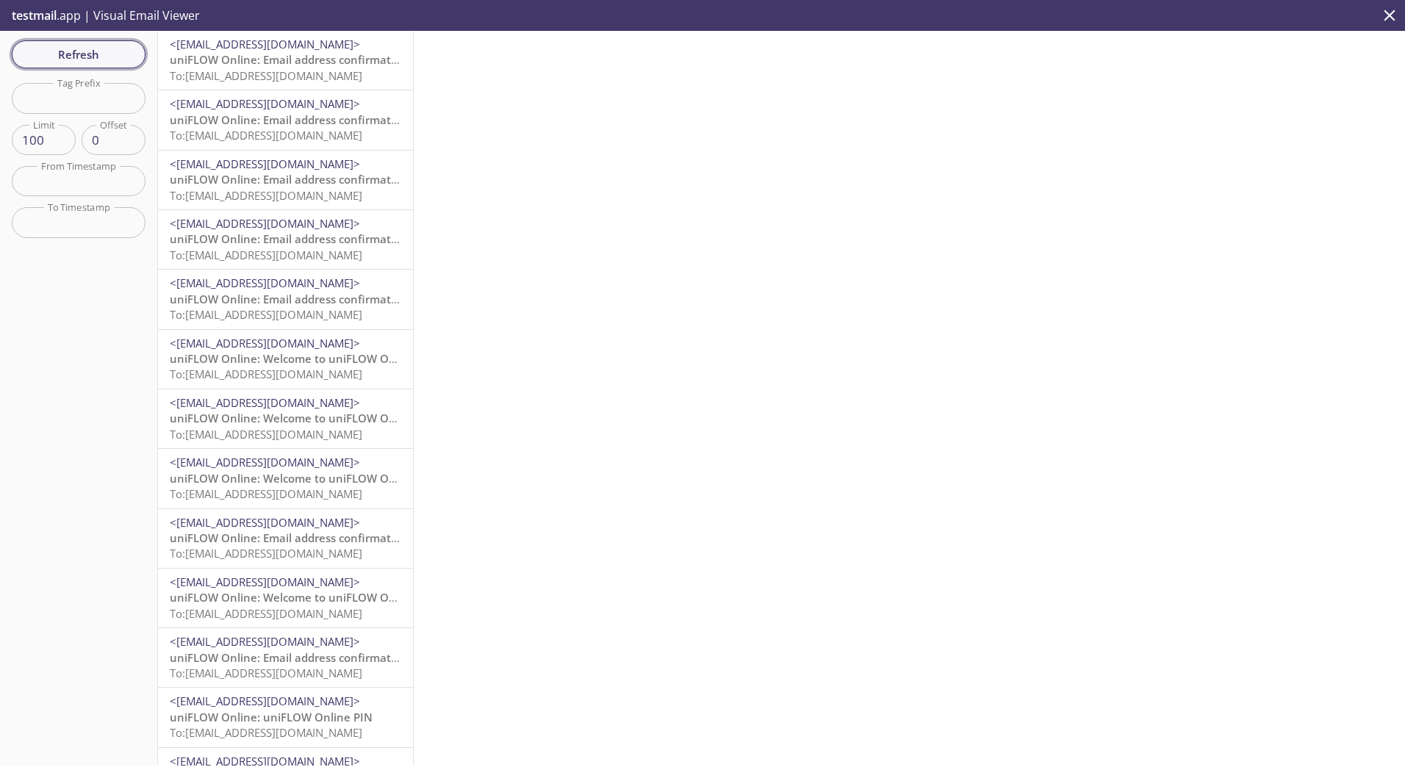
click at [64, 57] on span "Refresh" at bounding box center [79, 54] width 110 height 19
click at [248, 61] on span "uniFLOW Online: Email address confirmation" at bounding box center [289, 59] width 238 height 15
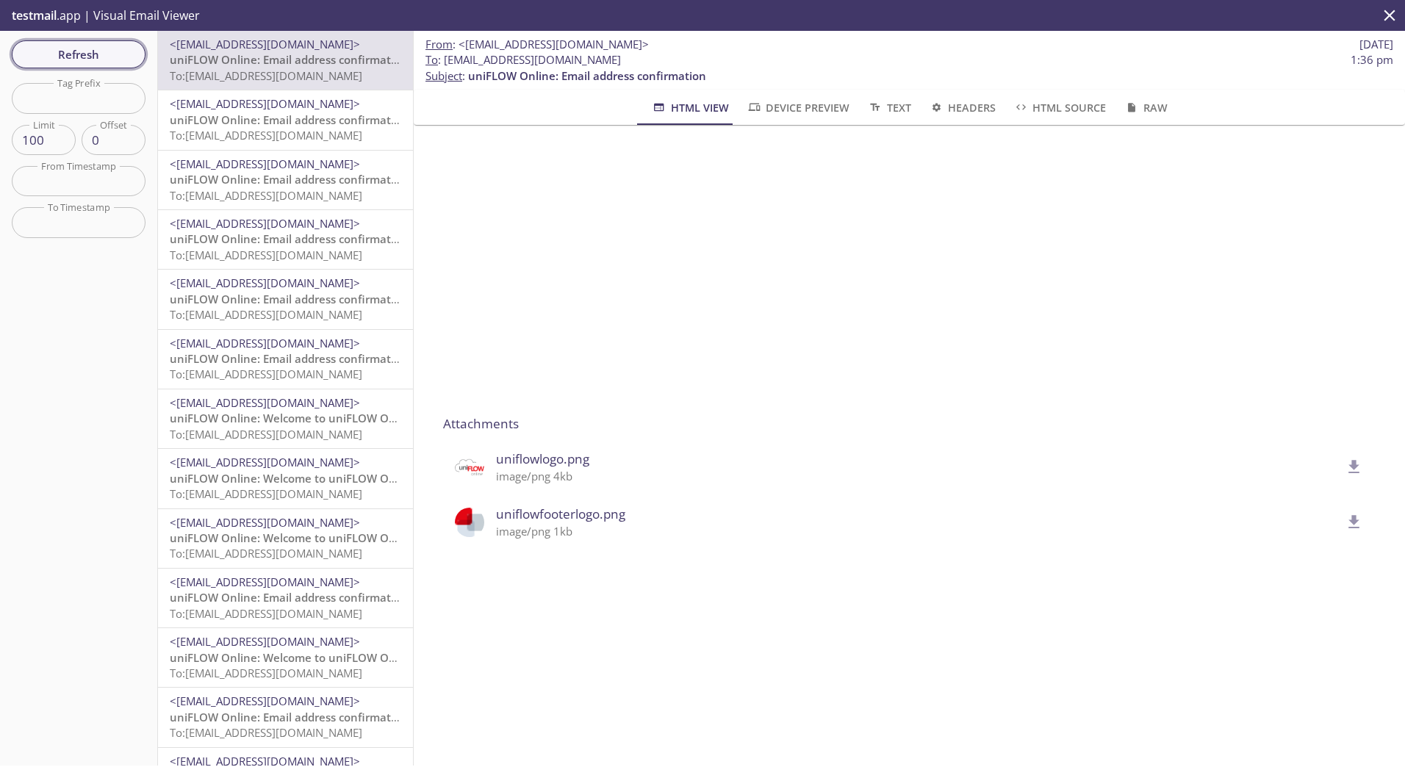
click at [76, 65] on button "Refresh" at bounding box center [79, 54] width 134 height 28
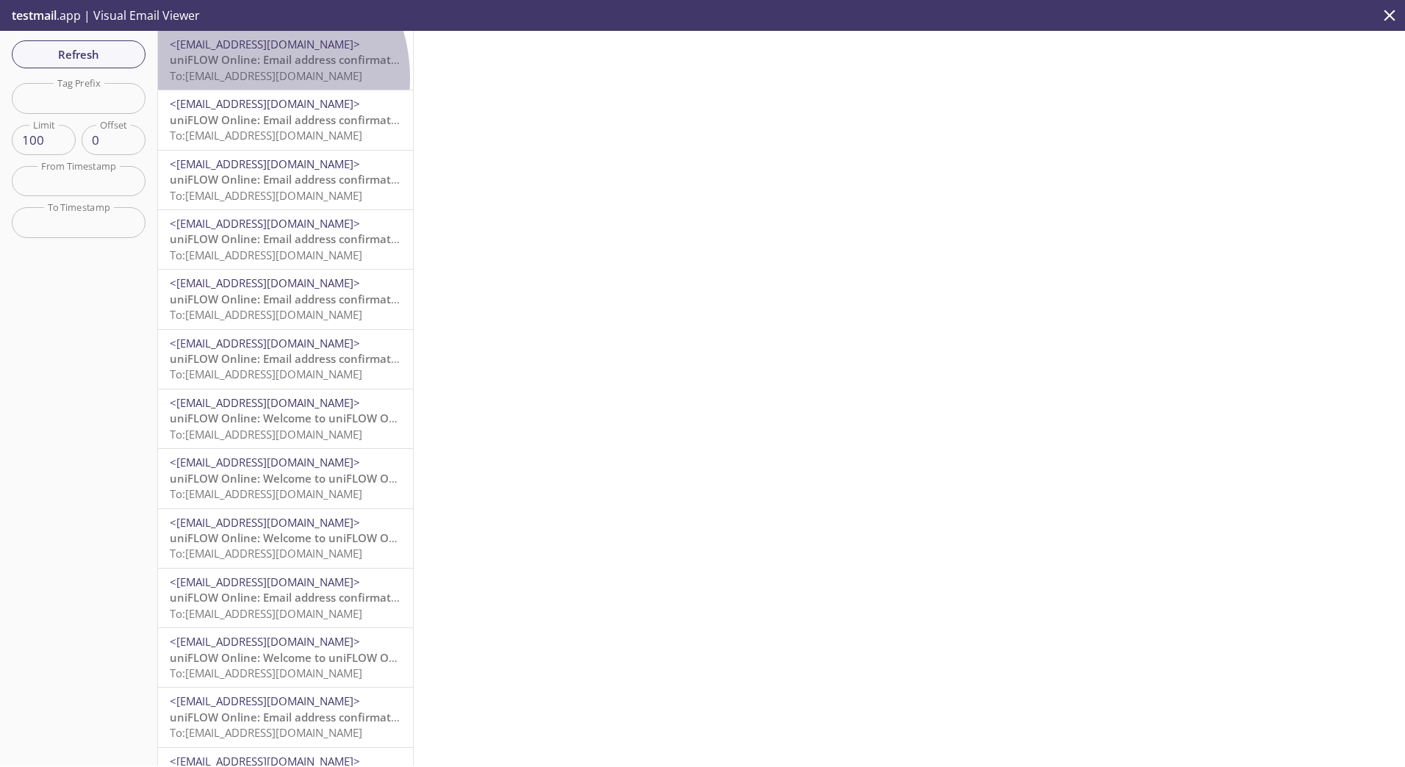
drag, startPoint x: 244, startPoint y: 78, endPoint x: 313, endPoint y: 184, distance: 126.4
click at [245, 78] on span "To: [EMAIL_ADDRESS][DOMAIN_NAME]" at bounding box center [266, 75] width 193 height 15
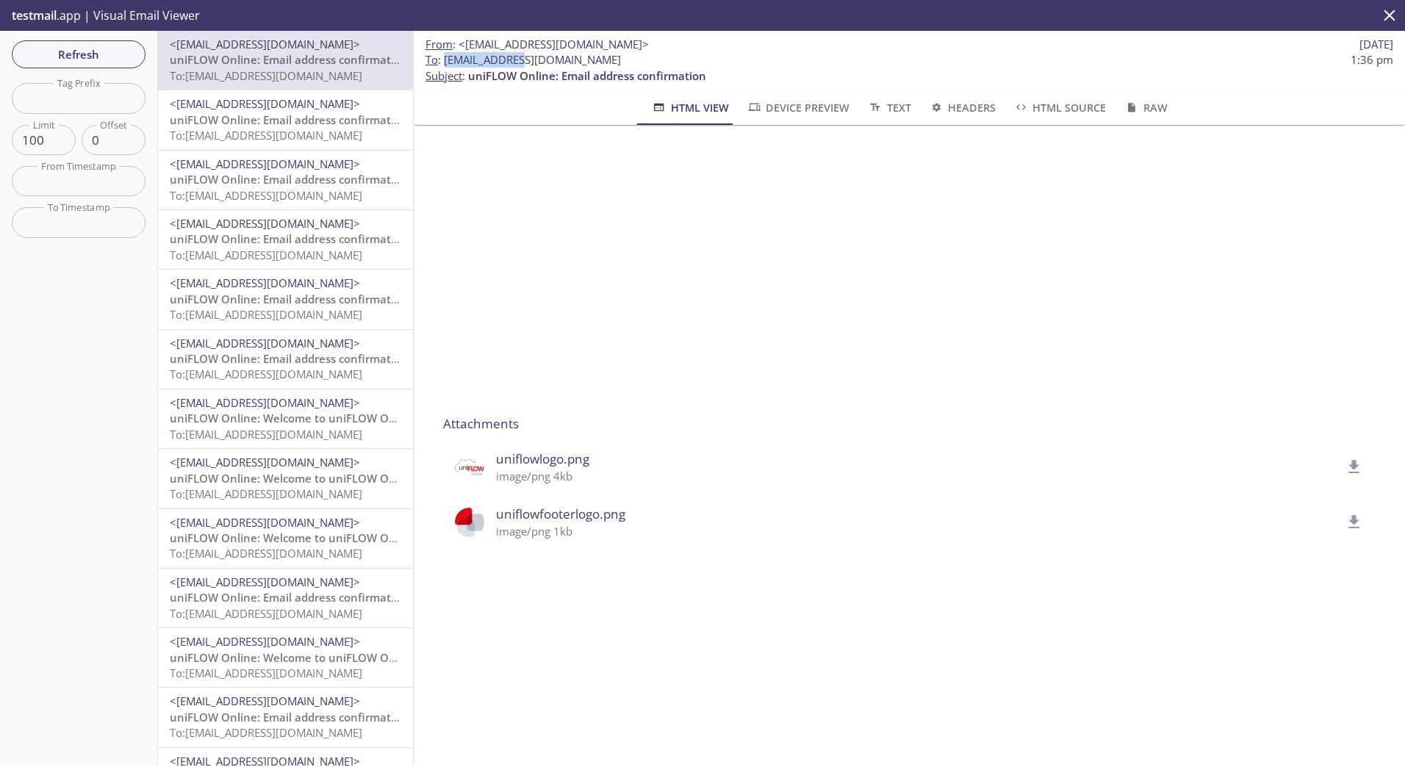
drag, startPoint x: 514, startPoint y: 61, endPoint x: 447, endPoint y: 55, distance: 67.1
click at [447, 55] on span "To : [EMAIL_ADDRESS][DOMAIN_NAME]" at bounding box center [522, 59] width 195 height 15
copy span "qantware.test"
